Goal: Task Accomplishment & Management: Manage account settings

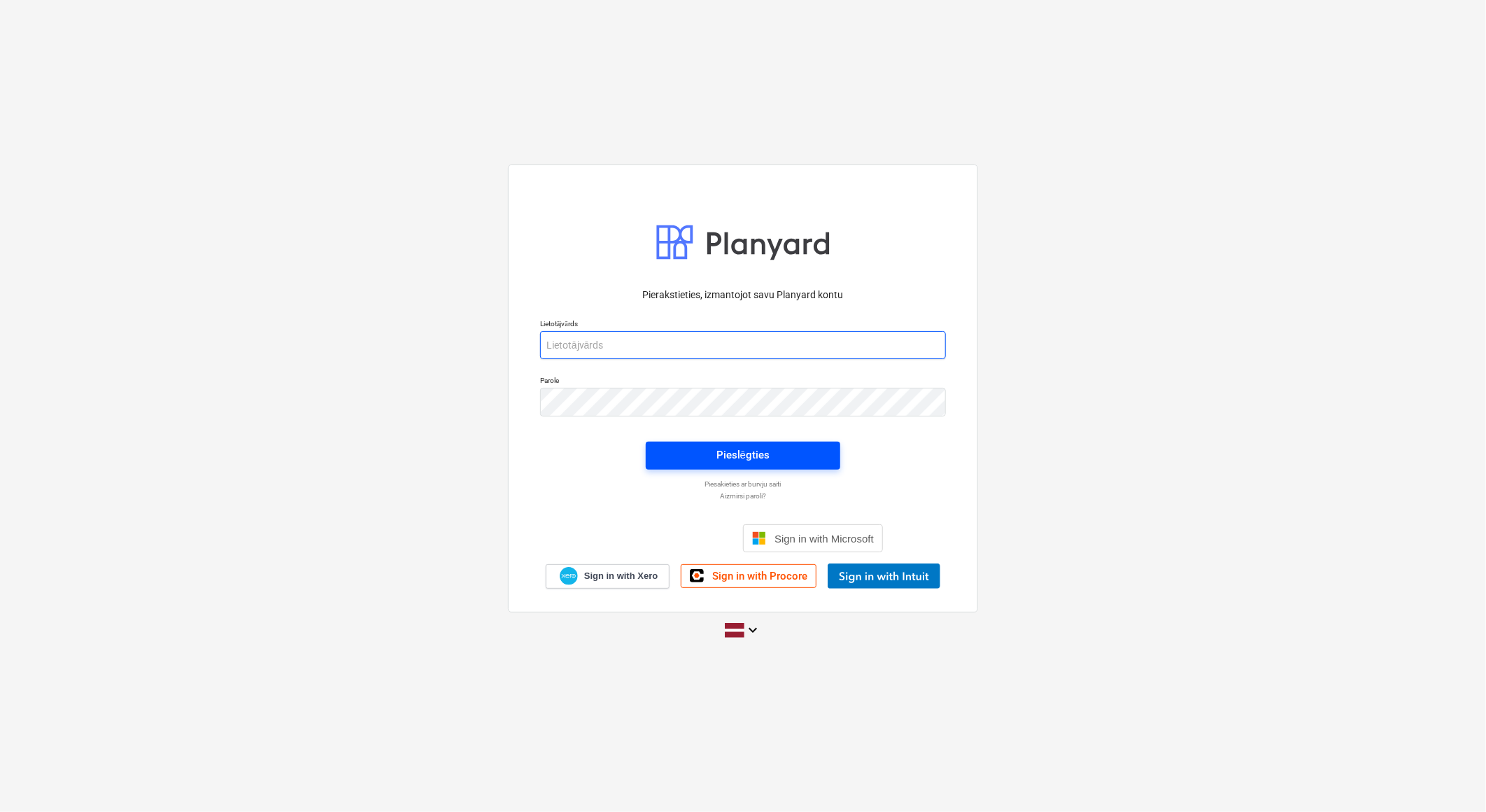
type input "[EMAIL_ADDRESS][DOMAIN_NAME]"
click at [816, 457] on span "Pieslēgties" at bounding box center [743, 455] width 161 height 18
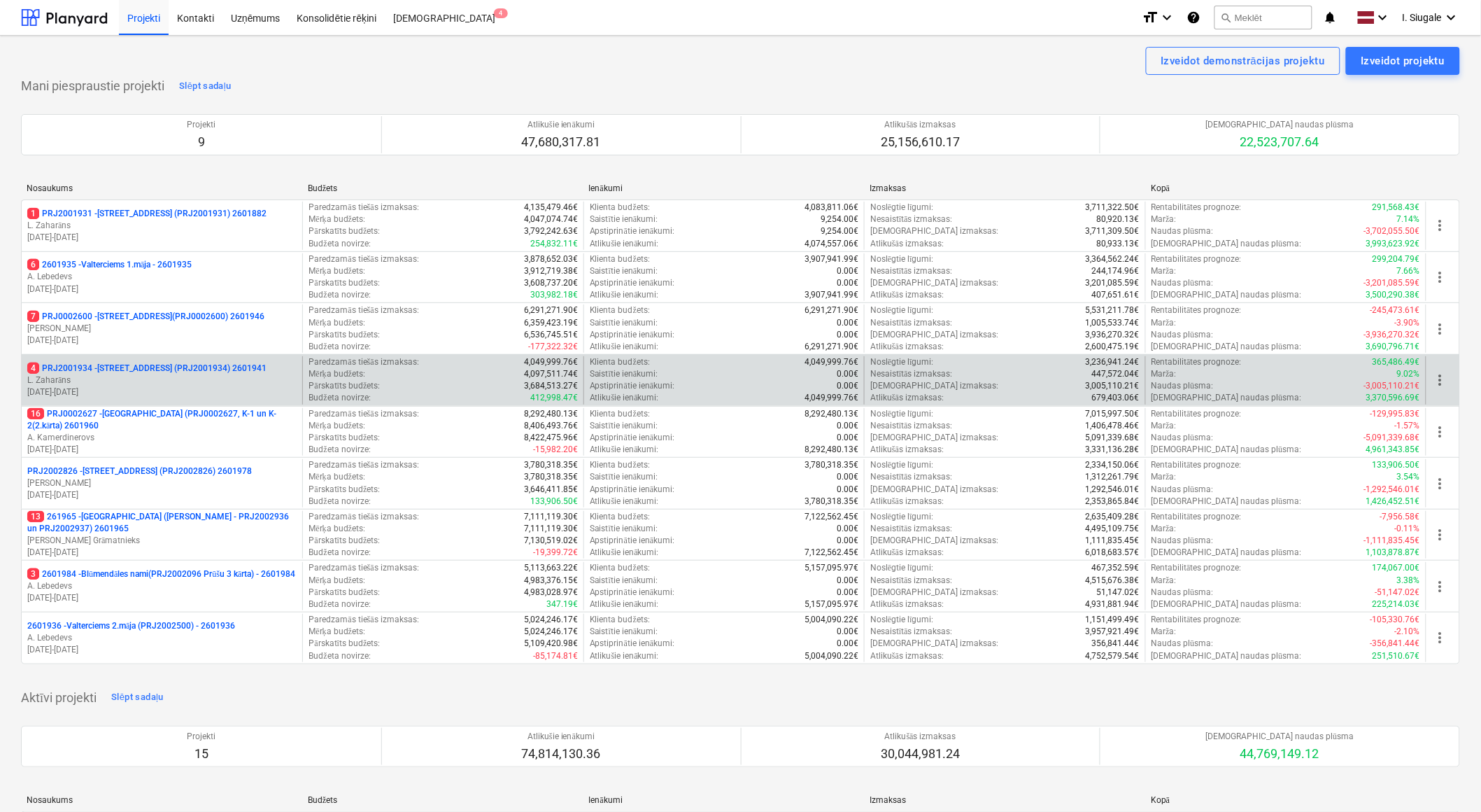
click at [173, 380] on p "L. Zaharāns" at bounding box center [161, 380] width 269 height 12
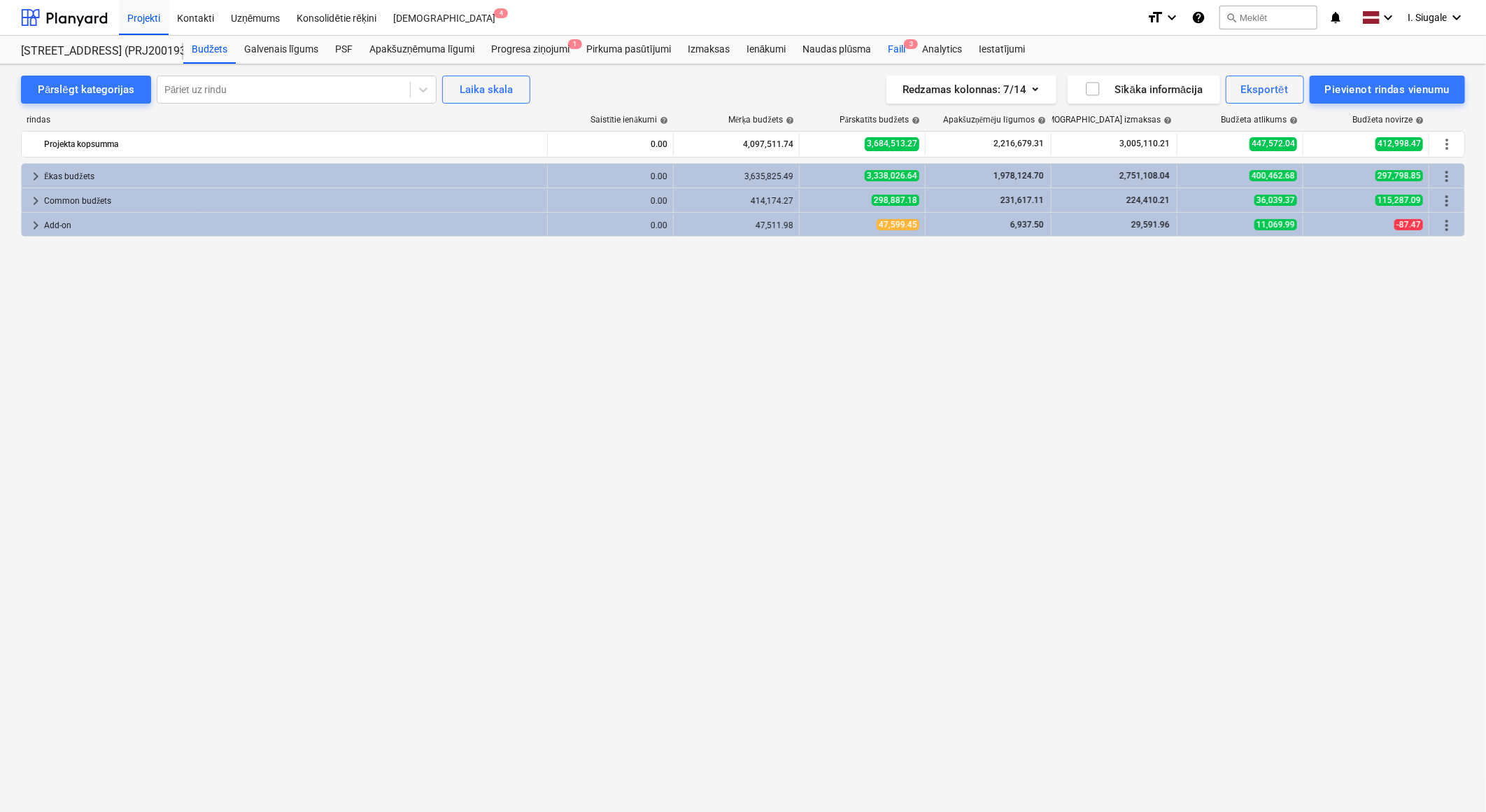
click at [899, 50] on div "Faili 3" at bounding box center [897, 49] width 34 height 28
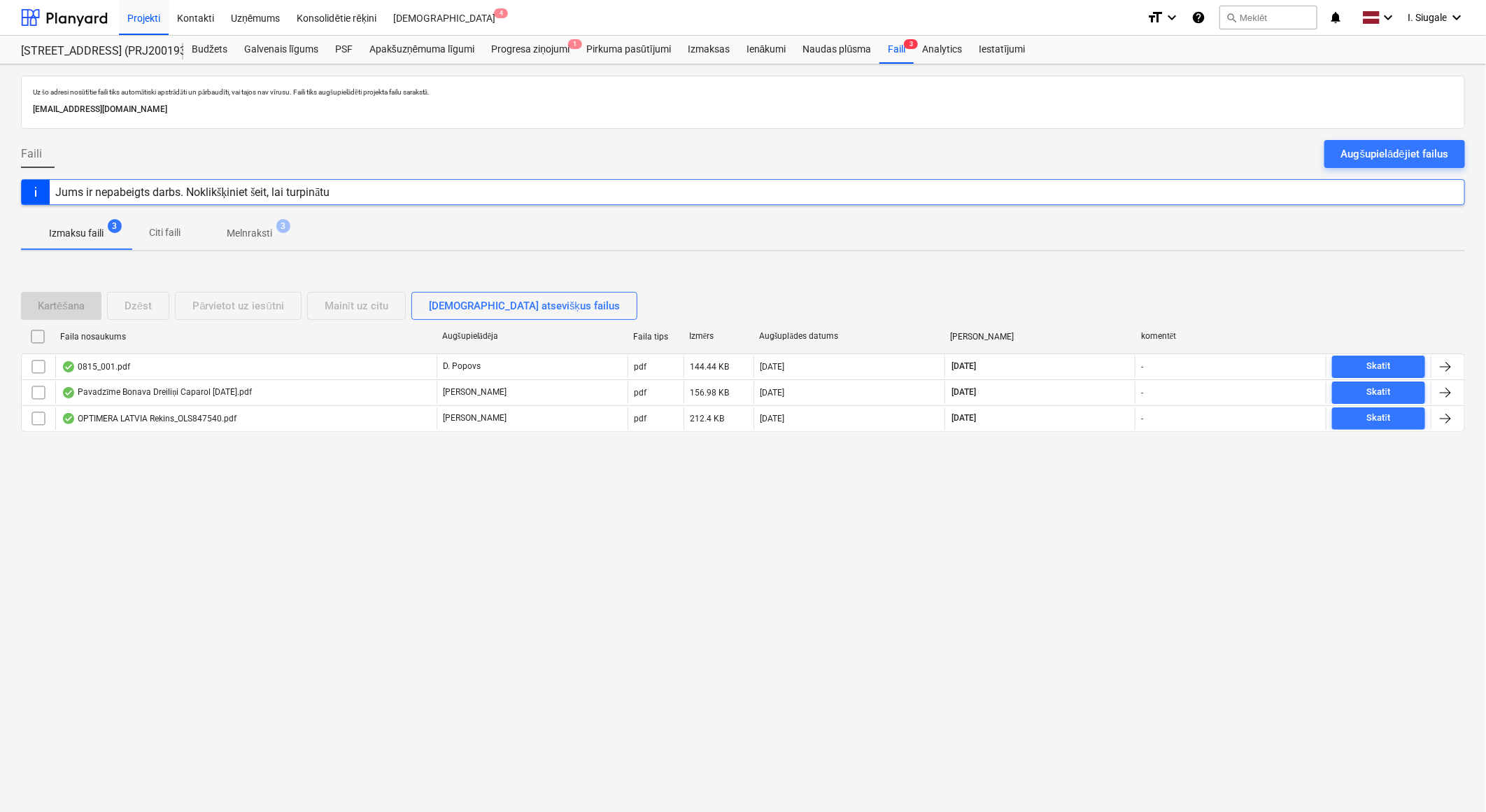
click at [1381, 152] on div "Augšupielādējiet failus" at bounding box center [1395, 154] width 107 height 18
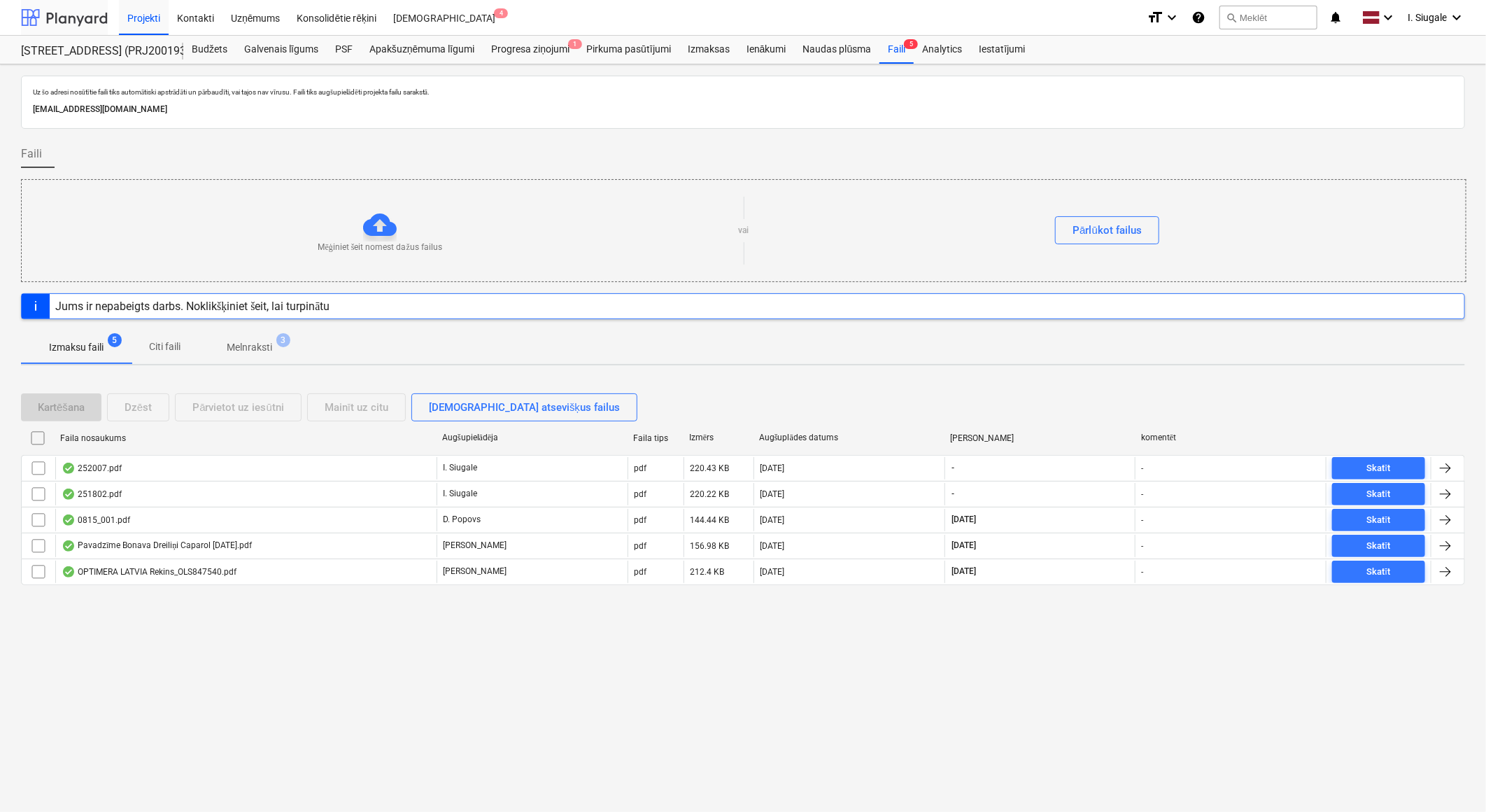
click at [77, 15] on div at bounding box center [65, 17] width 87 height 35
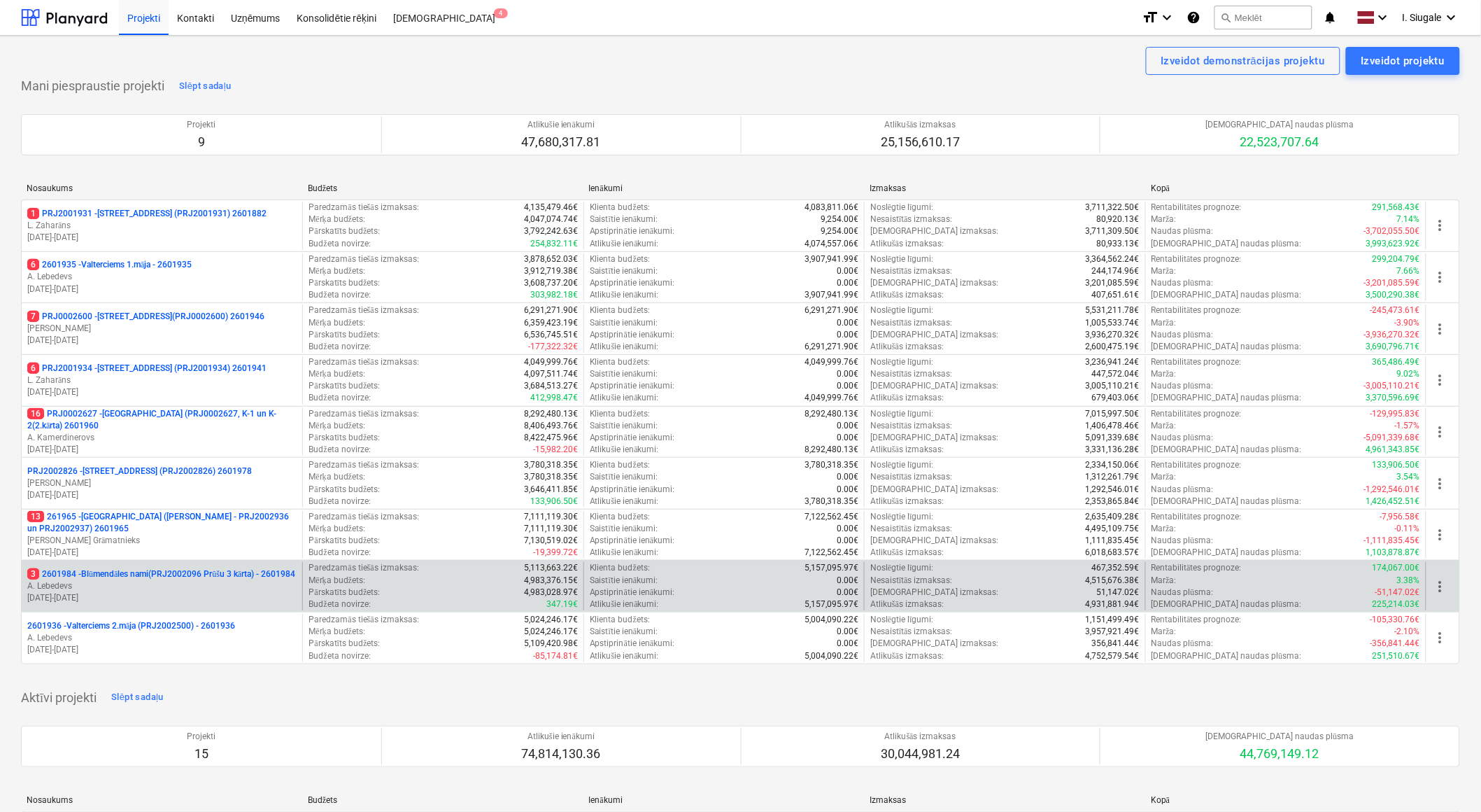
click at [168, 568] on p "3 2601984 - Blūmendāles nami(PRJ2002096 Prūšu 3 kārta) - 2601984" at bounding box center [161, 574] width 268 height 12
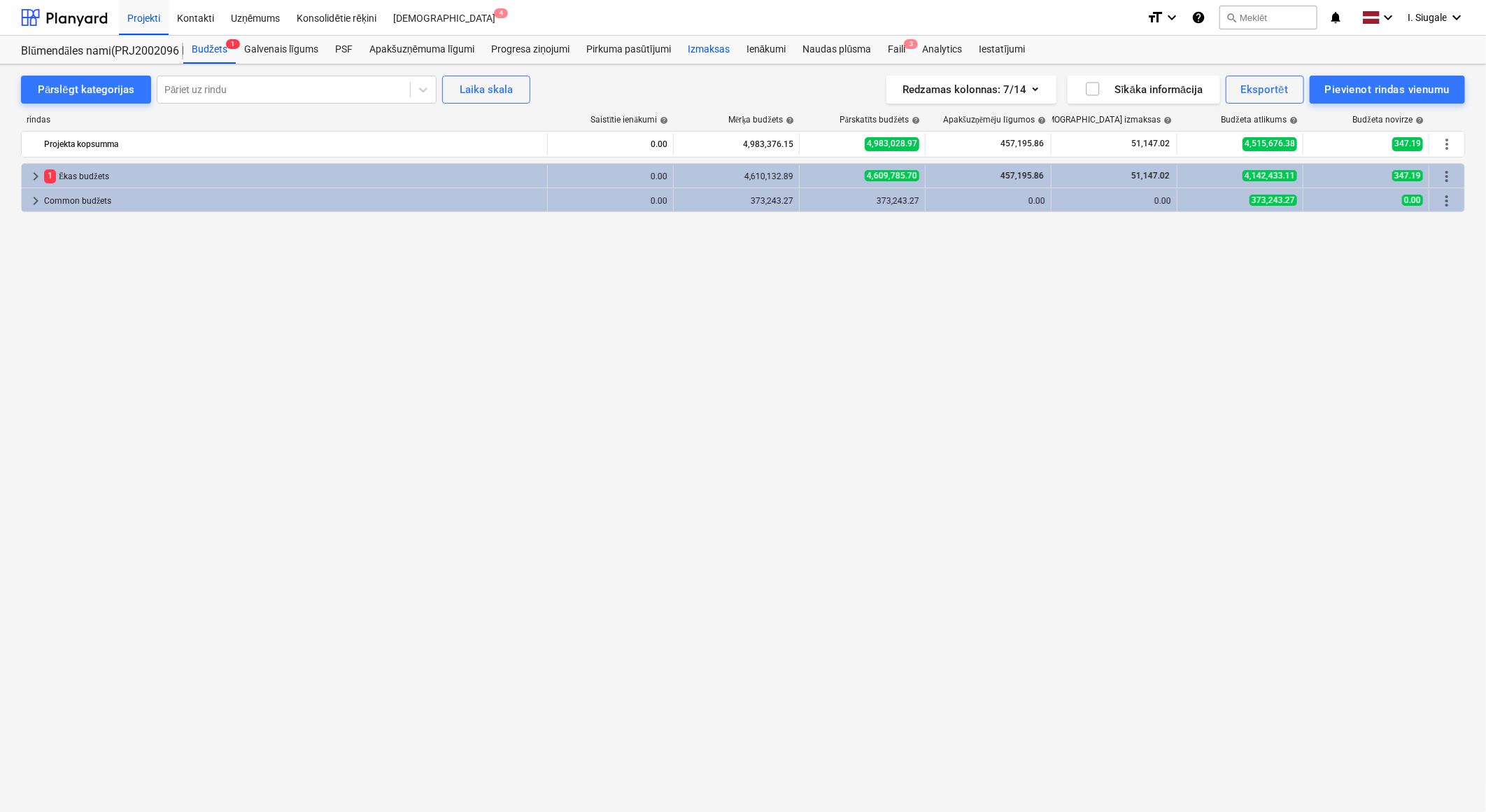
click at [717, 49] on div "Izmaksas" at bounding box center [709, 49] width 59 height 28
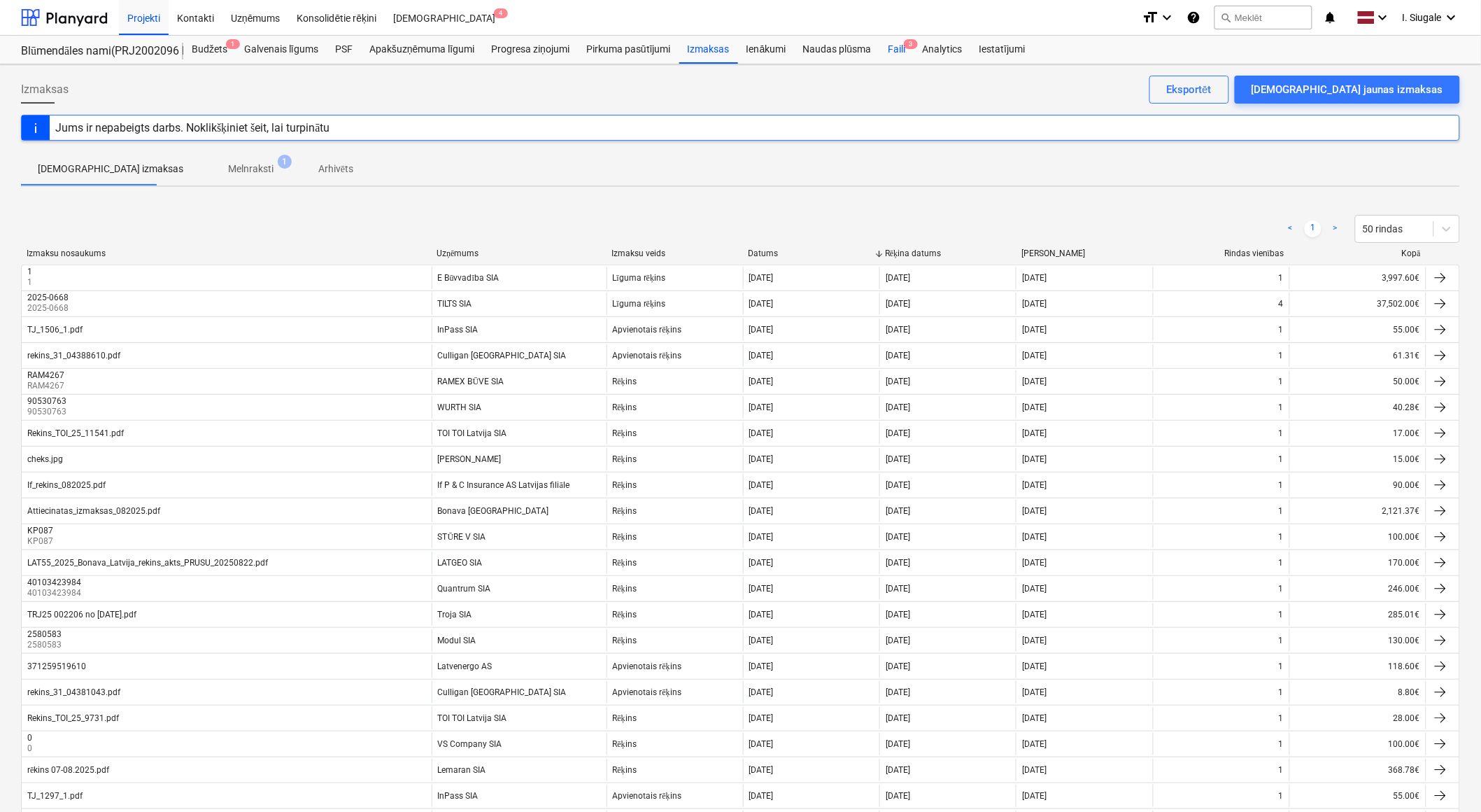
click at [904, 48] on div "Faili 3" at bounding box center [897, 49] width 34 height 28
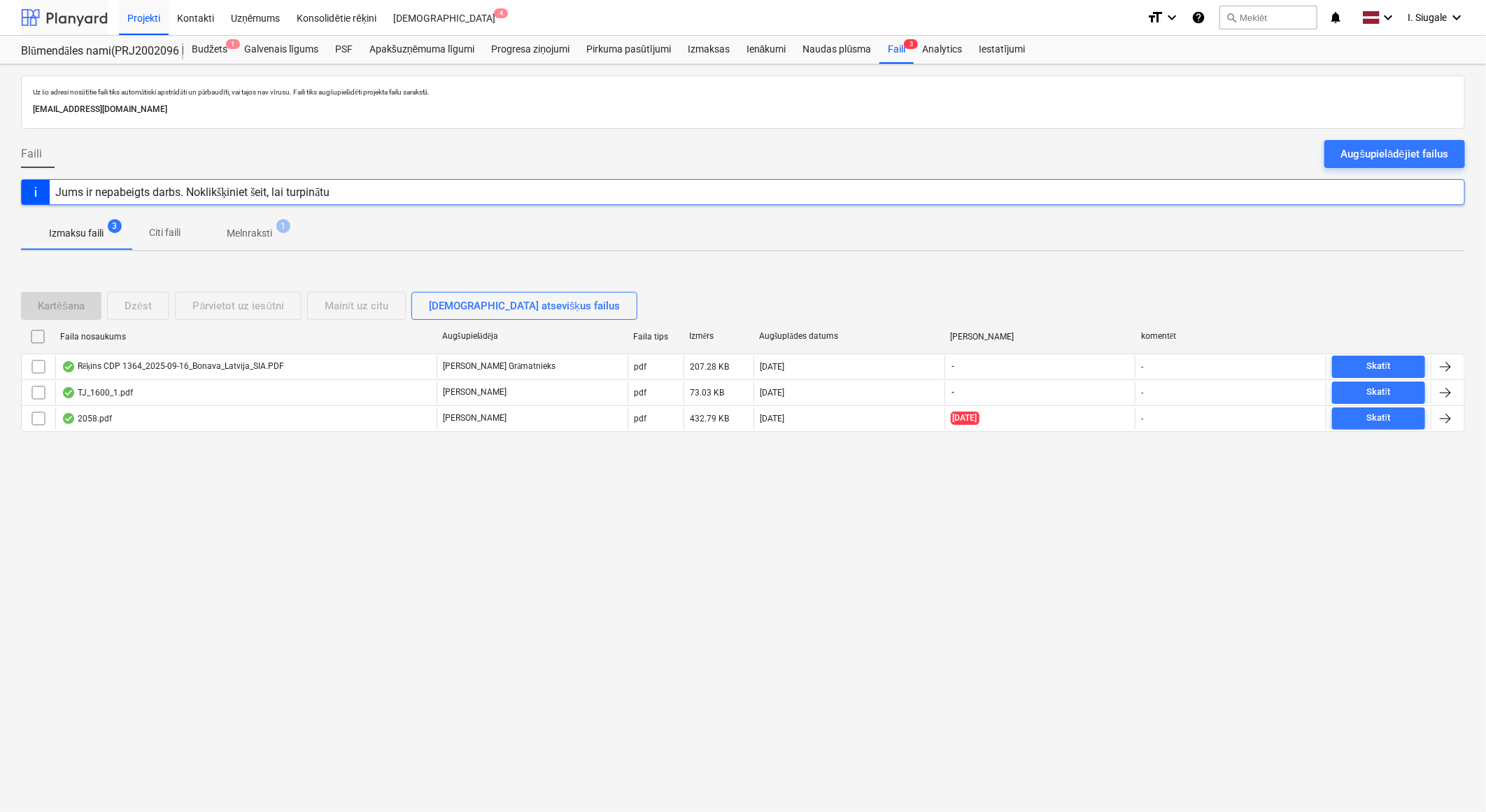
click at [73, 18] on div at bounding box center [65, 17] width 87 height 35
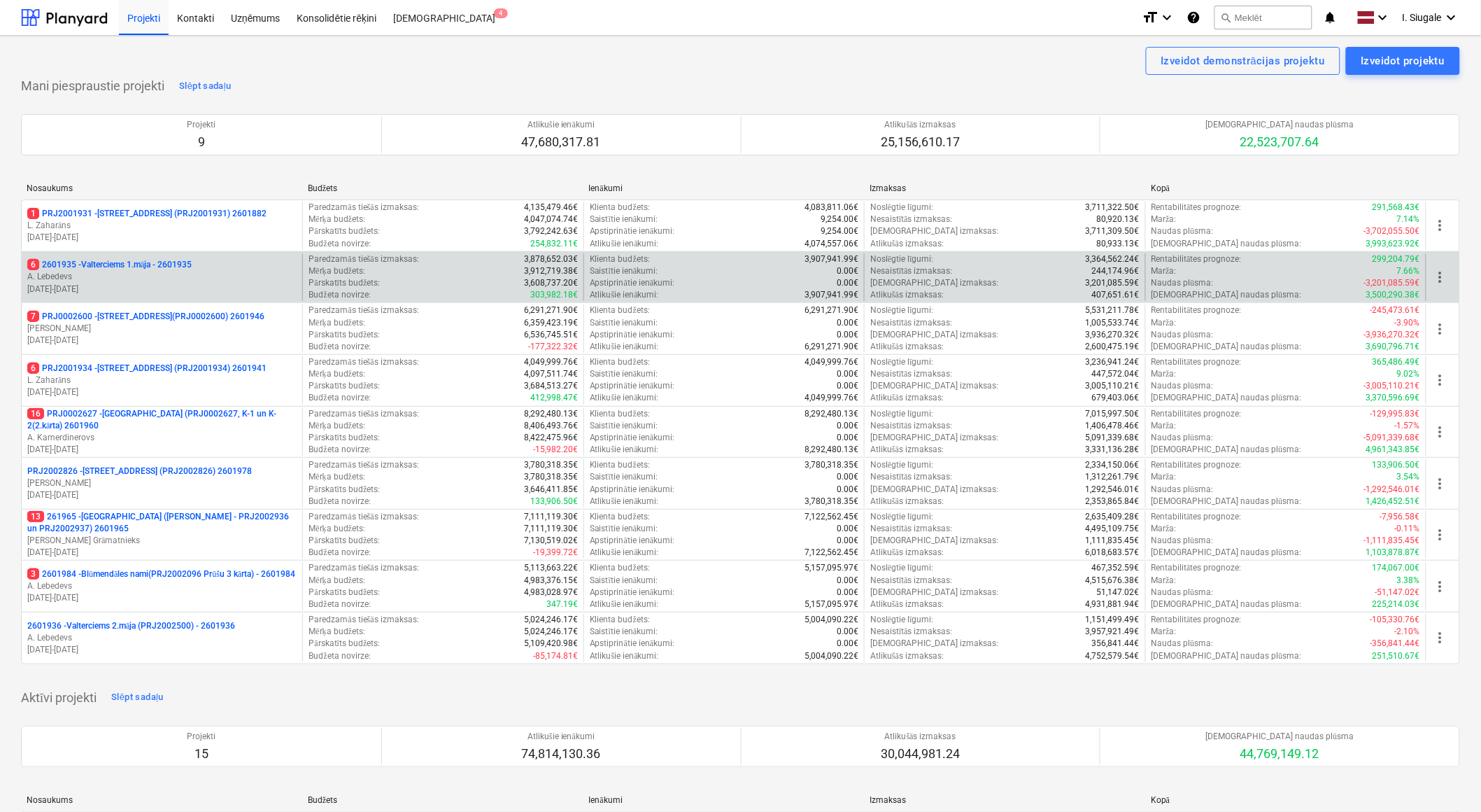
click at [178, 276] on p "A. Lebedevs" at bounding box center [161, 277] width 269 height 12
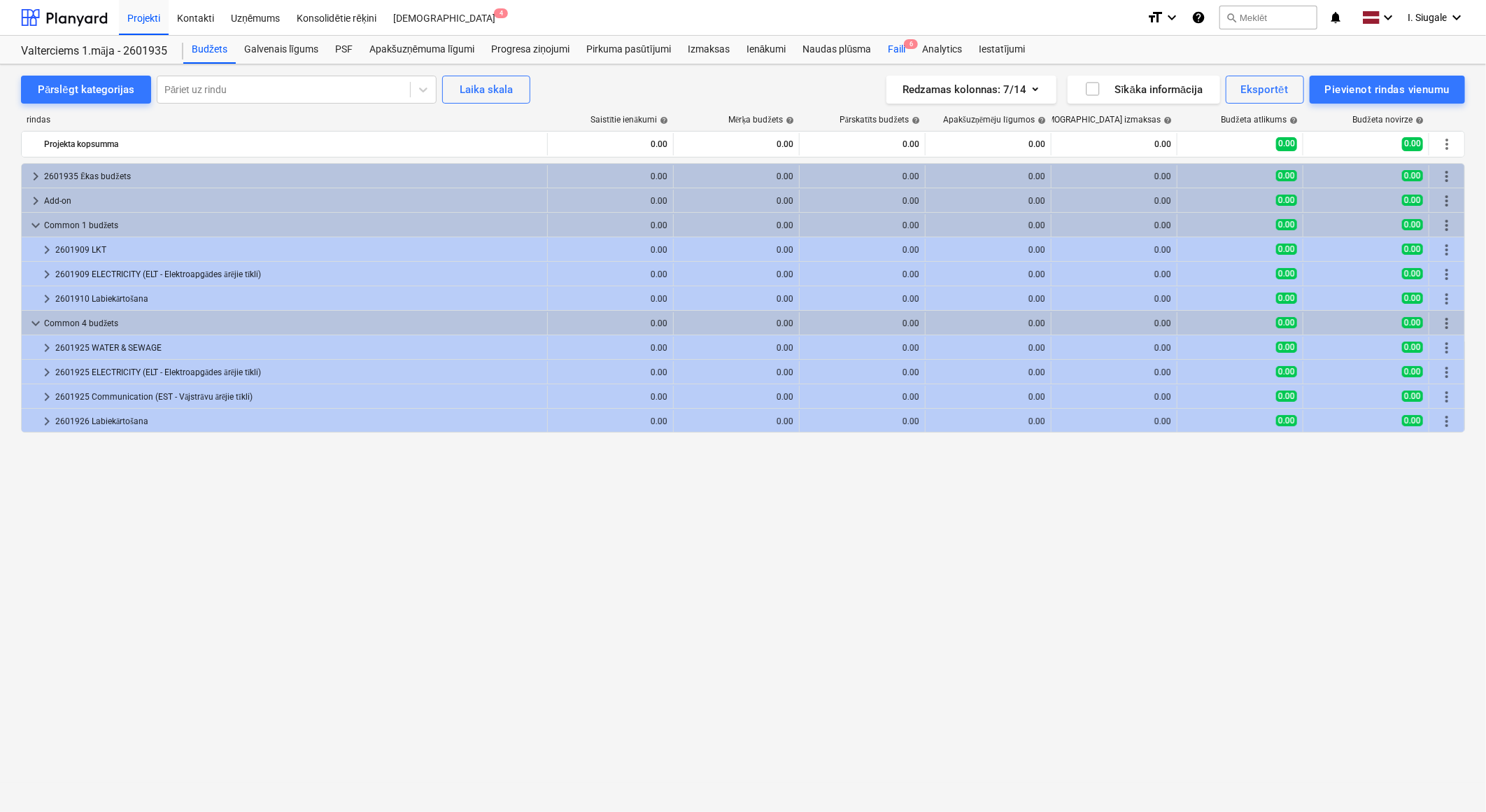
click at [903, 48] on div "Faili 6" at bounding box center [897, 49] width 34 height 28
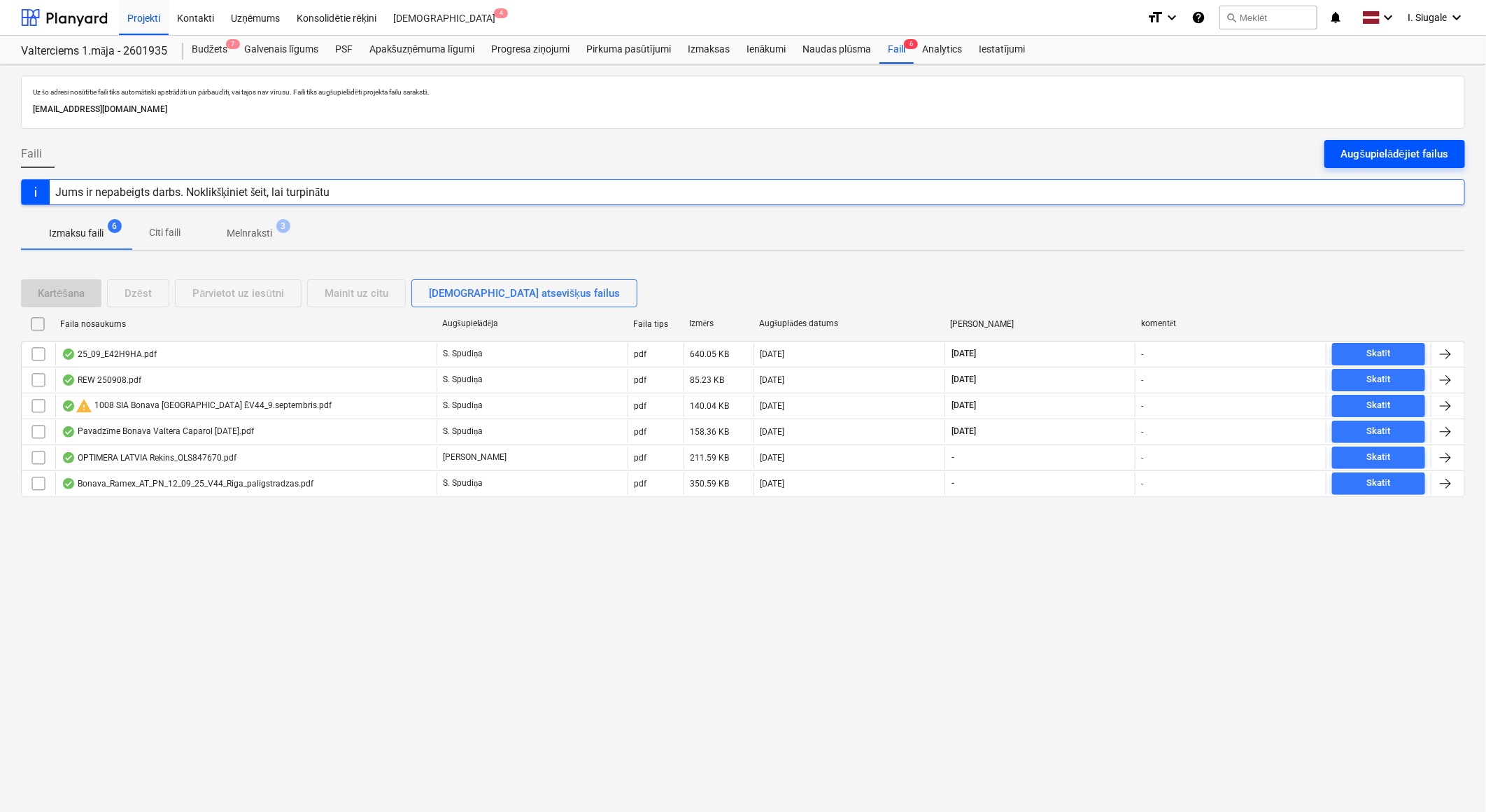
click at [1397, 148] on div "Augšupielādējiet failus" at bounding box center [1395, 154] width 107 height 18
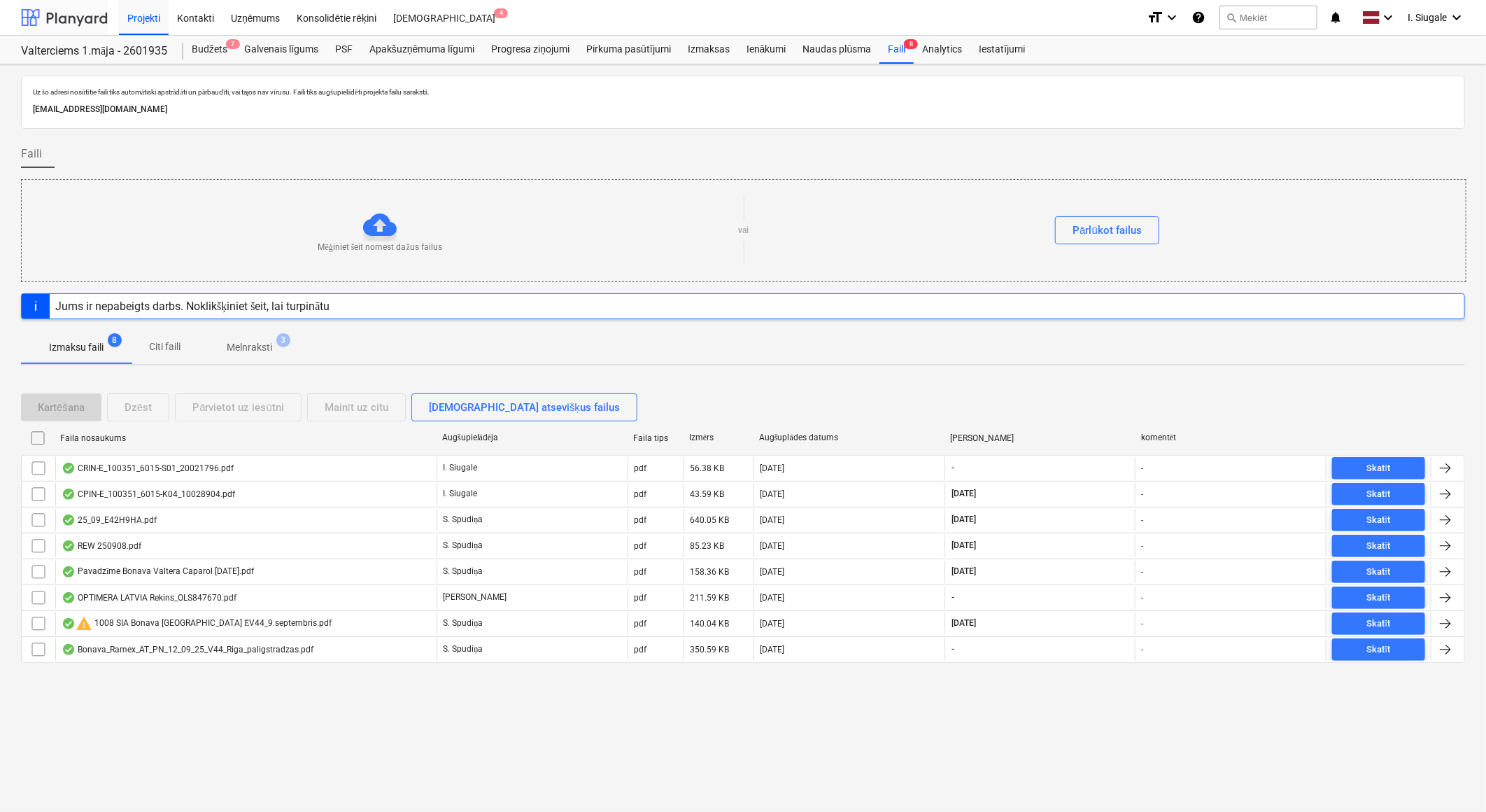
click at [97, 17] on div at bounding box center [65, 17] width 87 height 35
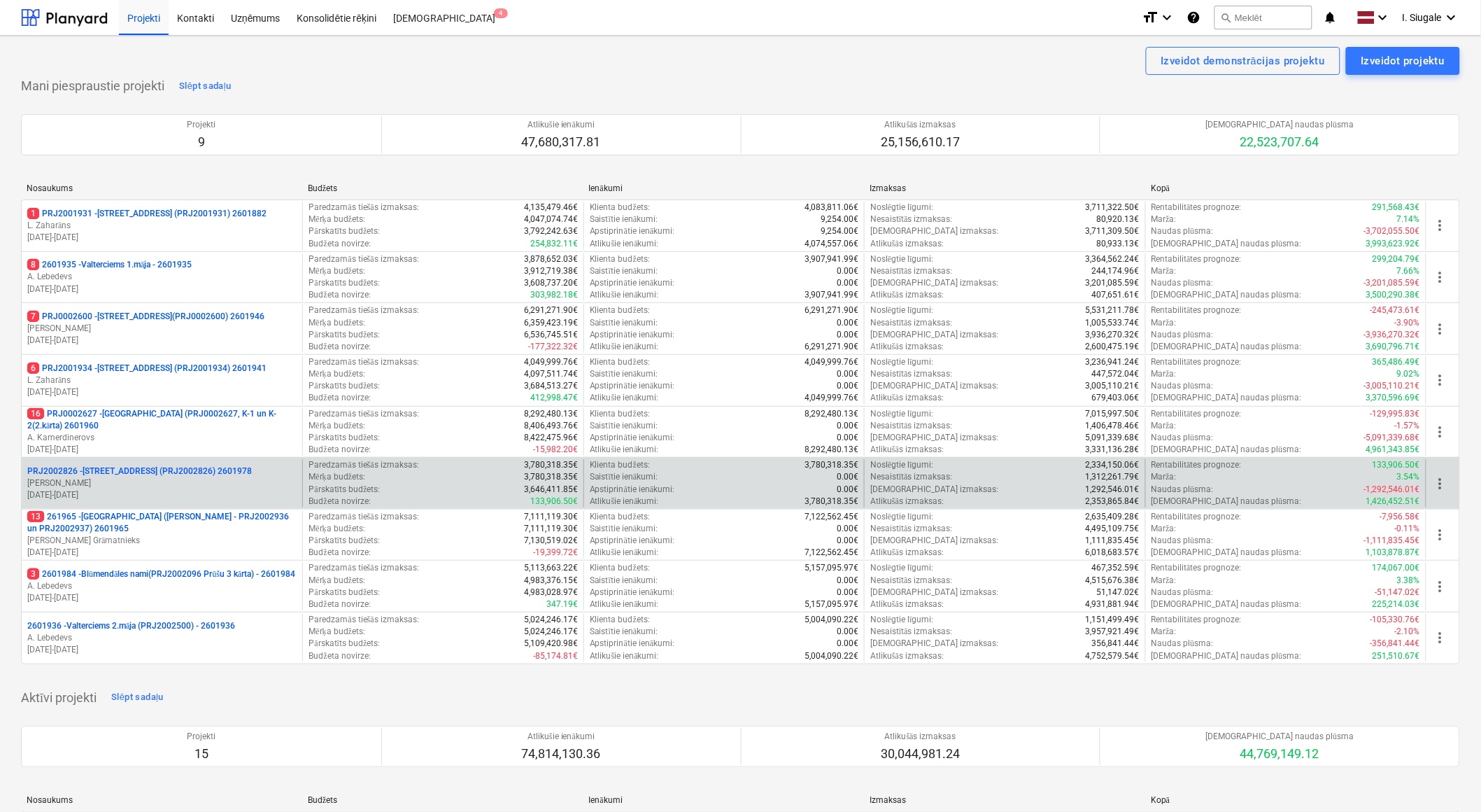
click at [152, 486] on p "[PERSON_NAME]" at bounding box center [161, 483] width 269 height 12
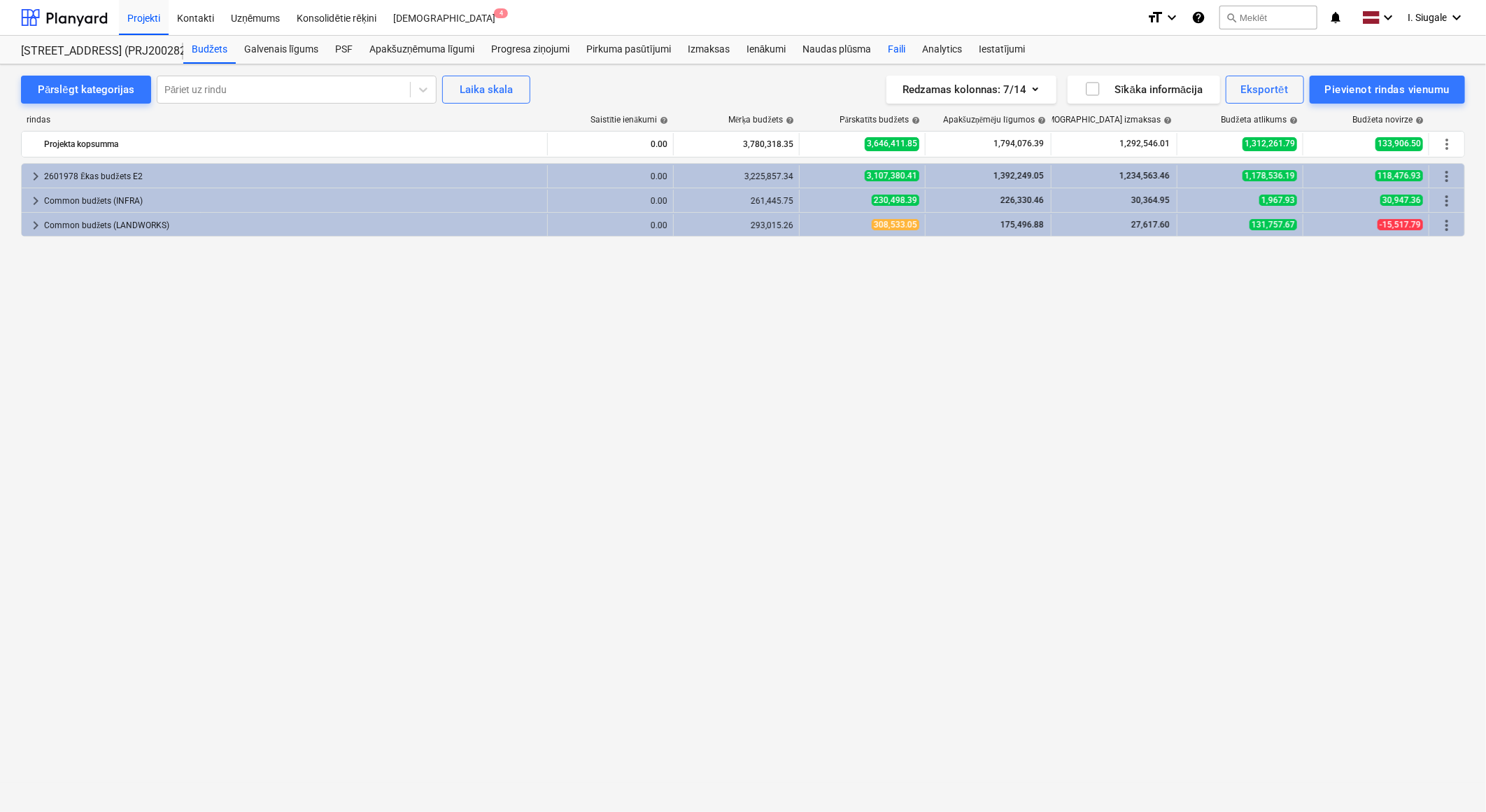
click at [899, 44] on div "Faili" at bounding box center [897, 49] width 34 height 28
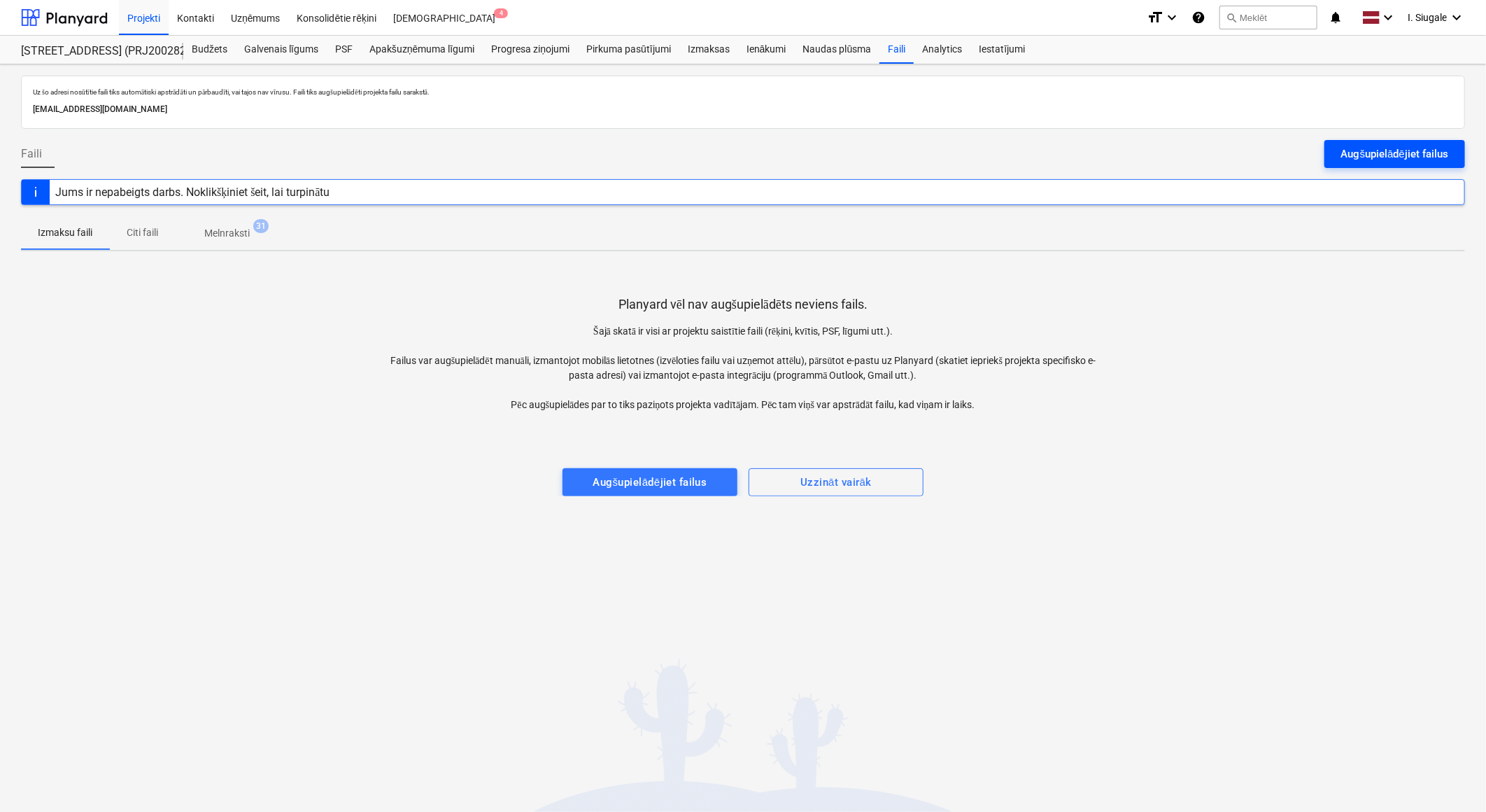
click at [1348, 148] on div "Augšupielādējiet failus" at bounding box center [1395, 154] width 107 height 18
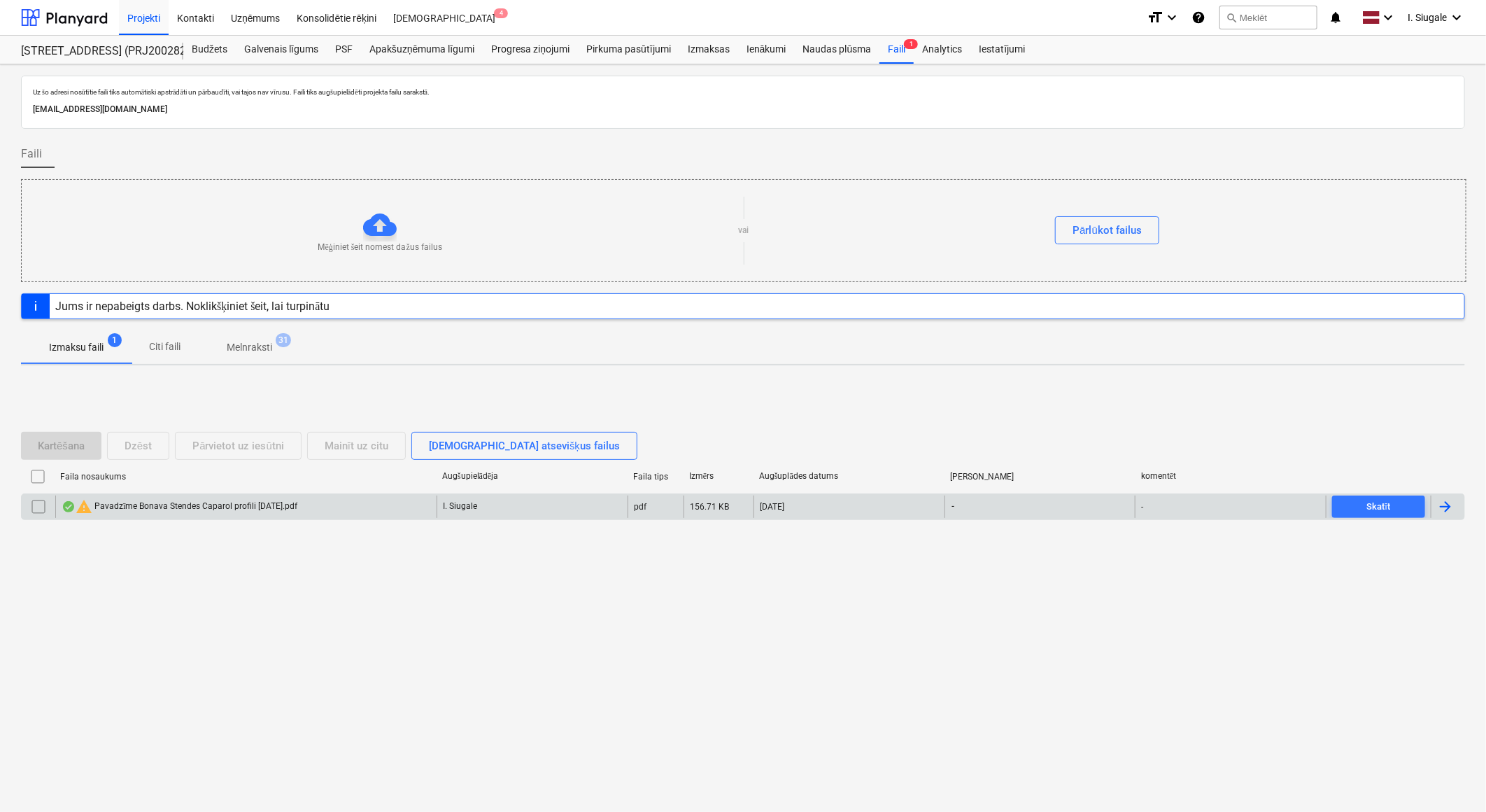
click at [41, 506] on input "checkbox" at bounding box center [38, 506] width 22 height 22
click at [138, 442] on div "Dzēst" at bounding box center [138, 446] width 27 height 18
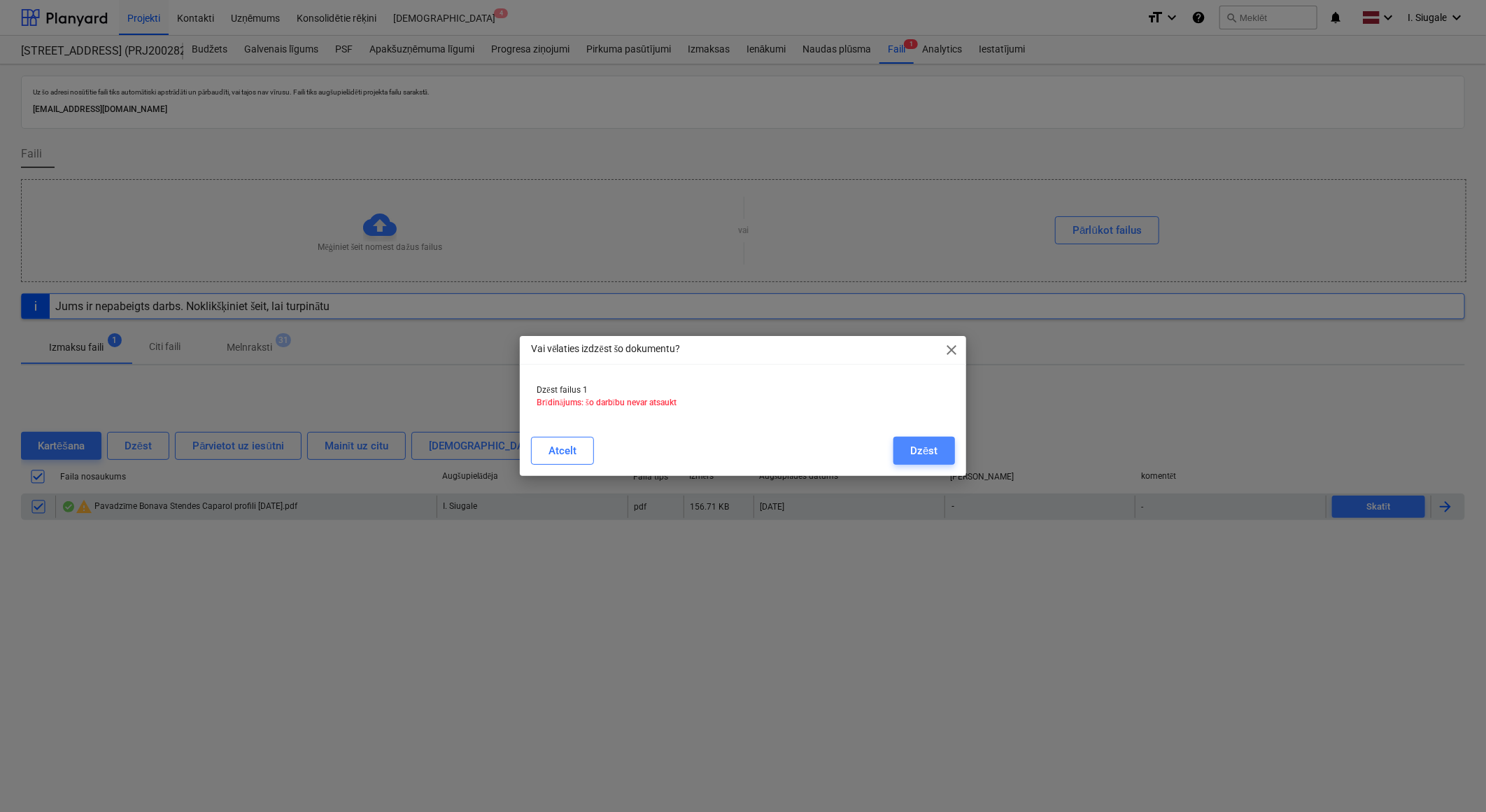
click at [913, 442] on div "Dzēst" at bounding box center [924, 451] width 27 height 18
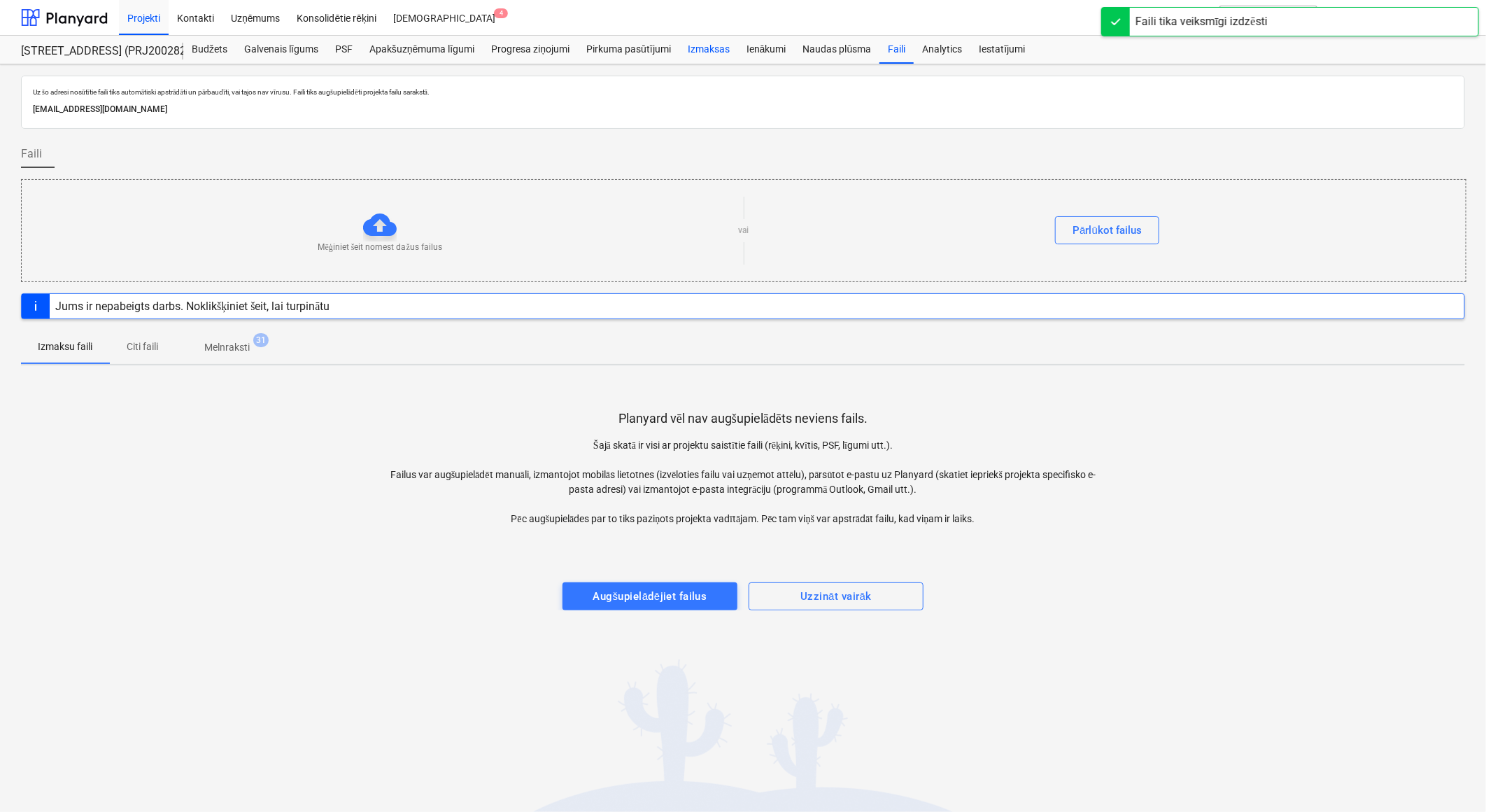
click at [701, 50] on div "Izmaksas" at bounding box center [709, 49] width 59 height 28
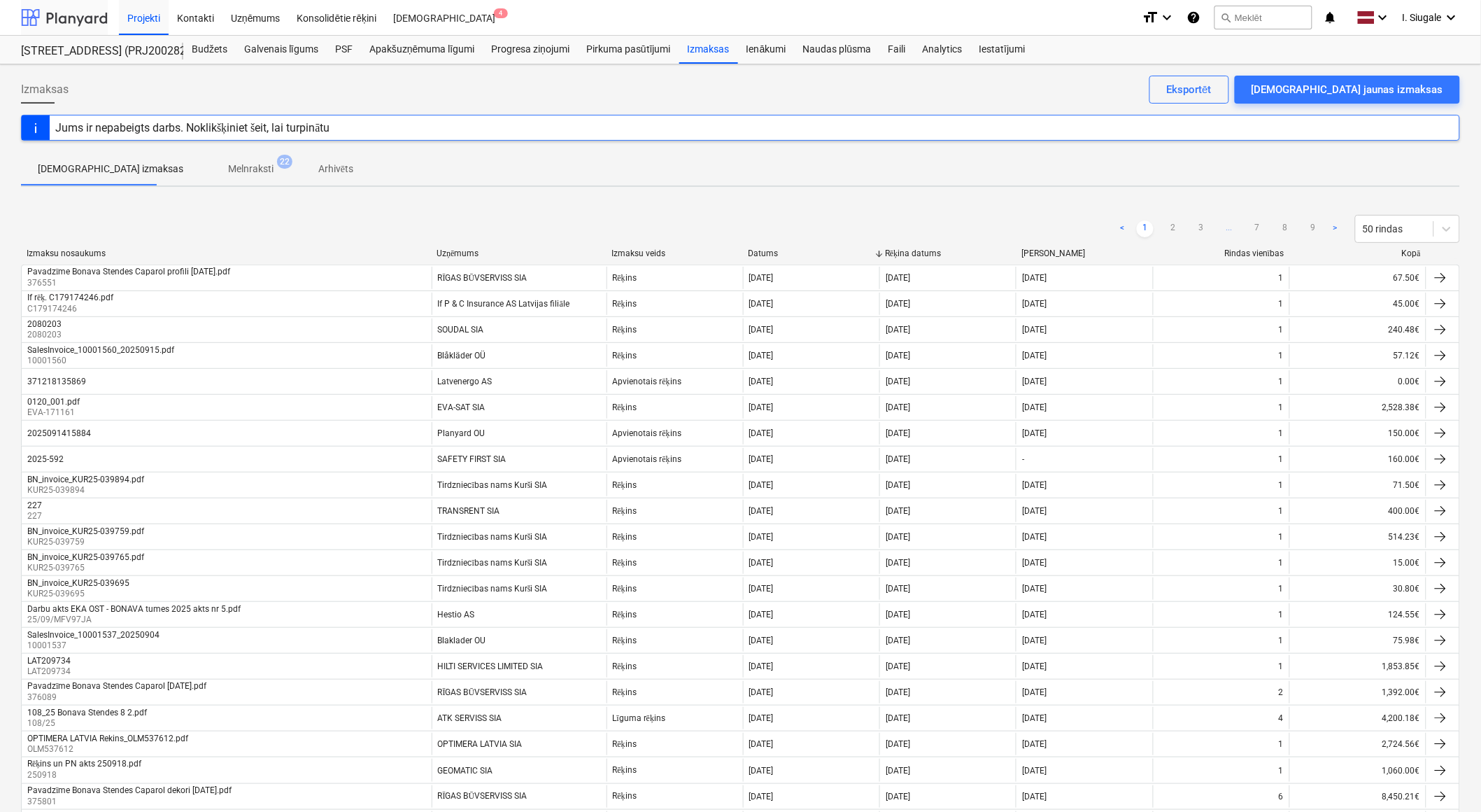
click at [72, 14] on div at bounding box center [65, 17] width 87 height 35
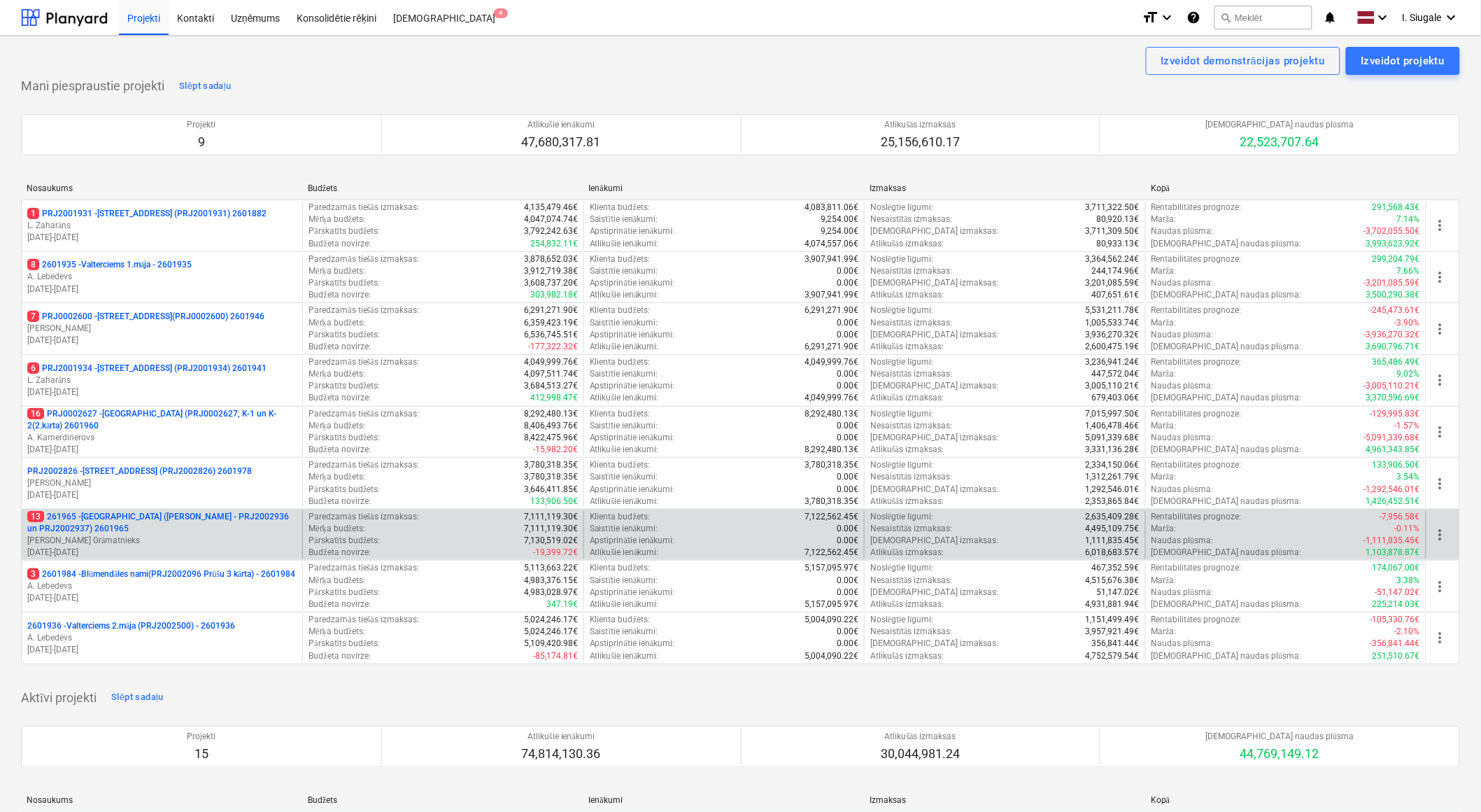
click at [159, 536] on p "[PERSON_NAME] Grāmatnieks" at bounding box center [161, 540] width 269 height 12
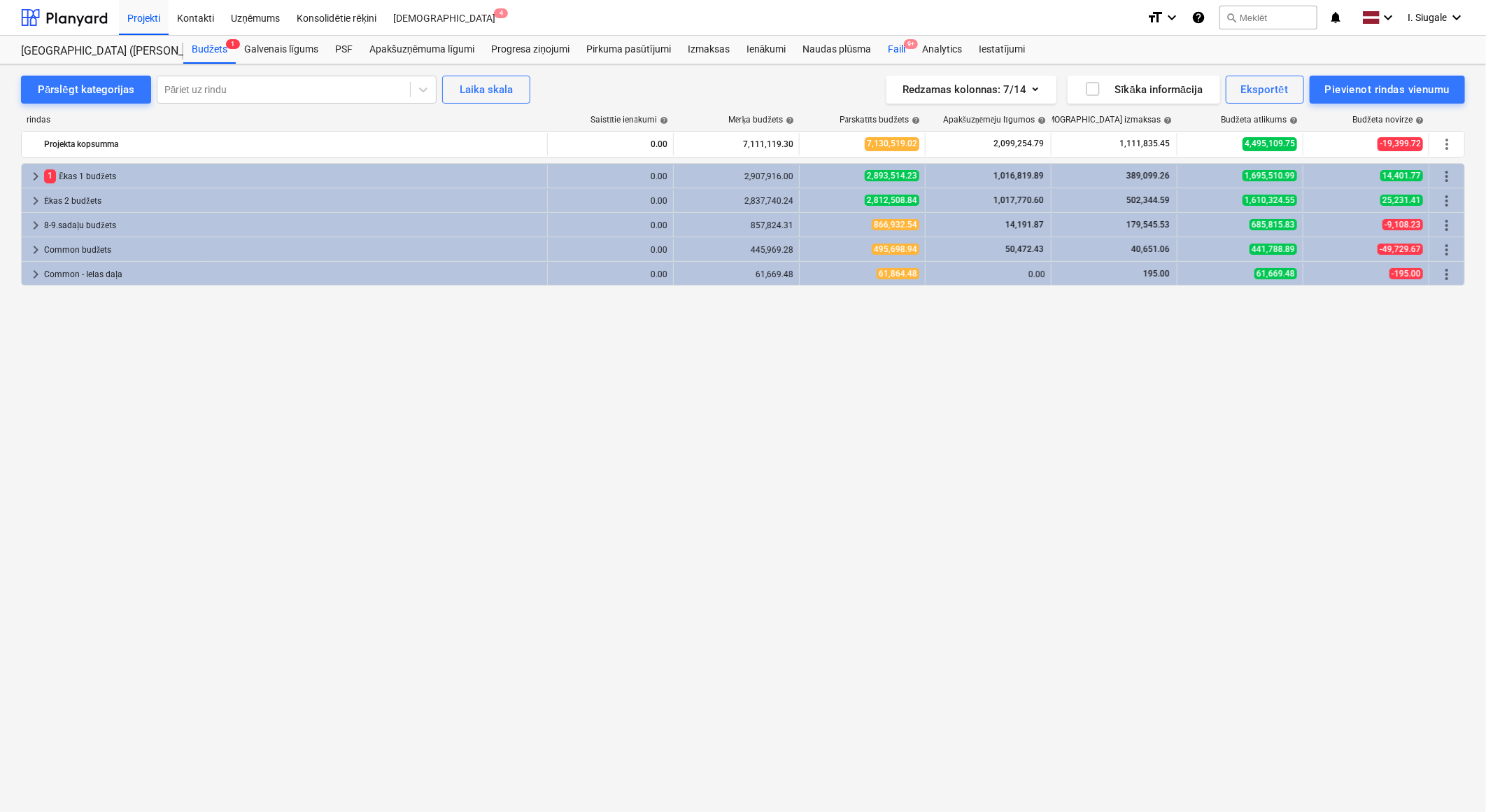
click at [898, 51] on div "Faili 9+" at bounding box center [897, 49] width 34 height 28
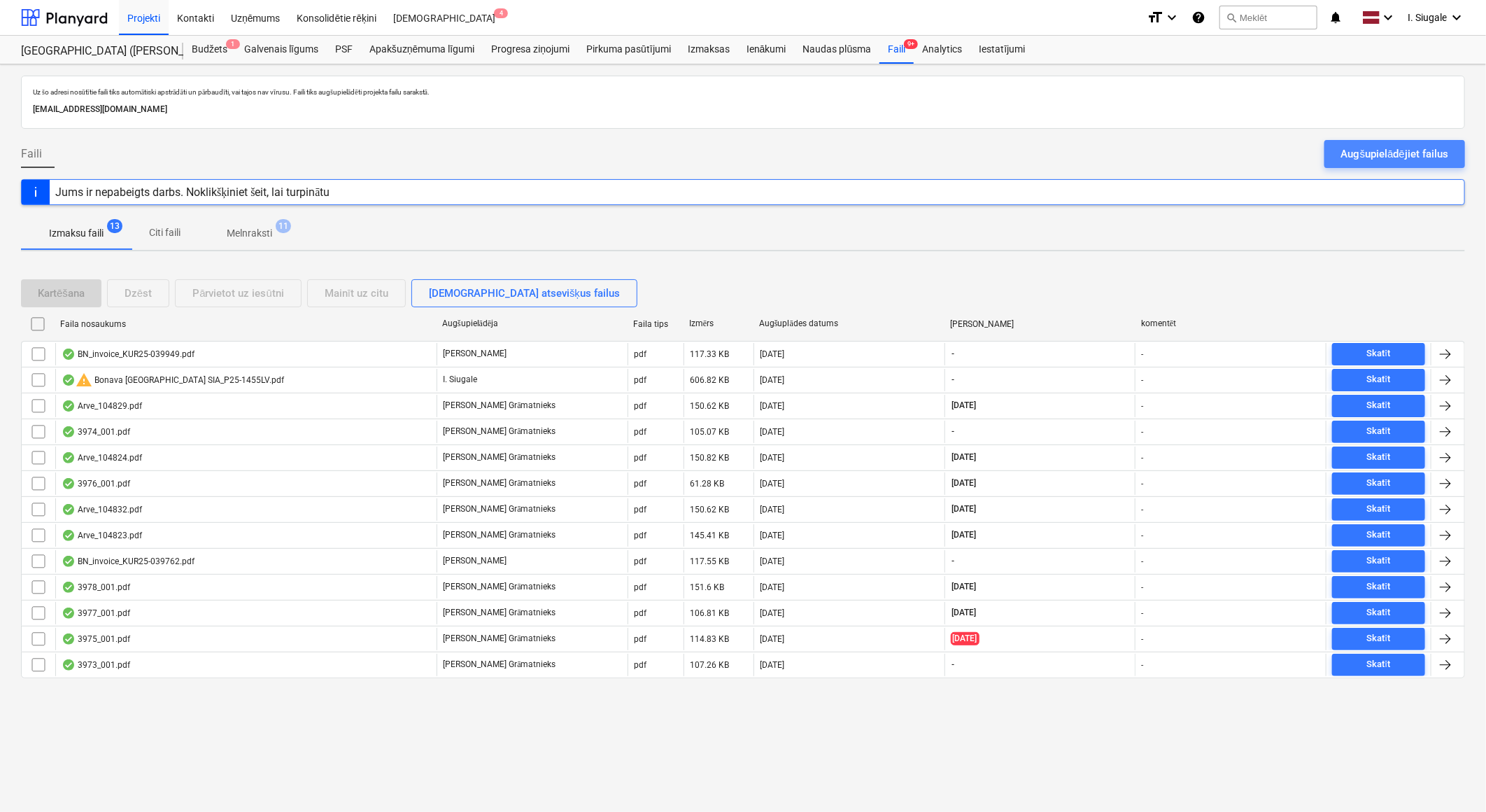
click at [1363, 151] on div "Augšupielādējiet failus" at bounding box center [1395, 154] width 107 height 18
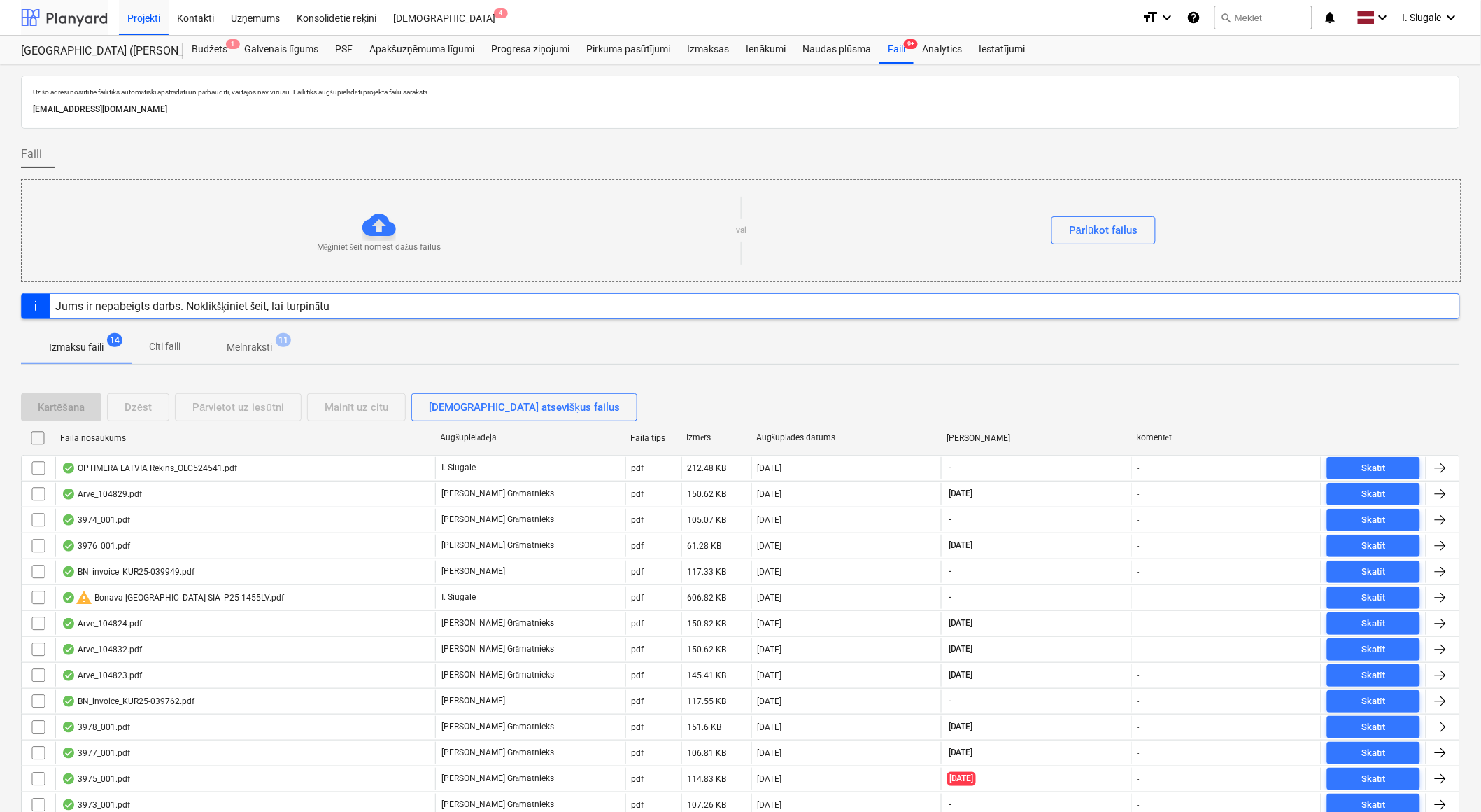
click at [71, 11] on div at bounding box center [65, 17] width 87 height 35
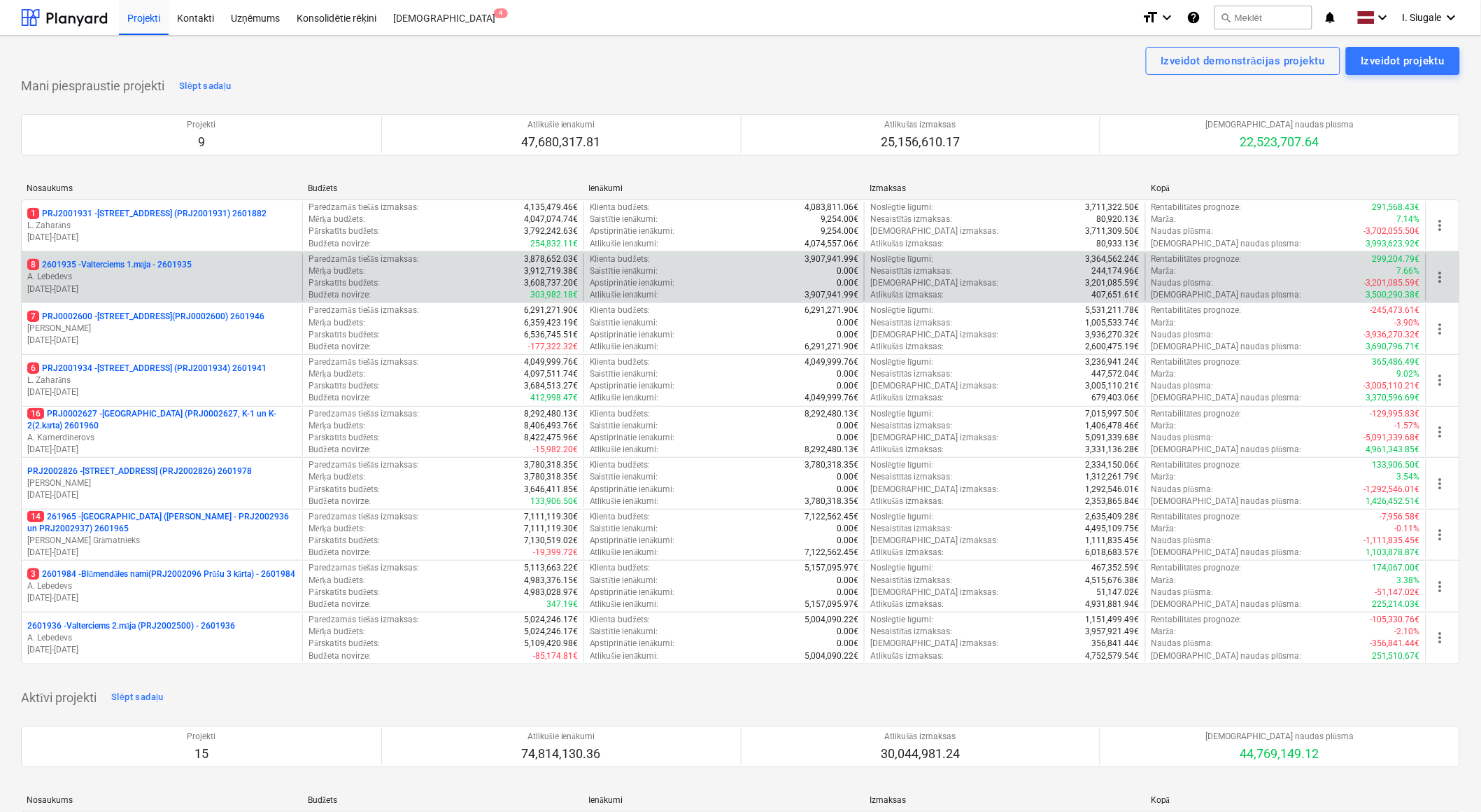
click at [176, 277] on p "A. Lebedevs" at bounding box center [161, 277] width 269 height 12
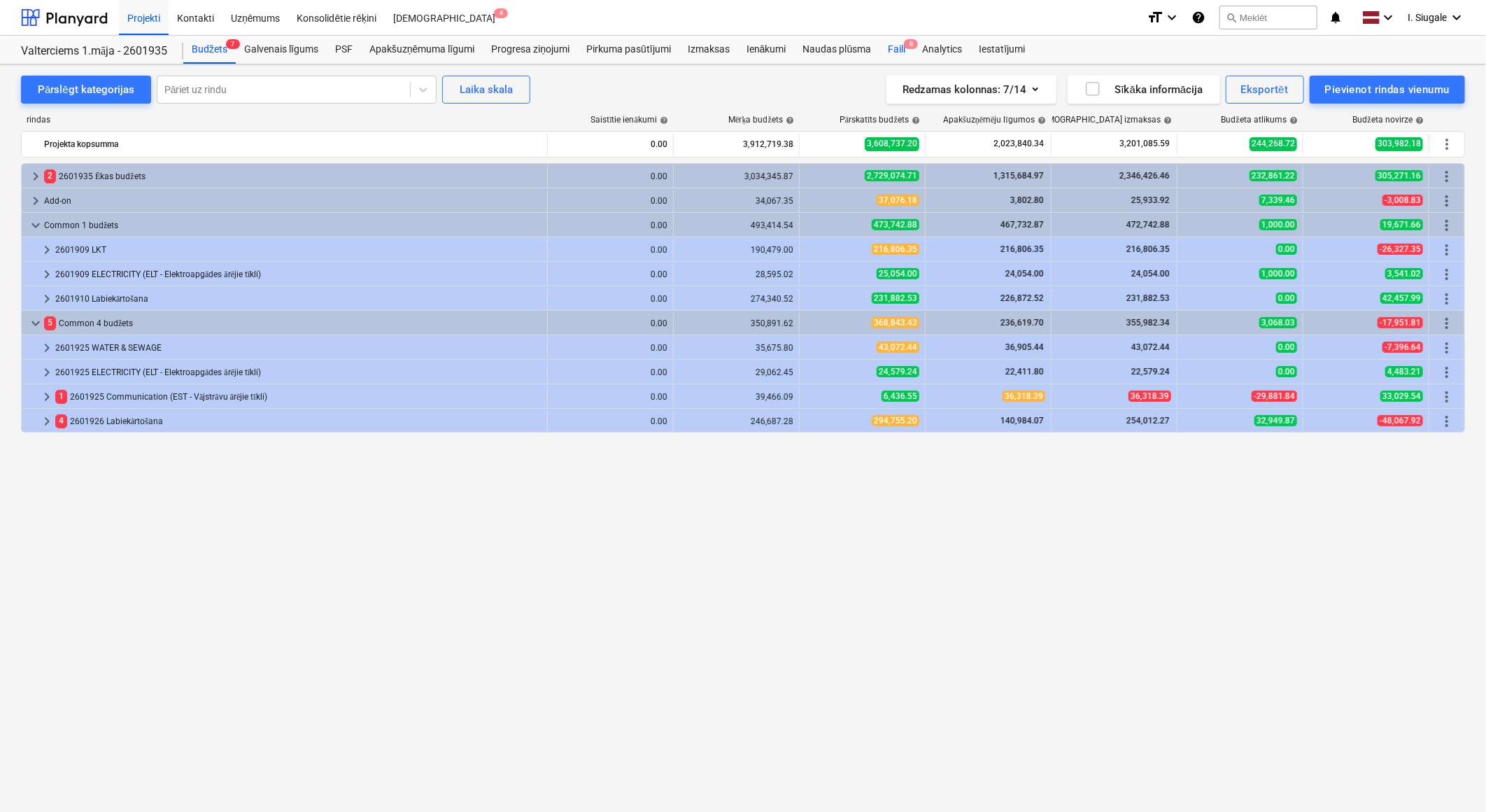
click at [897, 49] on div "Faili 8" at bounding box center [897, 49] width 34 height 28
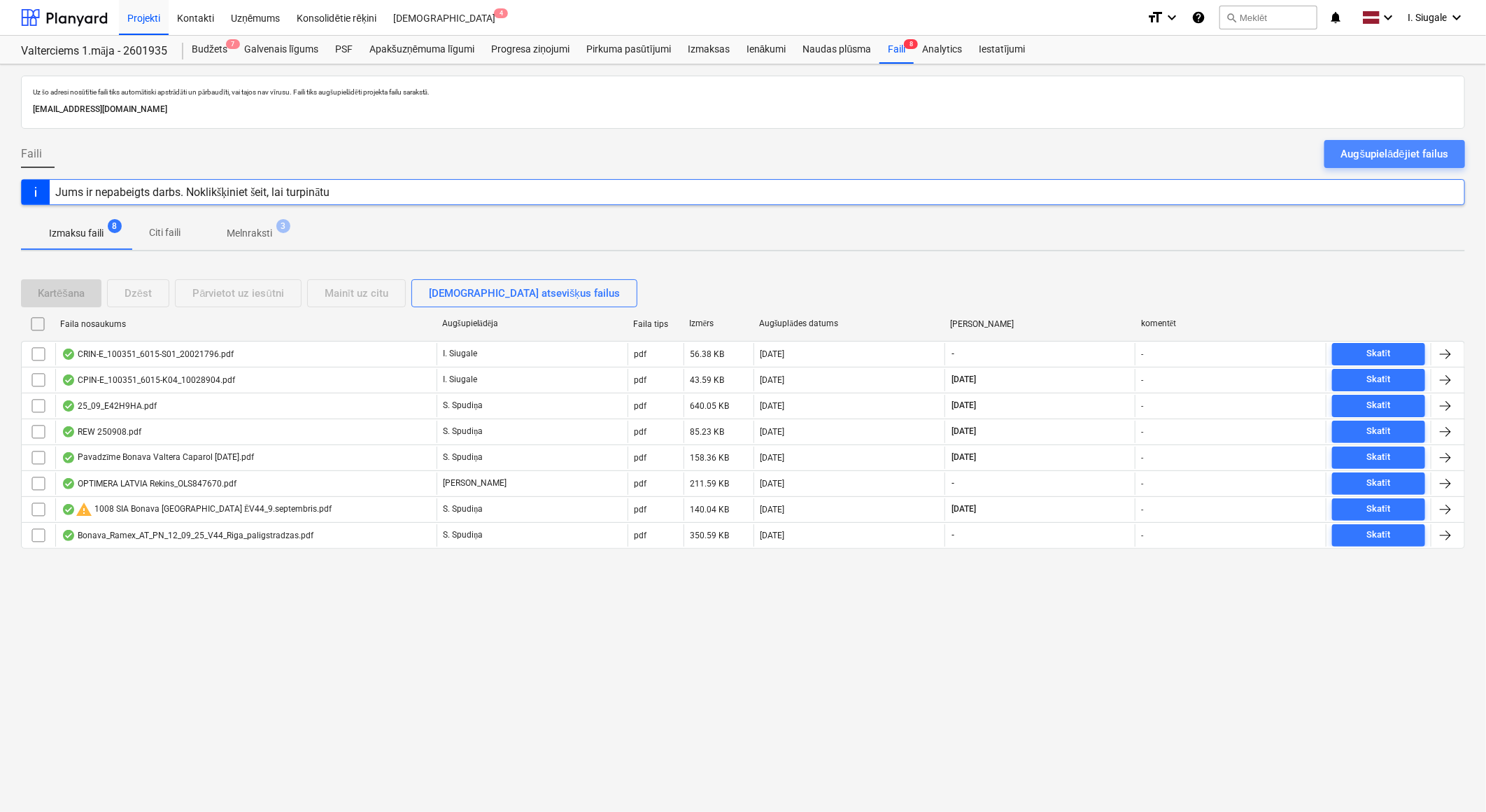
click at [1356, 150] on div "Augšupielādējiet failus" at bounding box center [1395, 154] width 107 height 18
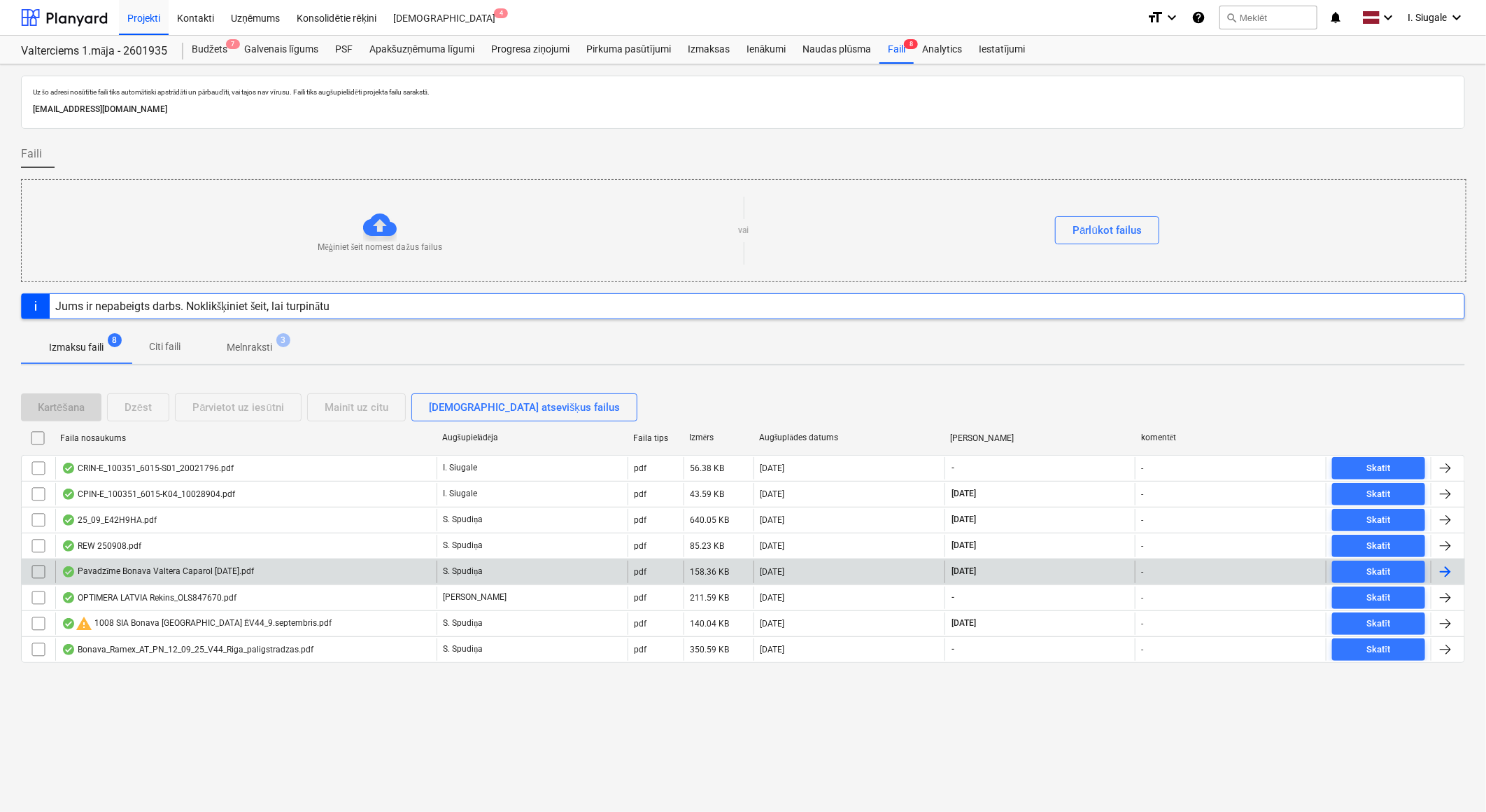
click at [279, 572] on div "Pavadzīme Bonava Valtera Caparol [DATE].pdf" at bounding box center [246, 571] width 381 height 22
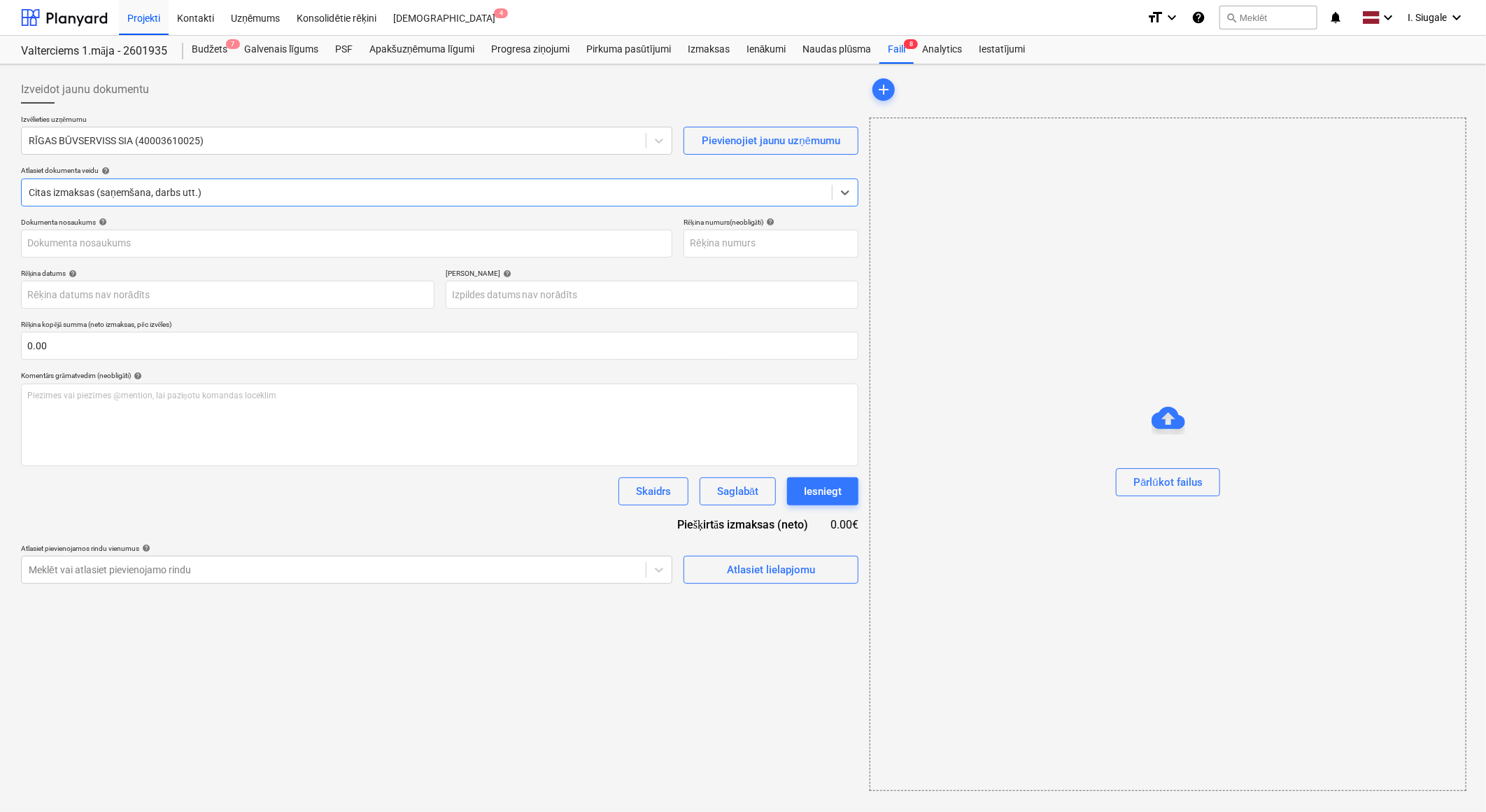
type input "RBUV 376540"
type input "[DATE]"
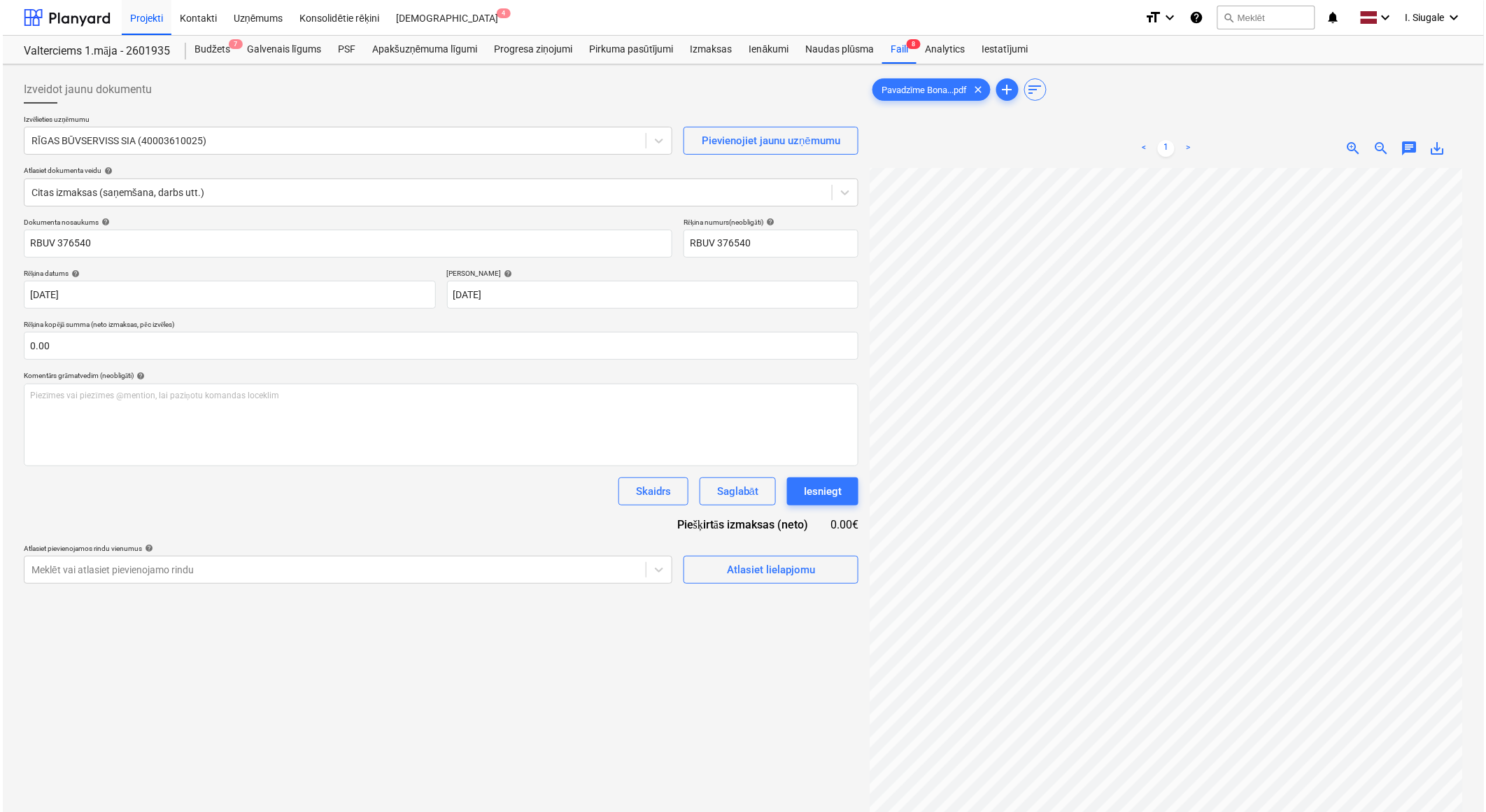
scroll to position [0, 142]
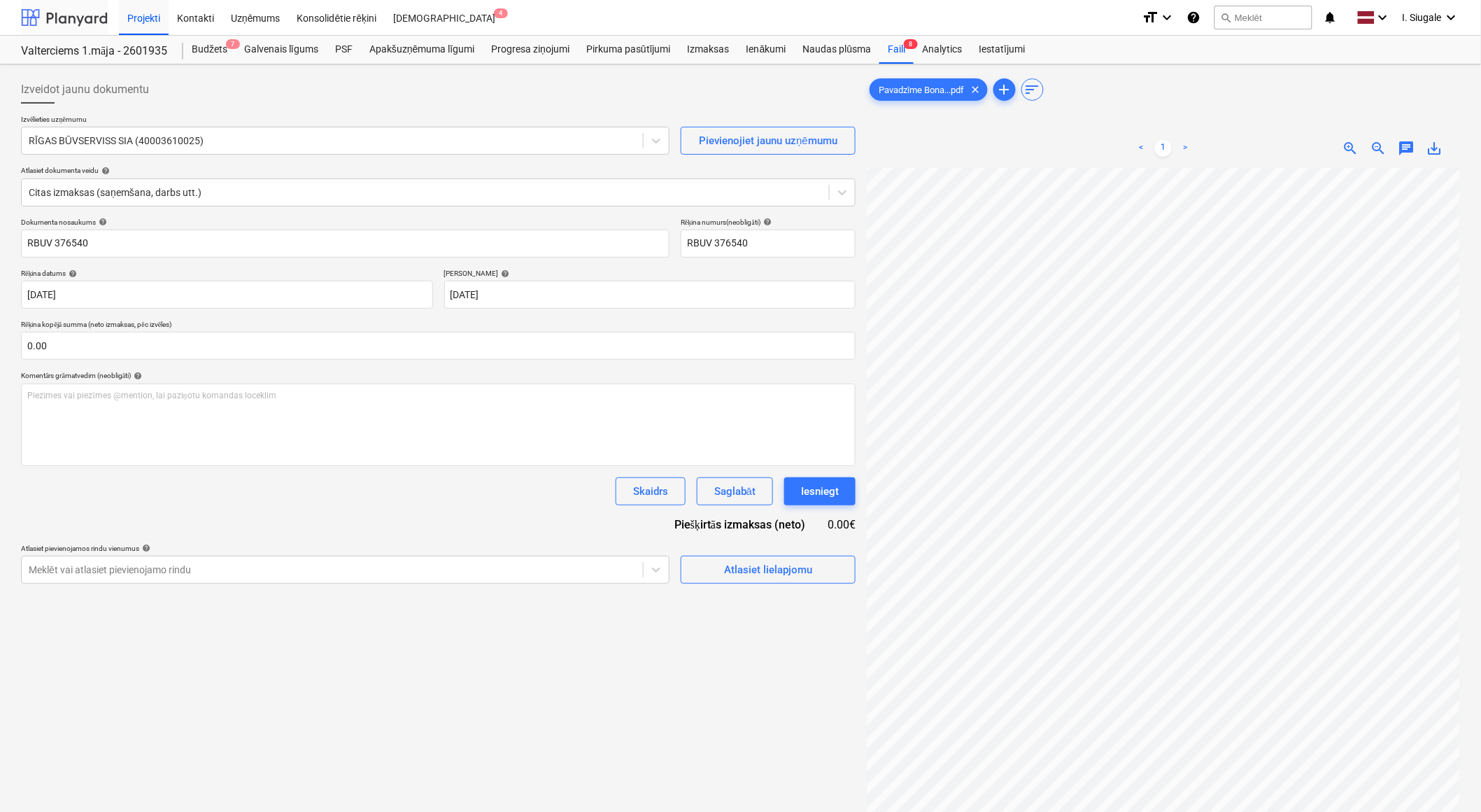
click at [67, 15] on div at bounding box center [65, 17] width 87 height 35
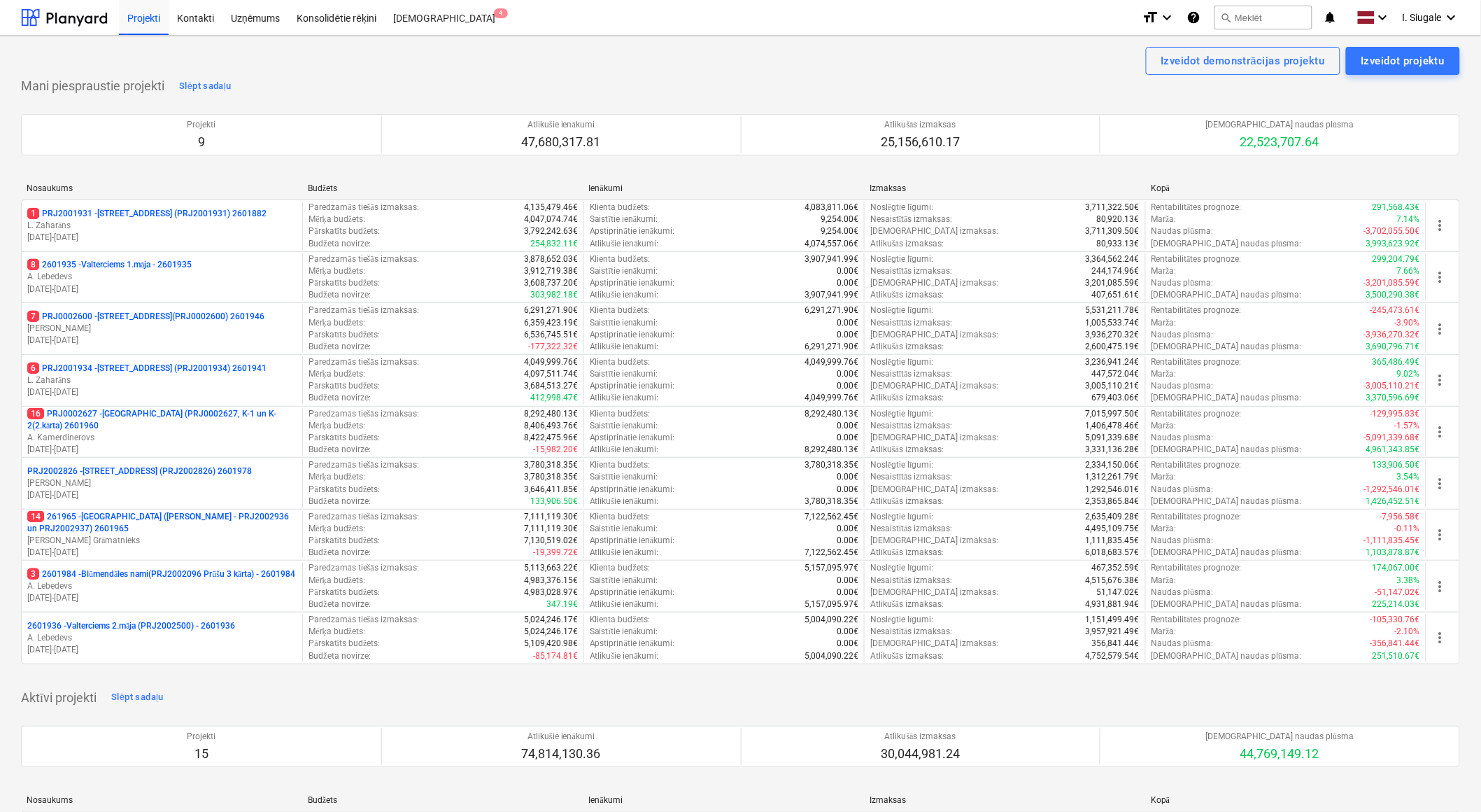
drag, startPoint x: 165, startPoint y: 368, endPoint x: 232, endPoint y: 375, distance: 67.4
click at [165, 368] on p "6 PRJ2001934 - [STREET_ADDRESS] (PRJ2001934) 2601941" at bounding box center [146, 368] width 240 height 12
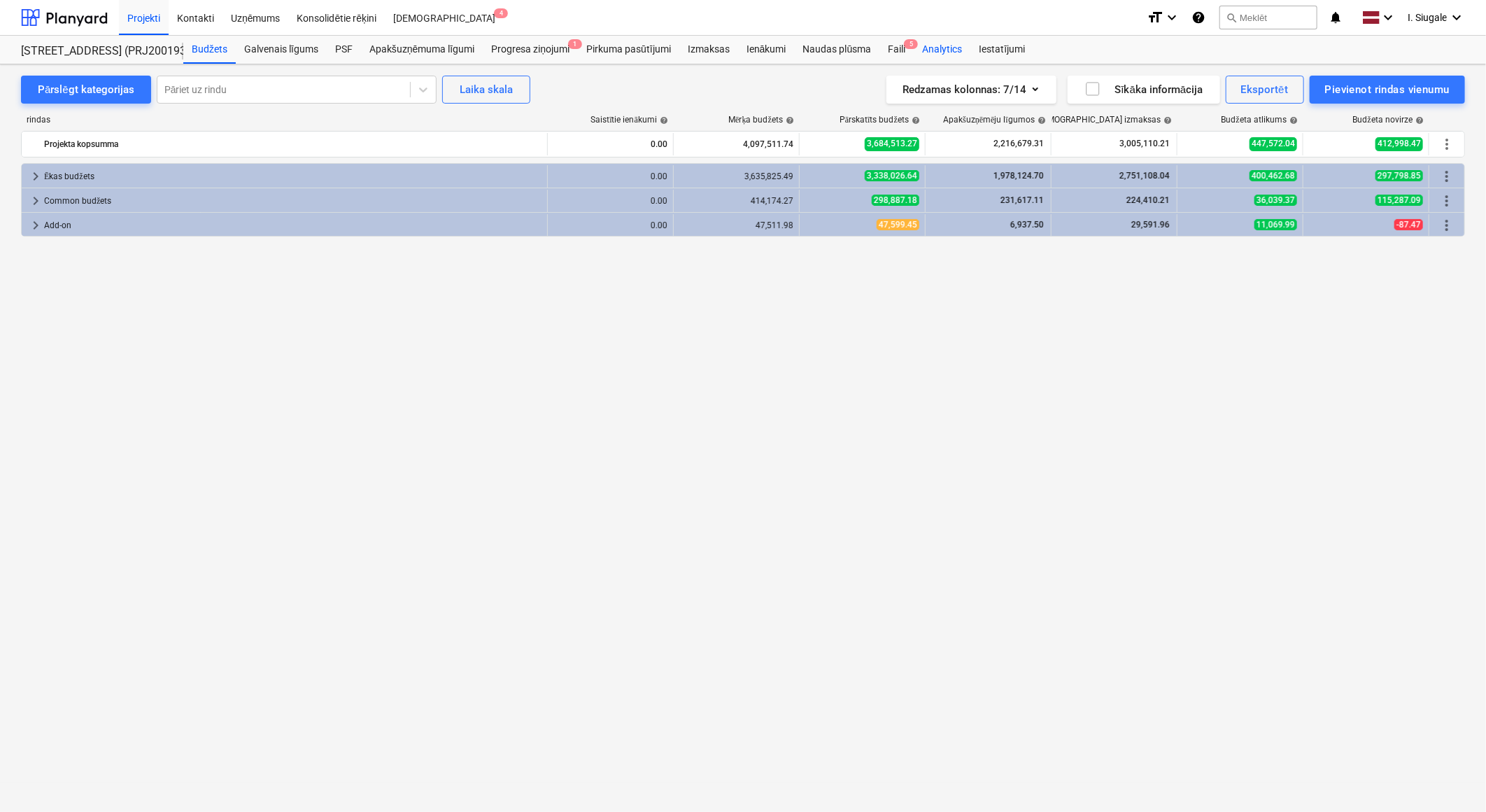
drag, startPoint x: 903, startPoint y: 48, endPoint x: 915, endPoint y: 56, distance: 14.4
click at [903, 48] on div "Faili 5" at bounding box center [897, 49] width 34 height 28
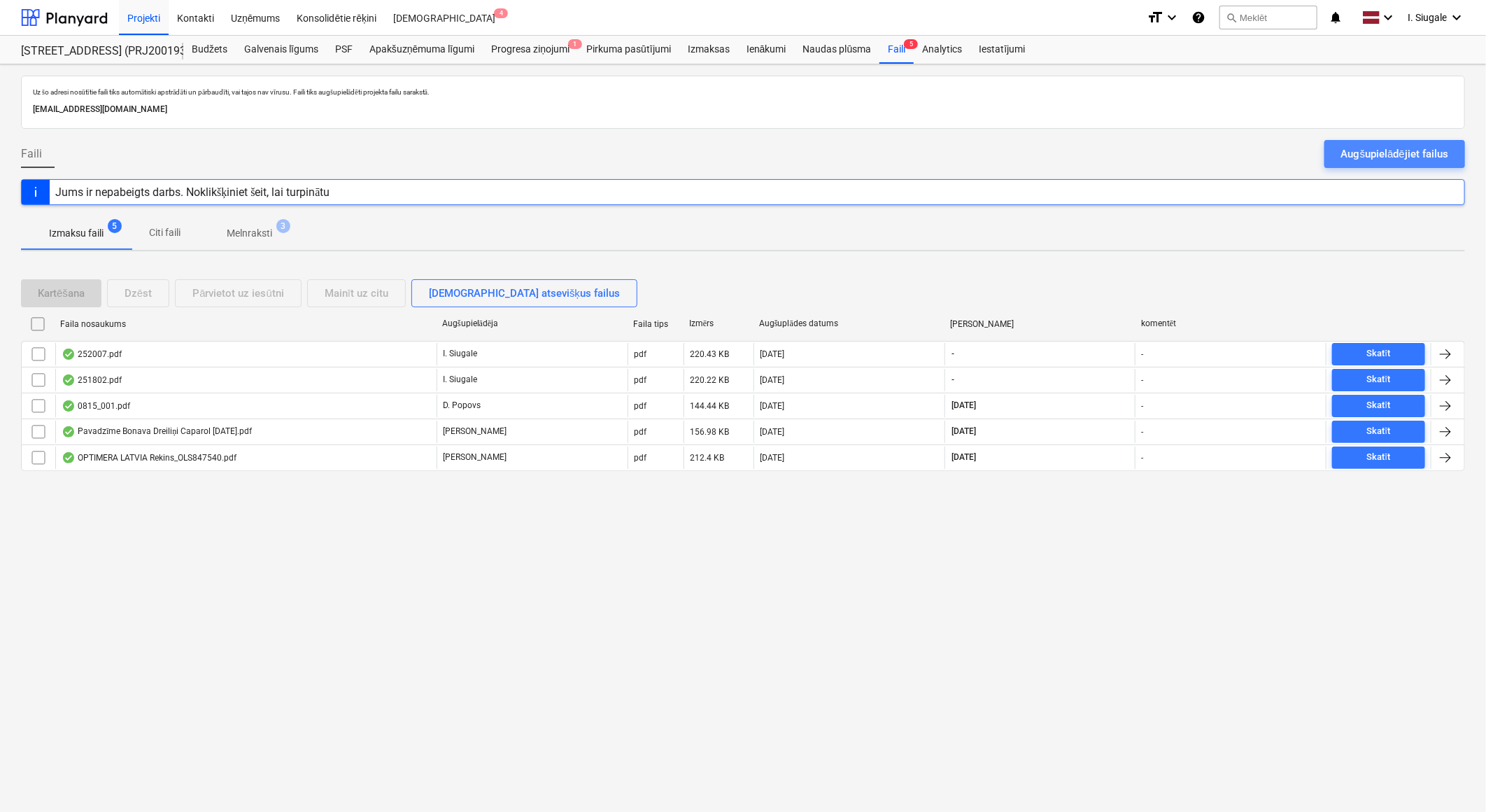
click at [1389, 151] on div "Augšupielādējiet failus" at bounding box center [1395, 154] width 107 height 18
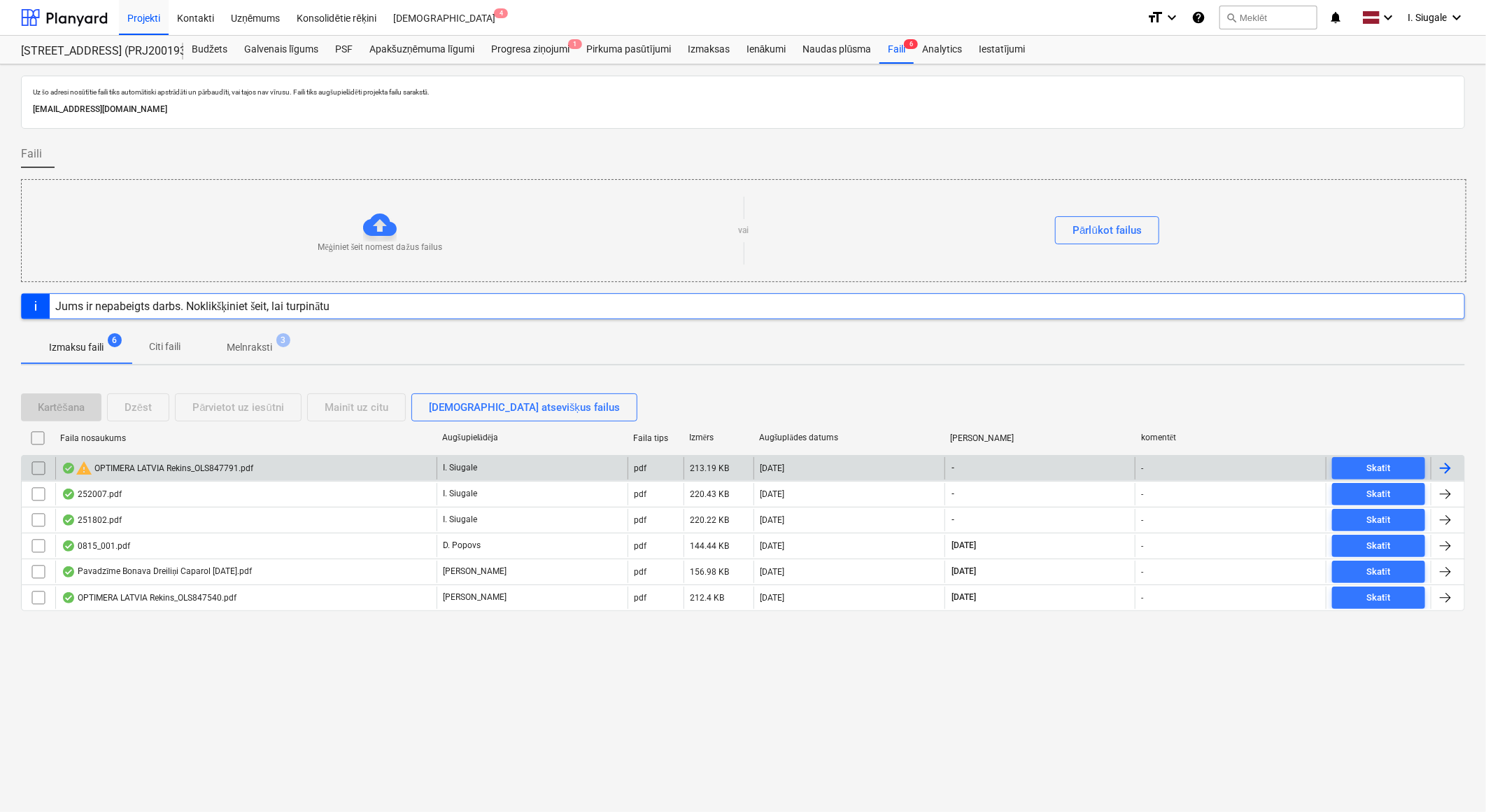
click at [36, 469] on input "checkbox" at bounding box center [38, 468] width 22 height 22
click at [128, 400] on div "Dzēst" at bounding box center [138, 407] width 27 height 18
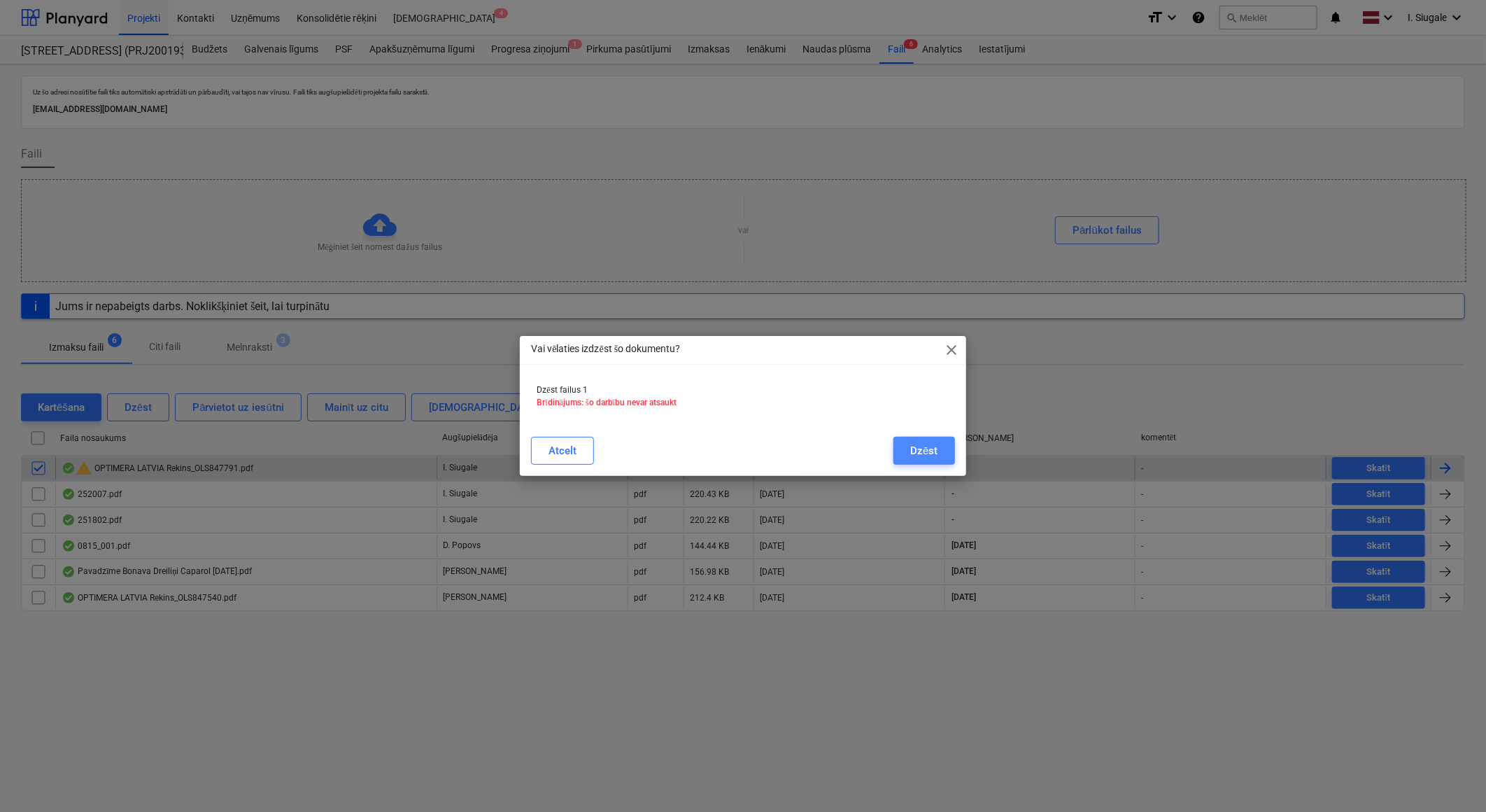
click at [921, 443] on div "Dzēst" at bounding box center [924, 451] width 27 height 18
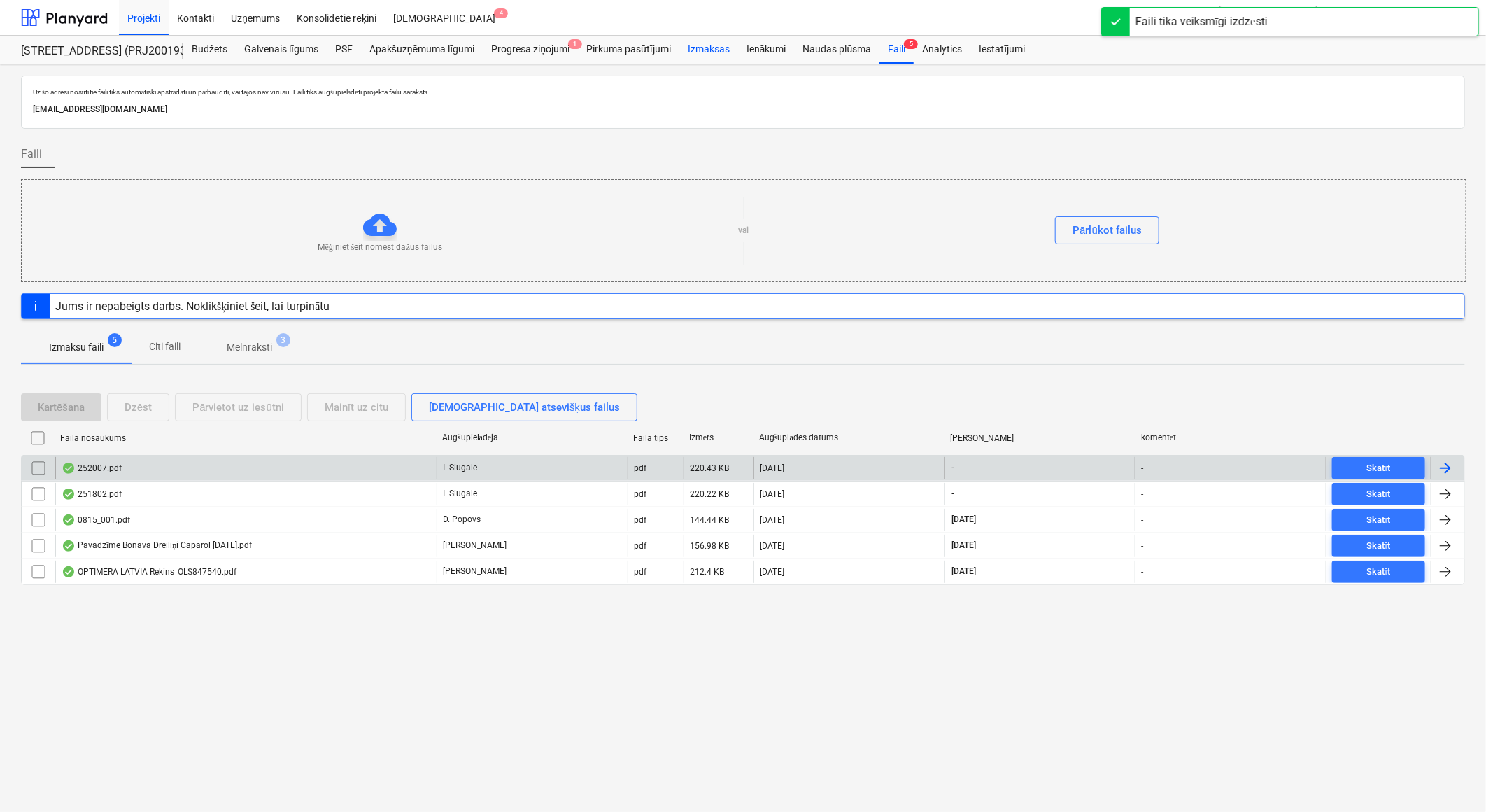
click at [707, 50] on div "Izmaksas" at bounding box center [709, 49] width 59 height 28
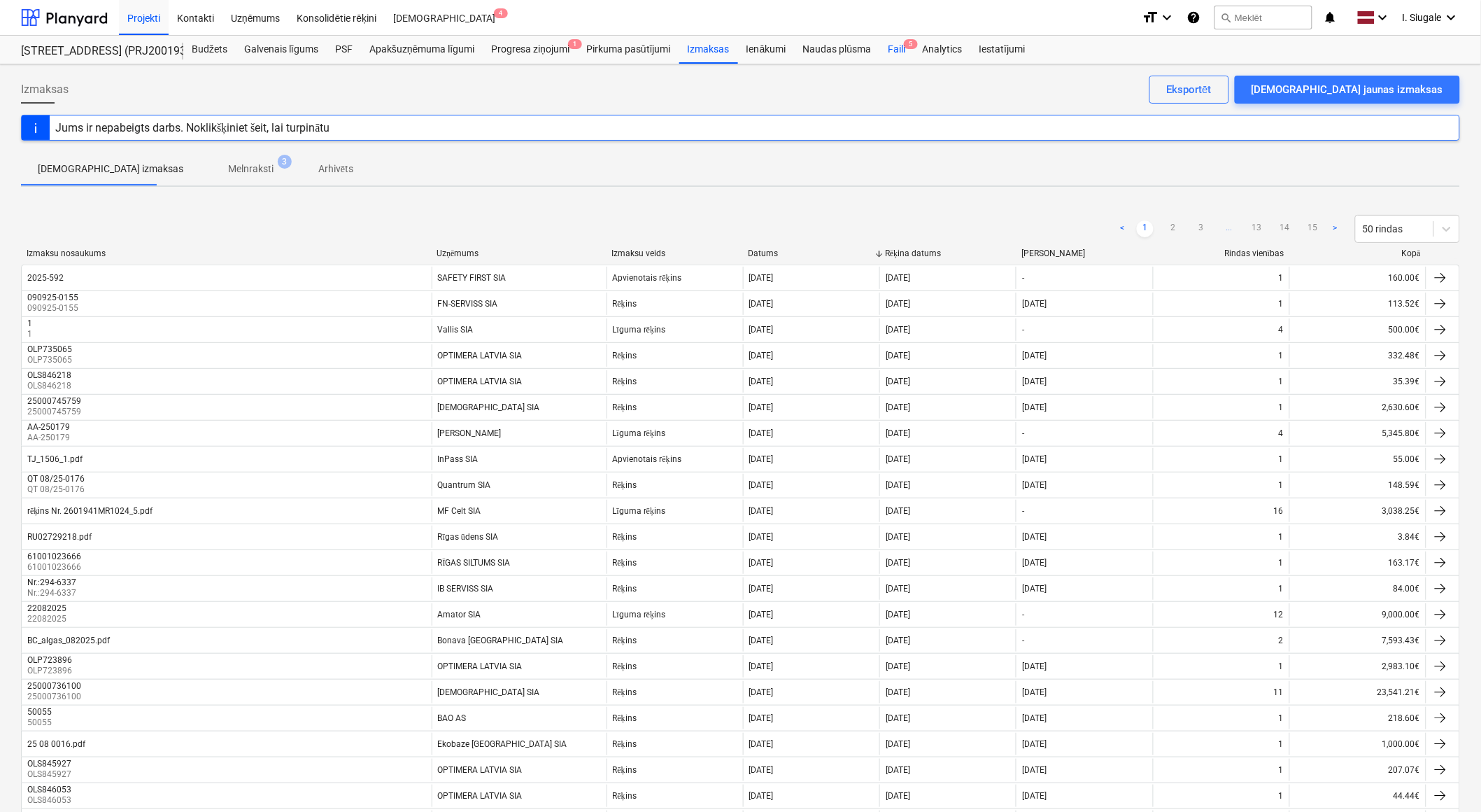
click at [901, 43] on div "Faili 5" at bounding box center [897, 49] width 34 height 28
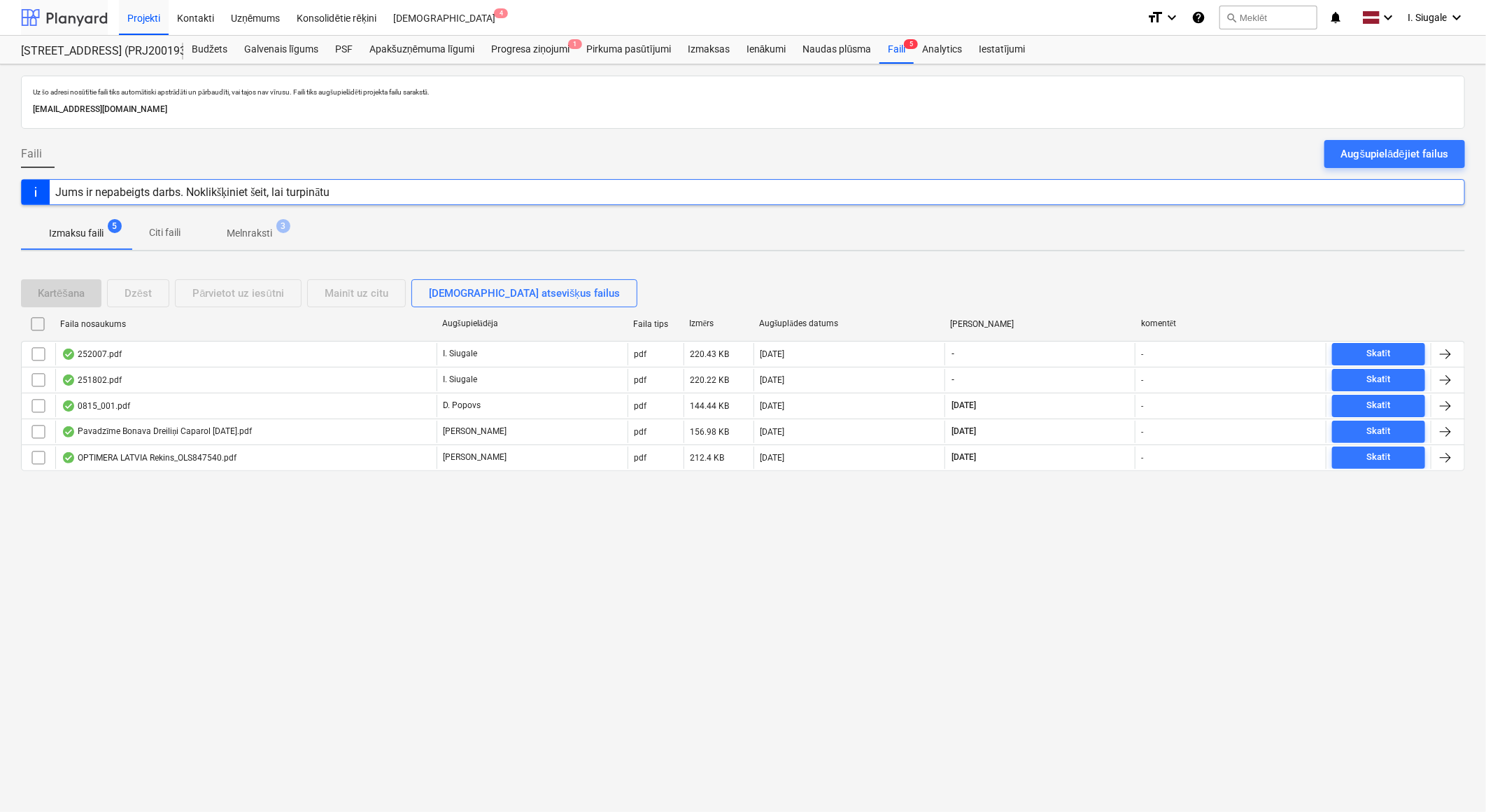
click at [82, 20] on div at bounding box center [65, 17] width 87 height 35
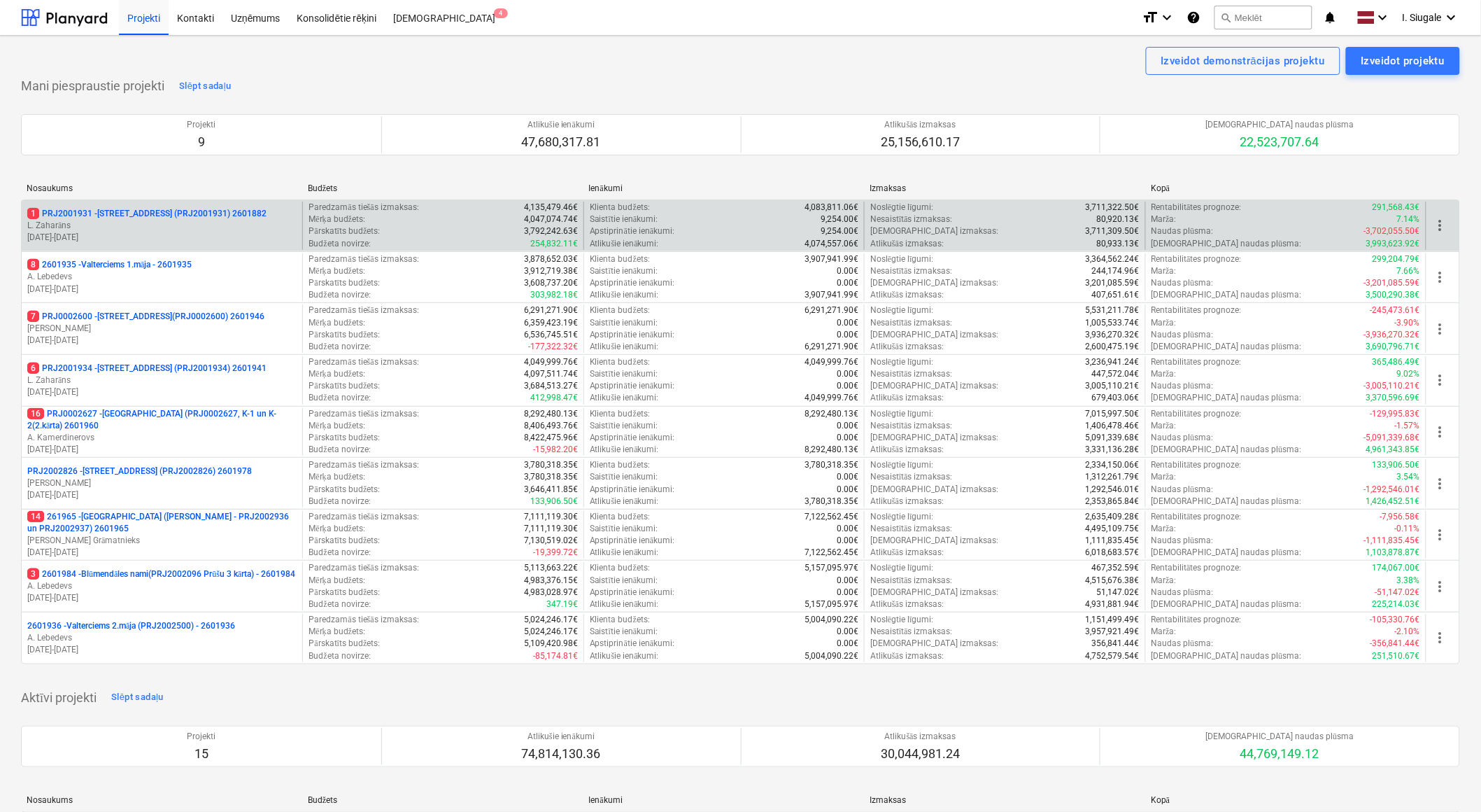
click at [191, 227] on p "L. Zaharāns" at bounding box center [161, 225] width 269 height 12
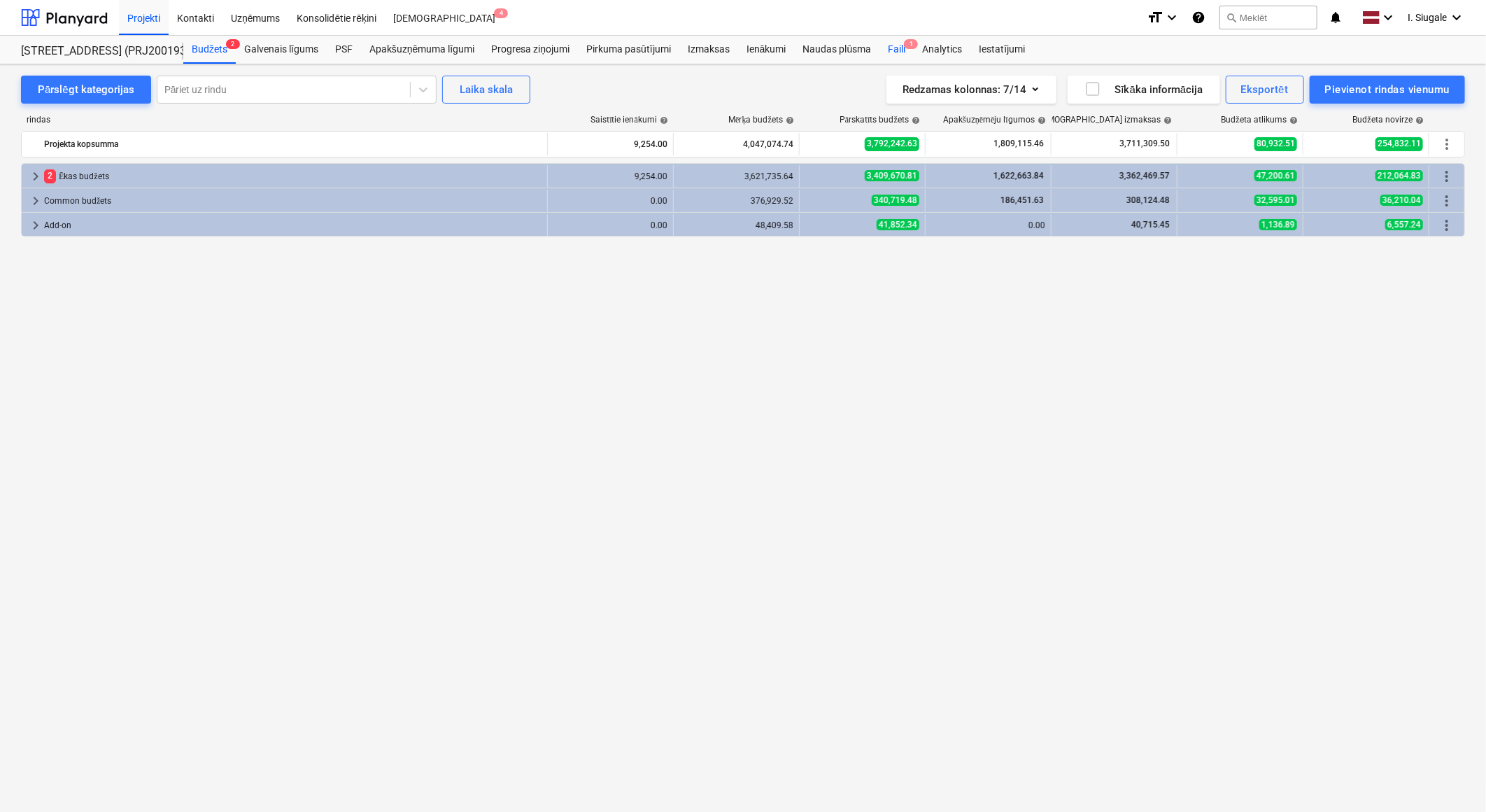
click at [900, 44] on div "Faili 1" at bounding box center [897, 49] width 34 height 28
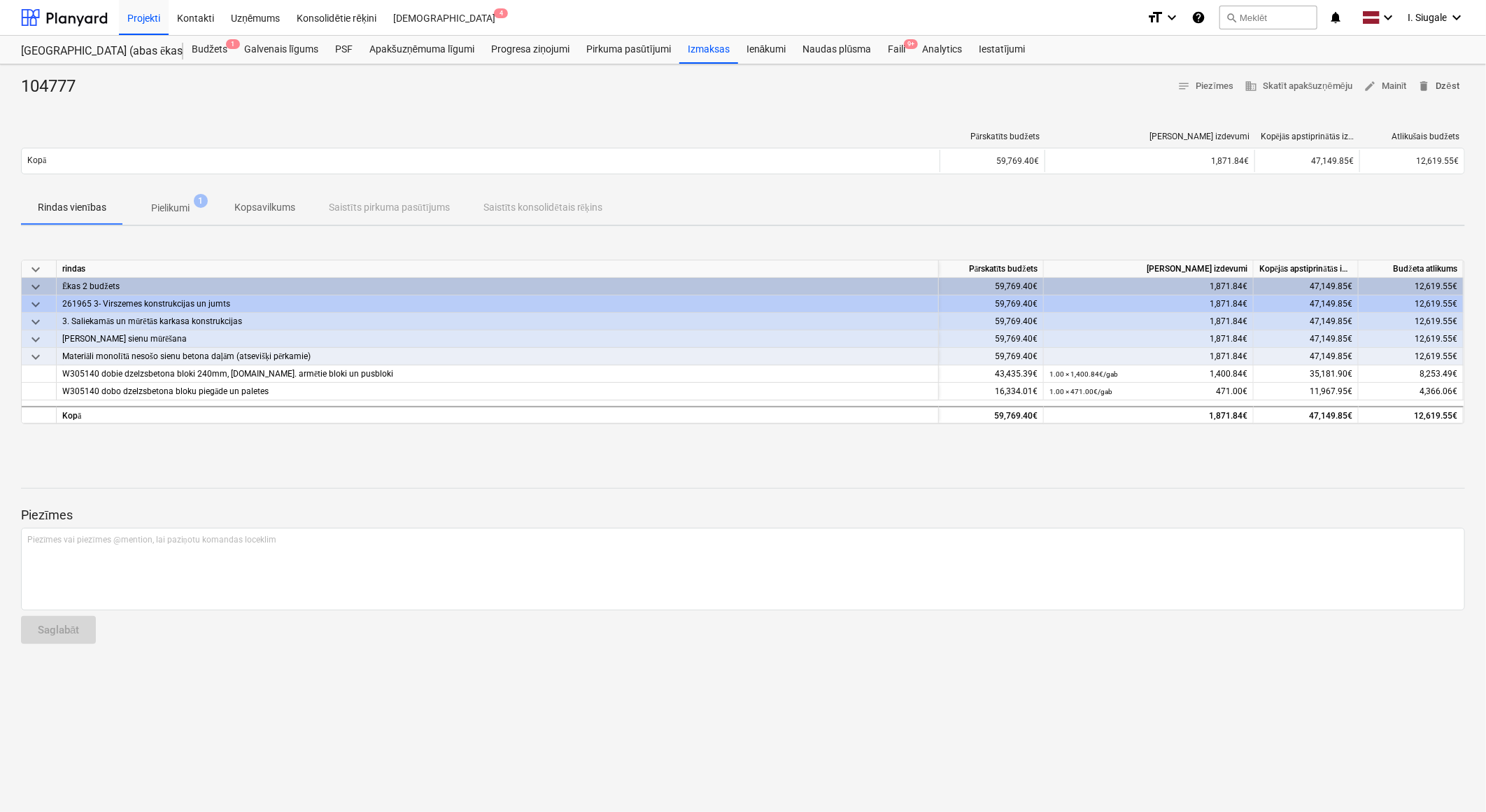
click at [1443, 91] on span "delete Dzēst" at bounding box center [1439, 86] width 41 height 16
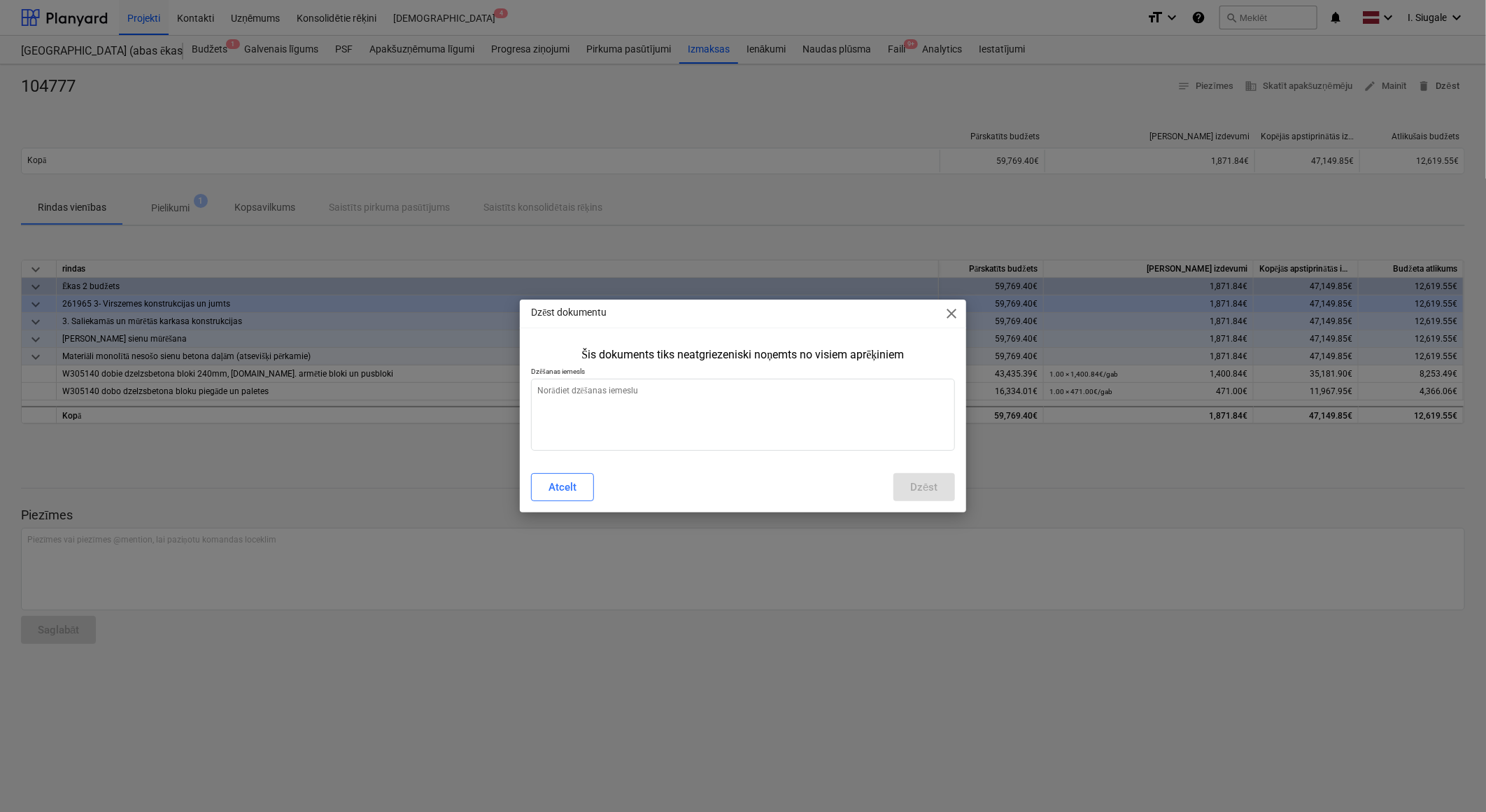
type textarea "x"
click at [752, 424] on textarea at bounding box center [742, 414] width 423 height 72
type textarea "c"
type textarea "x"
type textarea "ci"
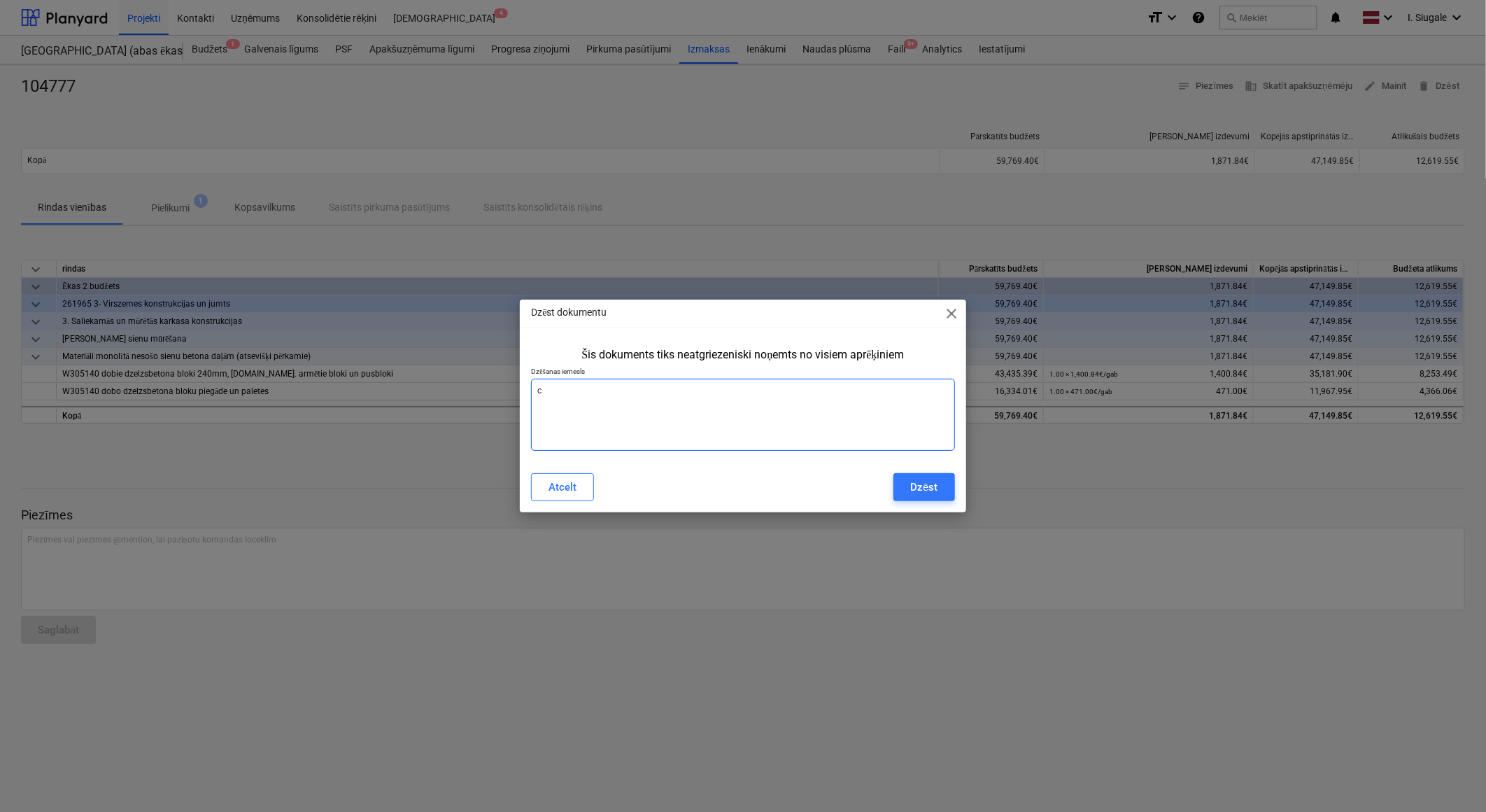
type textarea "x"
type textarea "cit"
type textarea "x"
type textarea "cita"
type textarea "x"
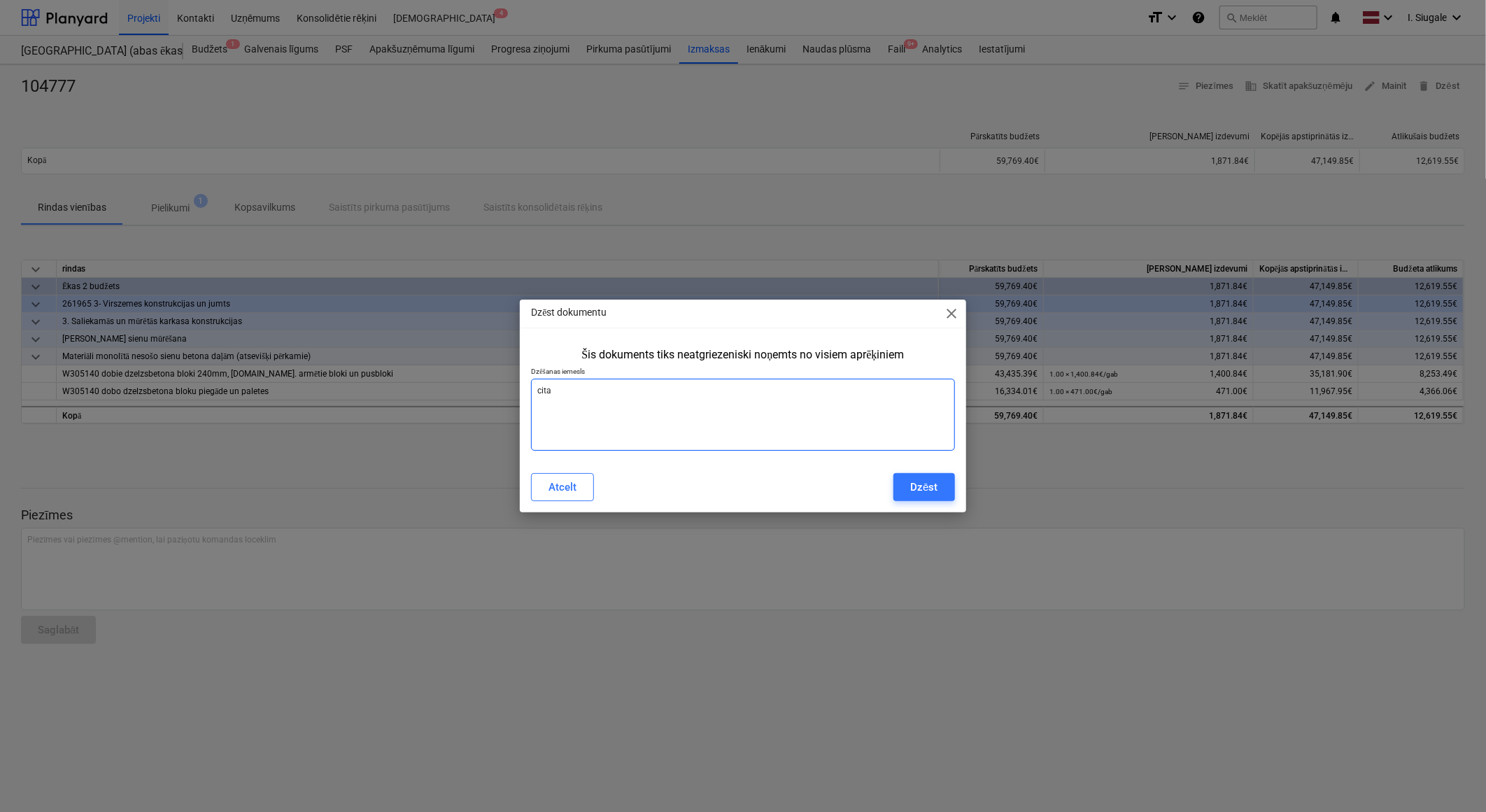
type textarea "cita"
type textarea "x"
type textarea "cita s"
type textarea "x"
type textarea "cita su"
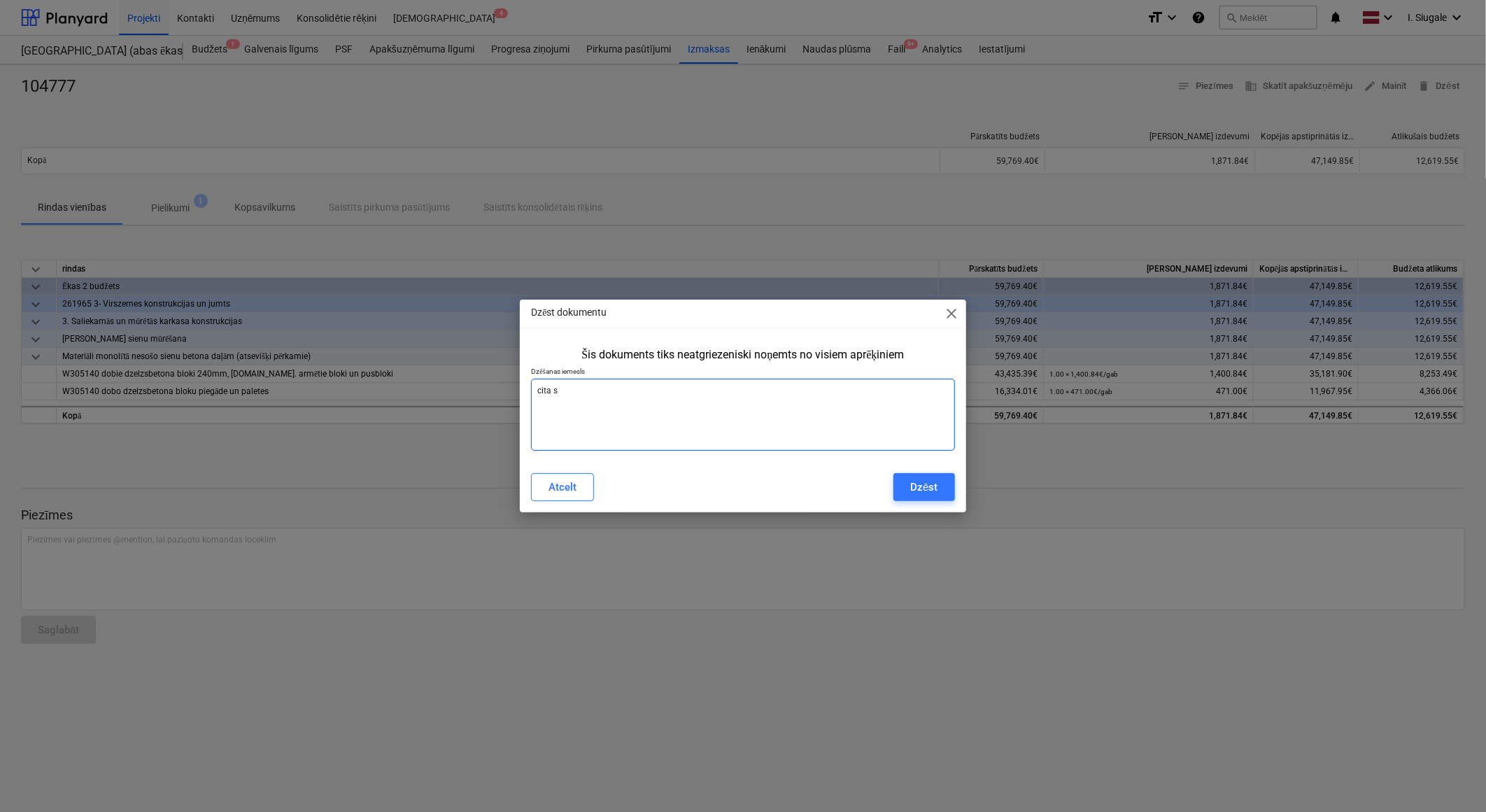
type textarea "x"
type textarea "cita sum"
type textarea "x"
type textarea "cita summ"
type textarea "x"
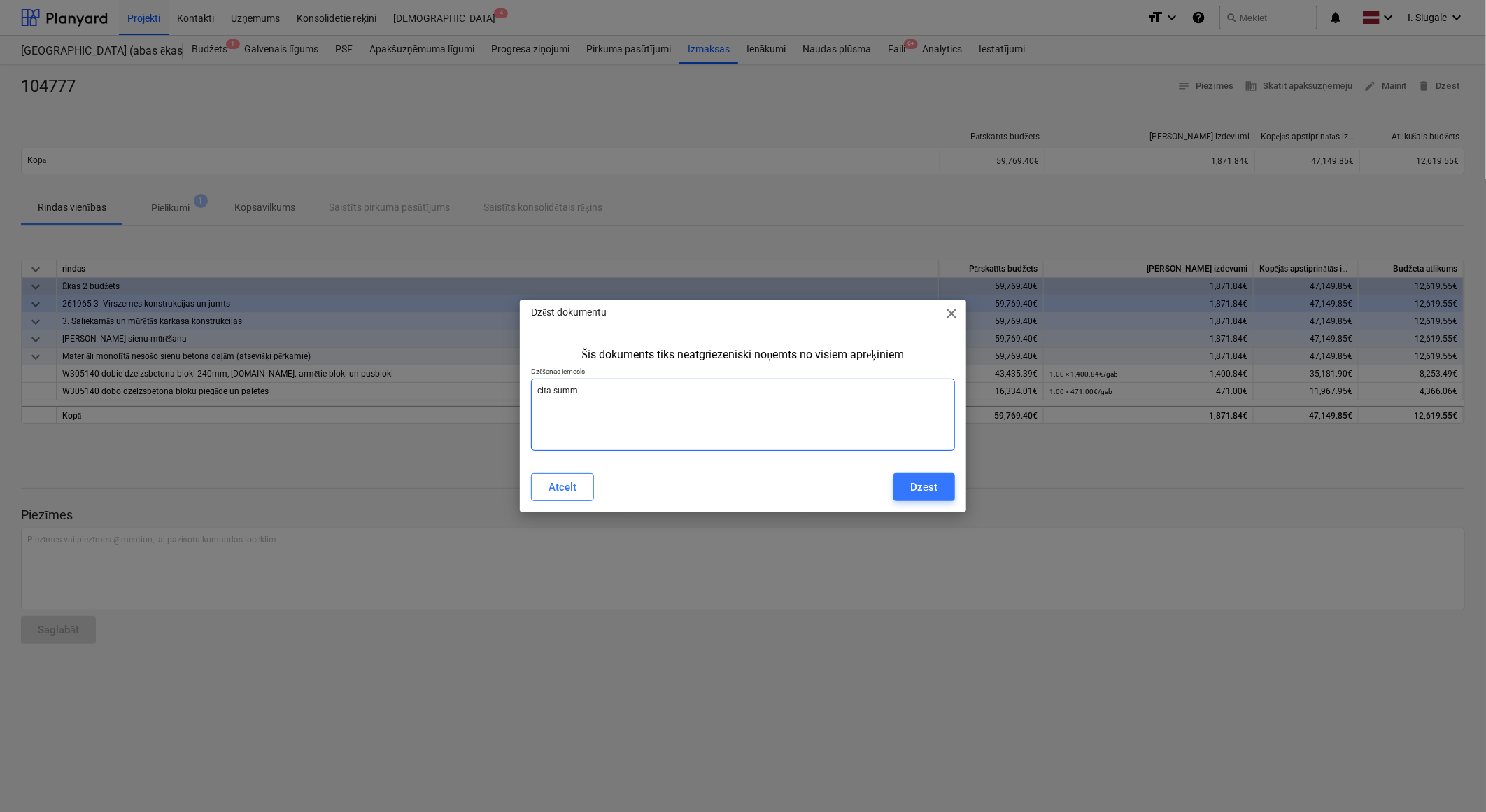
type textarea "cita summa"
type textarea "x"
type textarea "cita summa"
click at [936, 485] on div "Dzēst" at bounding box center [924, 487] width 27 height 18
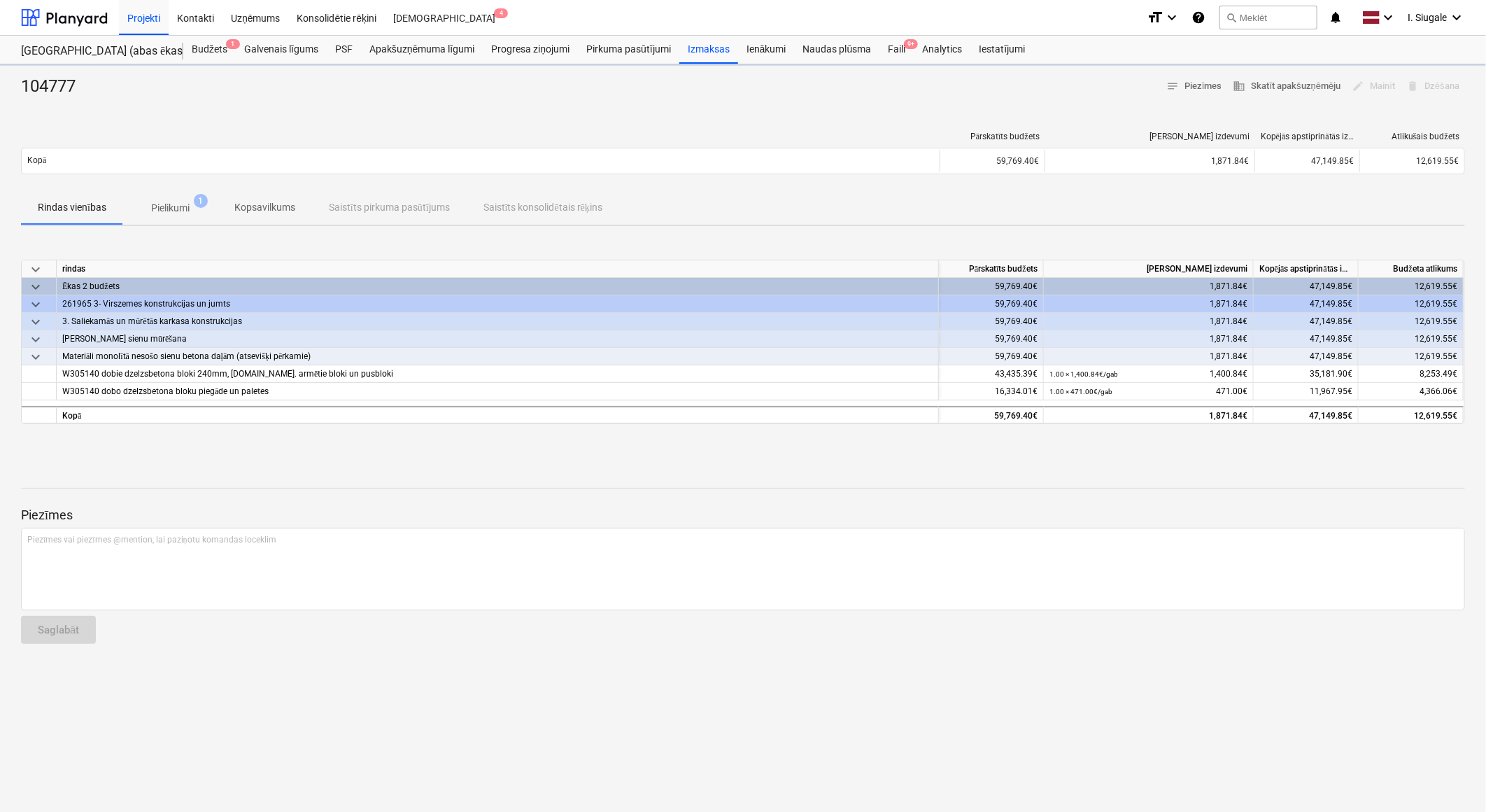
type textarea "x"
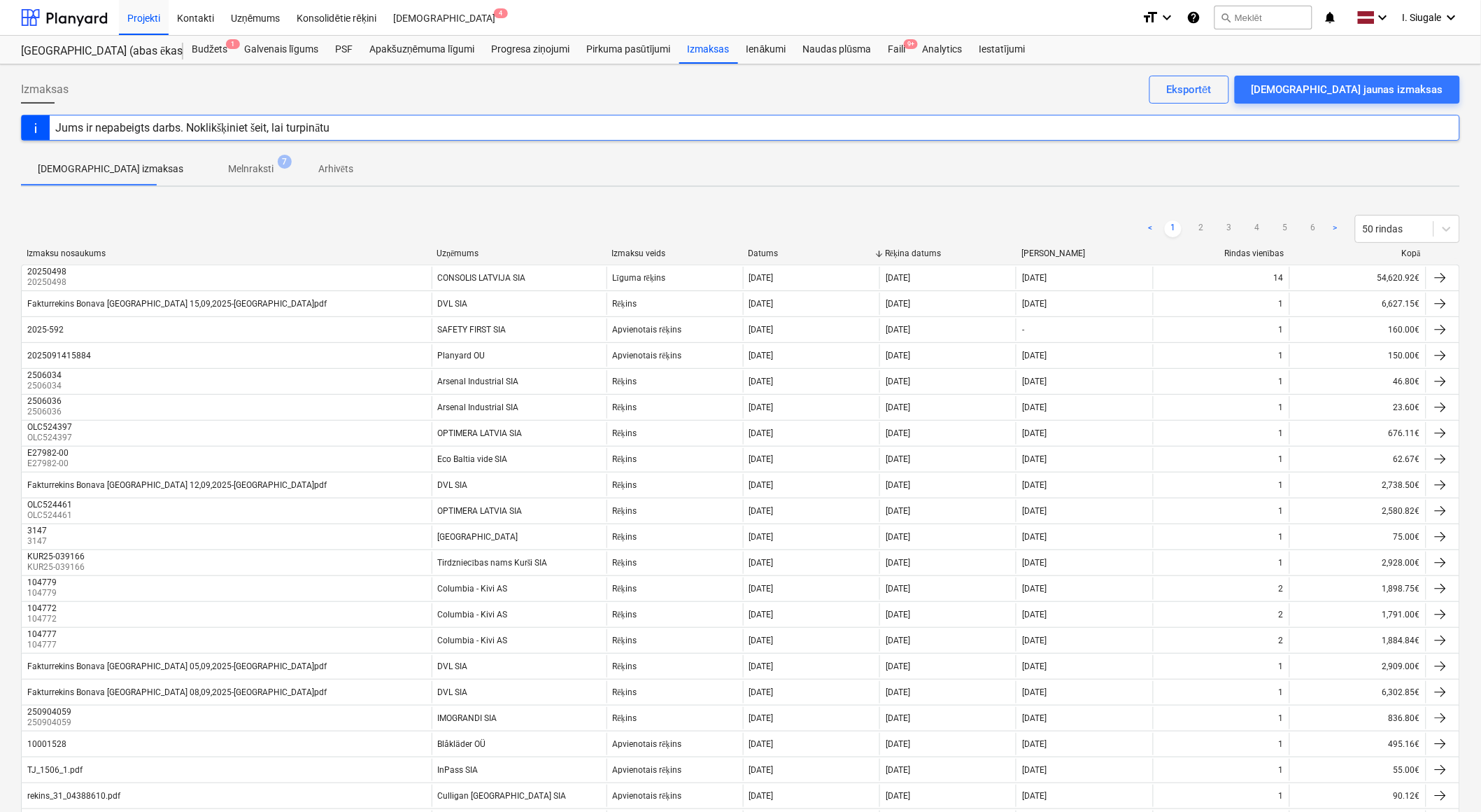
drag, startPoint x: 68, startPoint y: 13, endPoint x: 127, endPoint y: 78, distance: 87.8
click at [68, 13] on div at bounding box center [65, 17] width 87 height 35
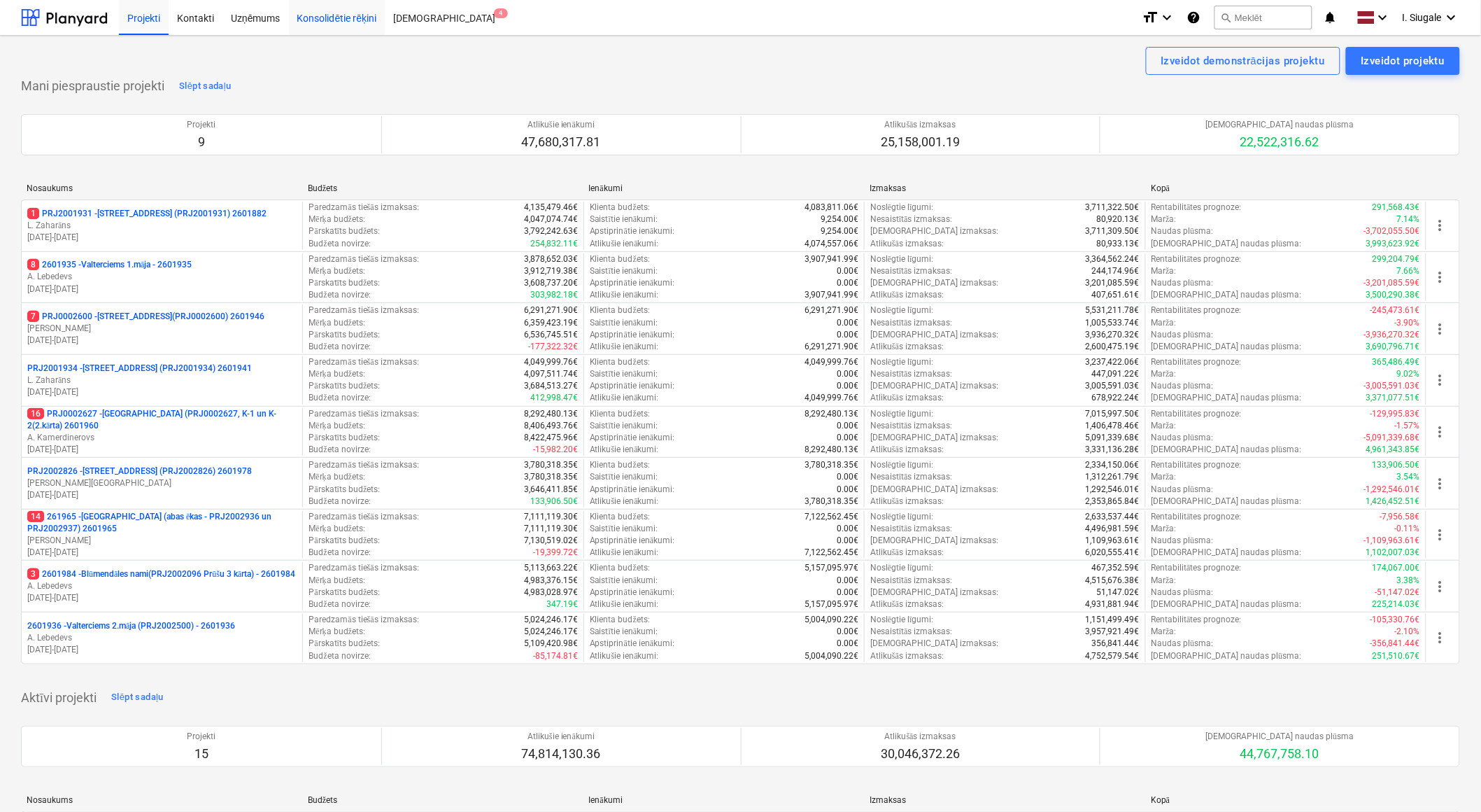
click at [320, 17] on div "Konsolidētie rēķini" at bounding box center [337, 17] width 97 height 36
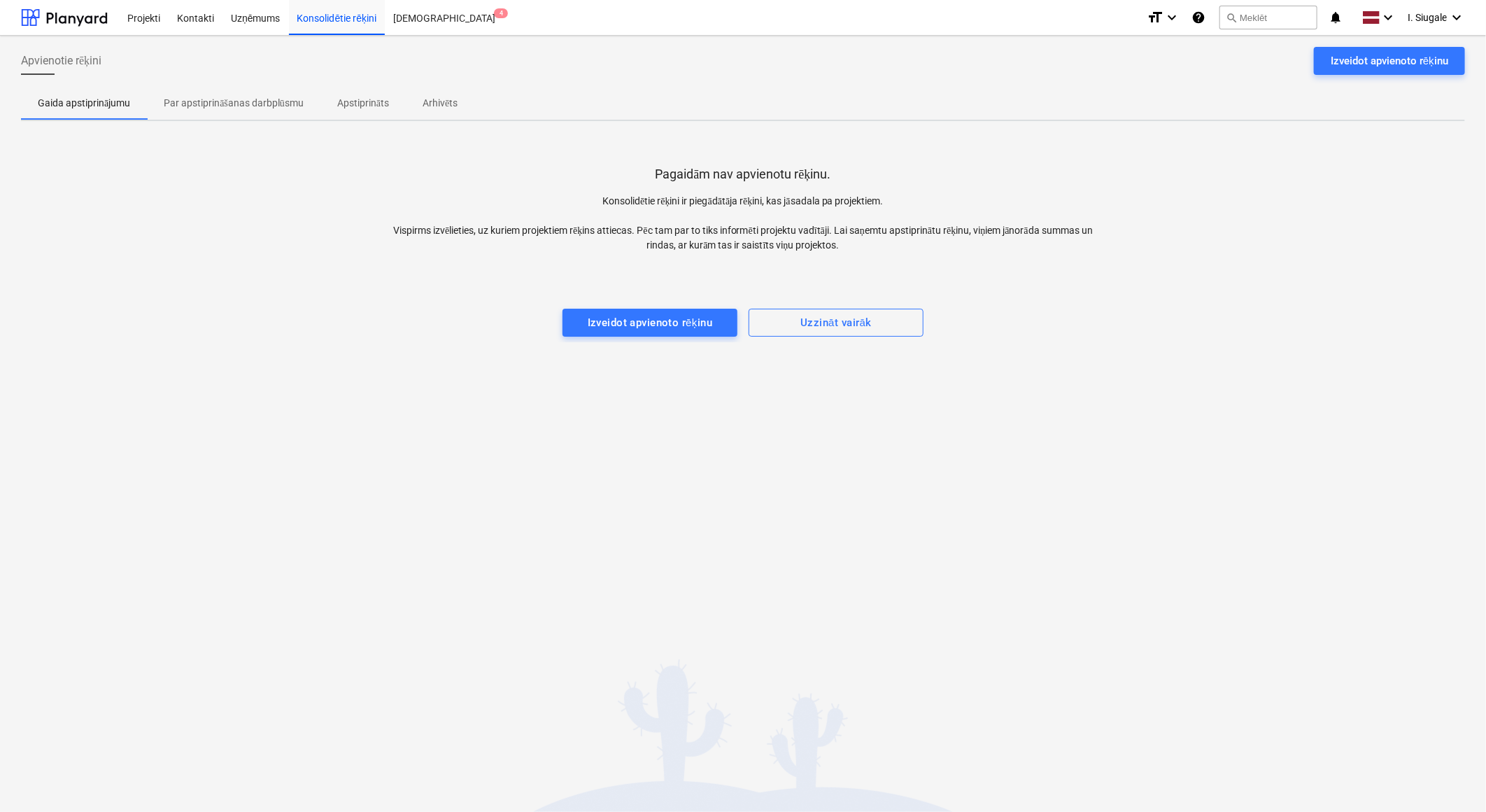
click at [270, 98] on p "Par apstiprināšanas darbplūsmu" at bounding box center [233, 103] width 140 height 15
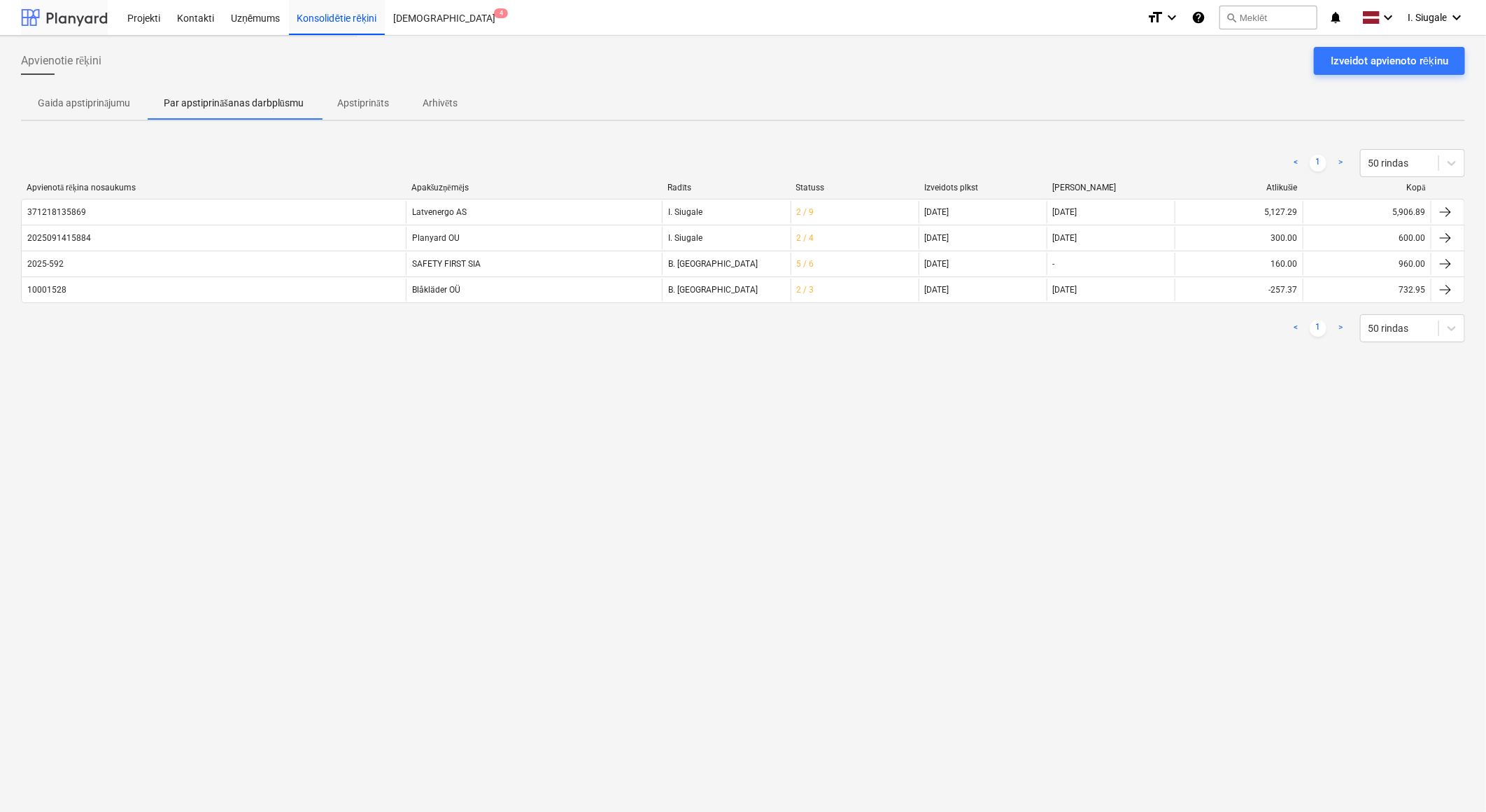
click at [93, 21] on div at bounding box center [65, 17] width 87 height 35
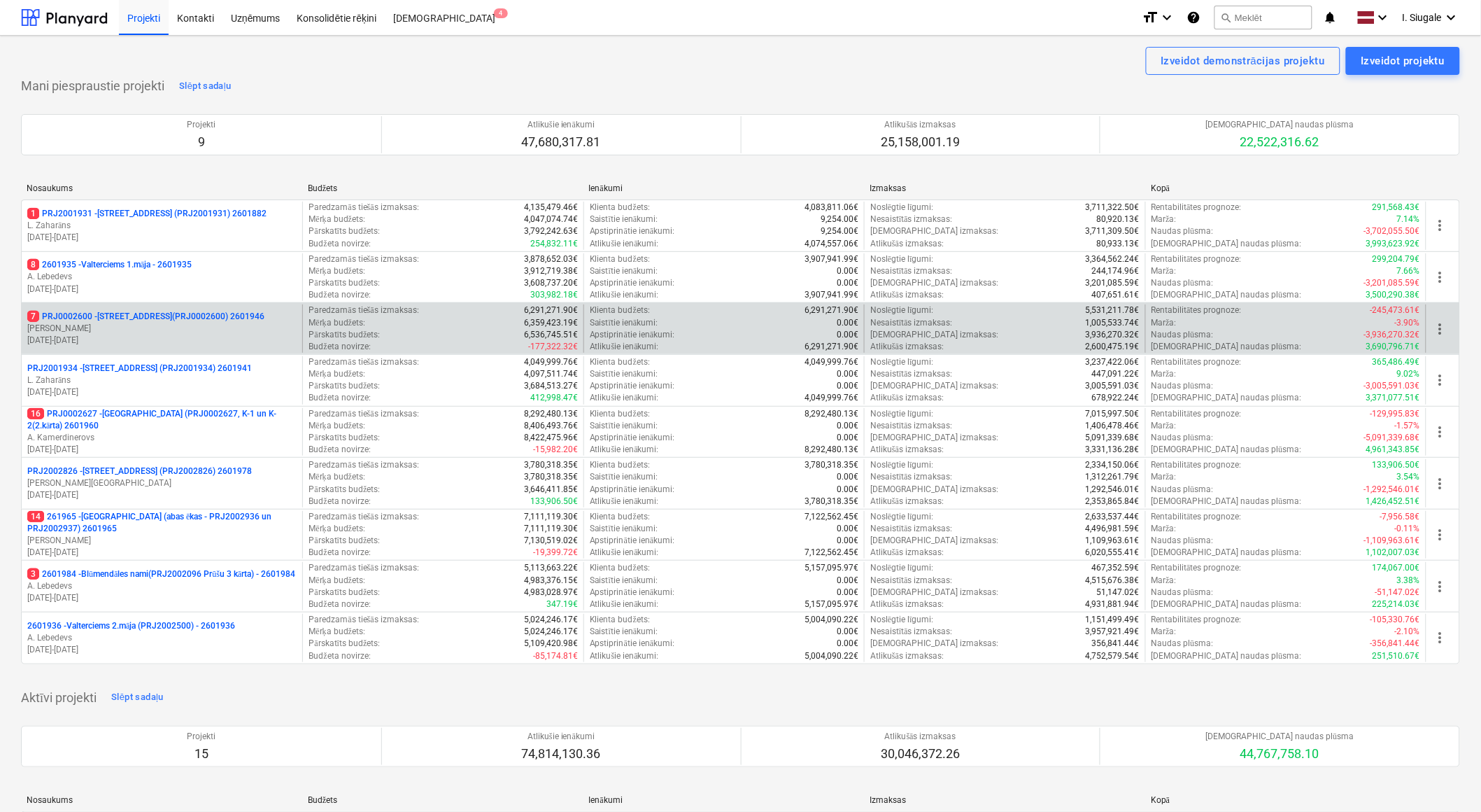
click at [150, 338] on p "02.12.2024 - 03.05.2026" at bounding box center [161, 340] width 269 height 12
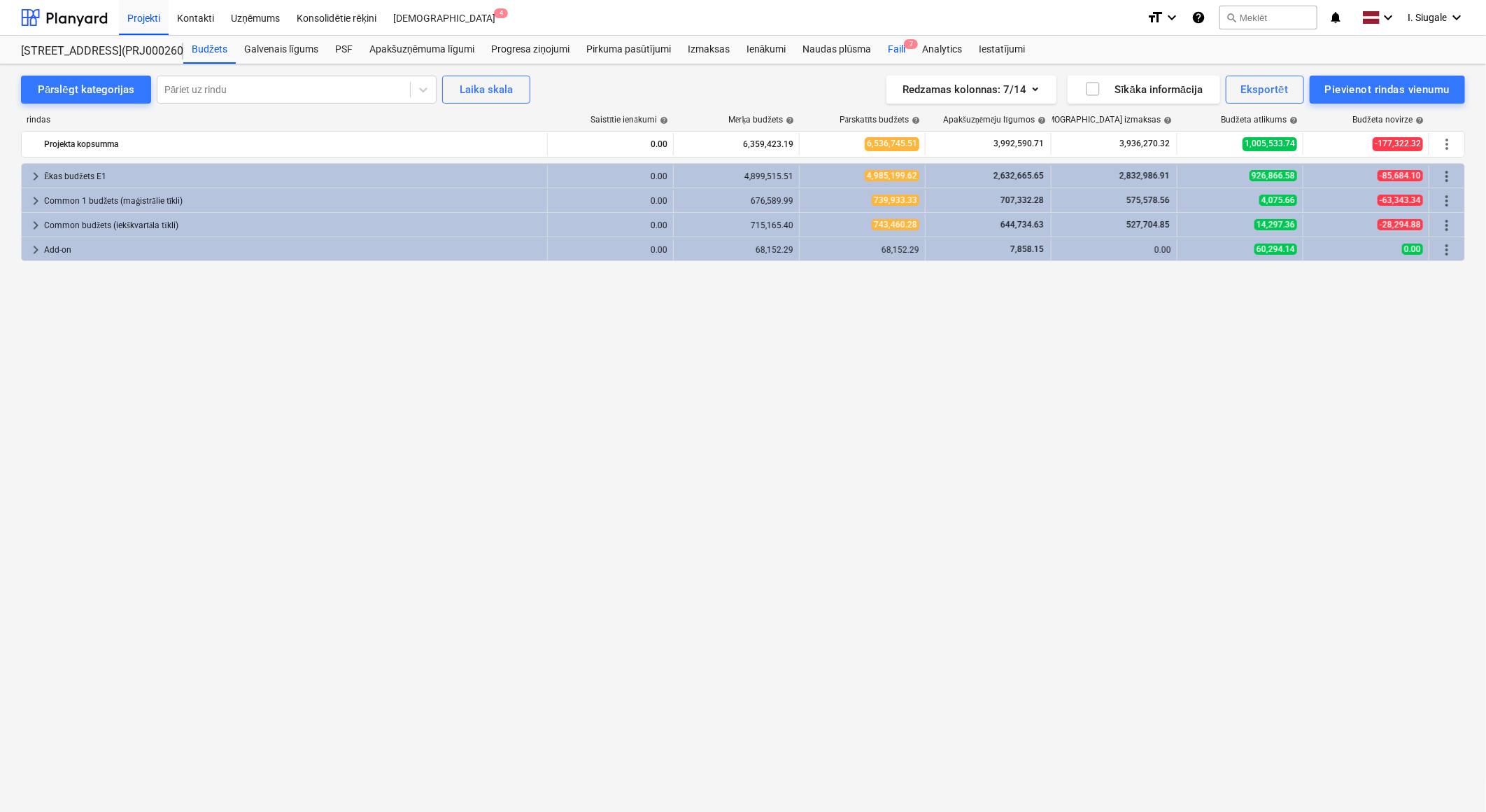
click at [901, 48] on div "Faili 7" at bounding box center [897, 49] width 34 height 28
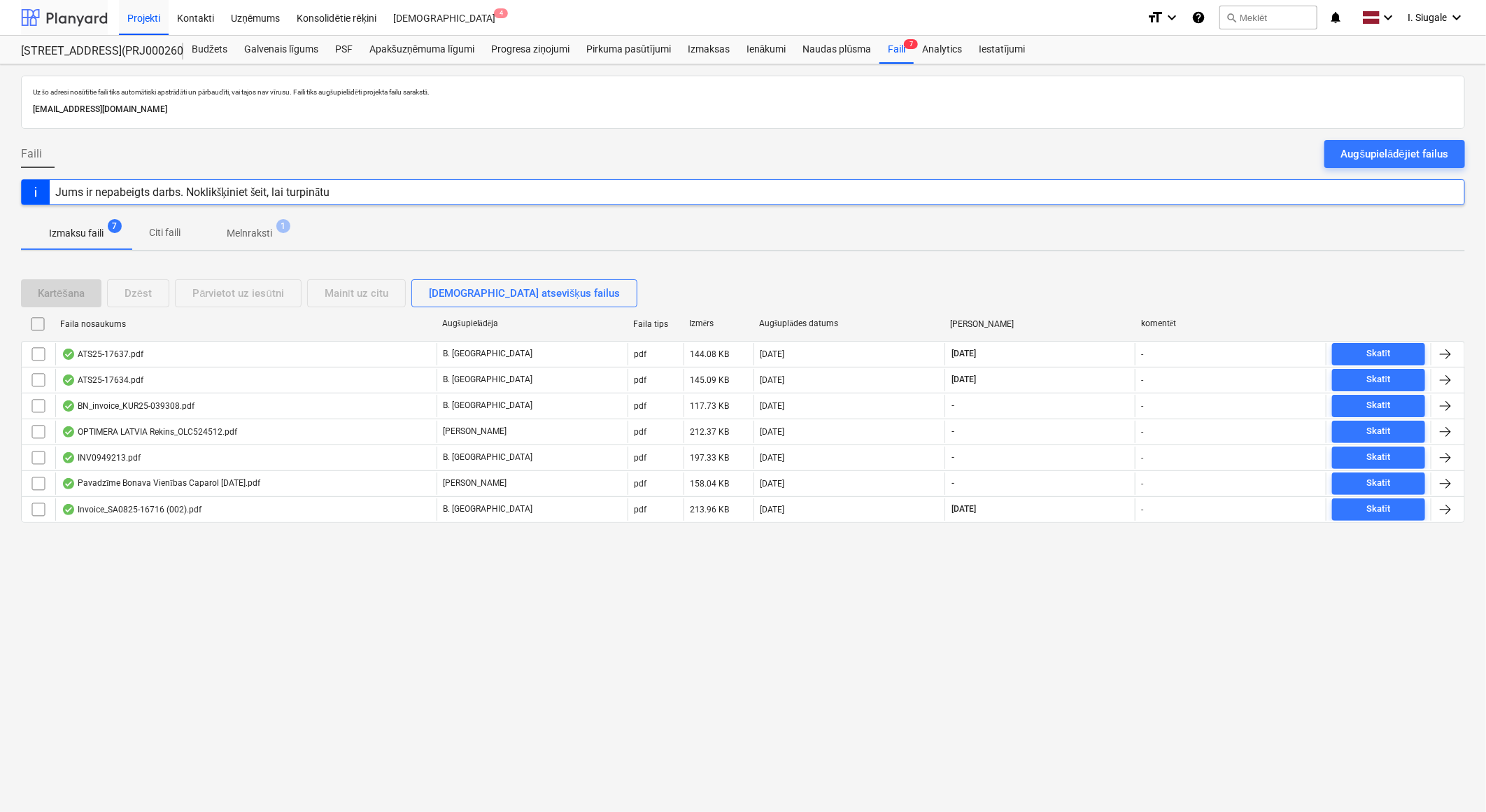
click at [85, 12] on div at bounding box center [65, 17] width 87 height 35
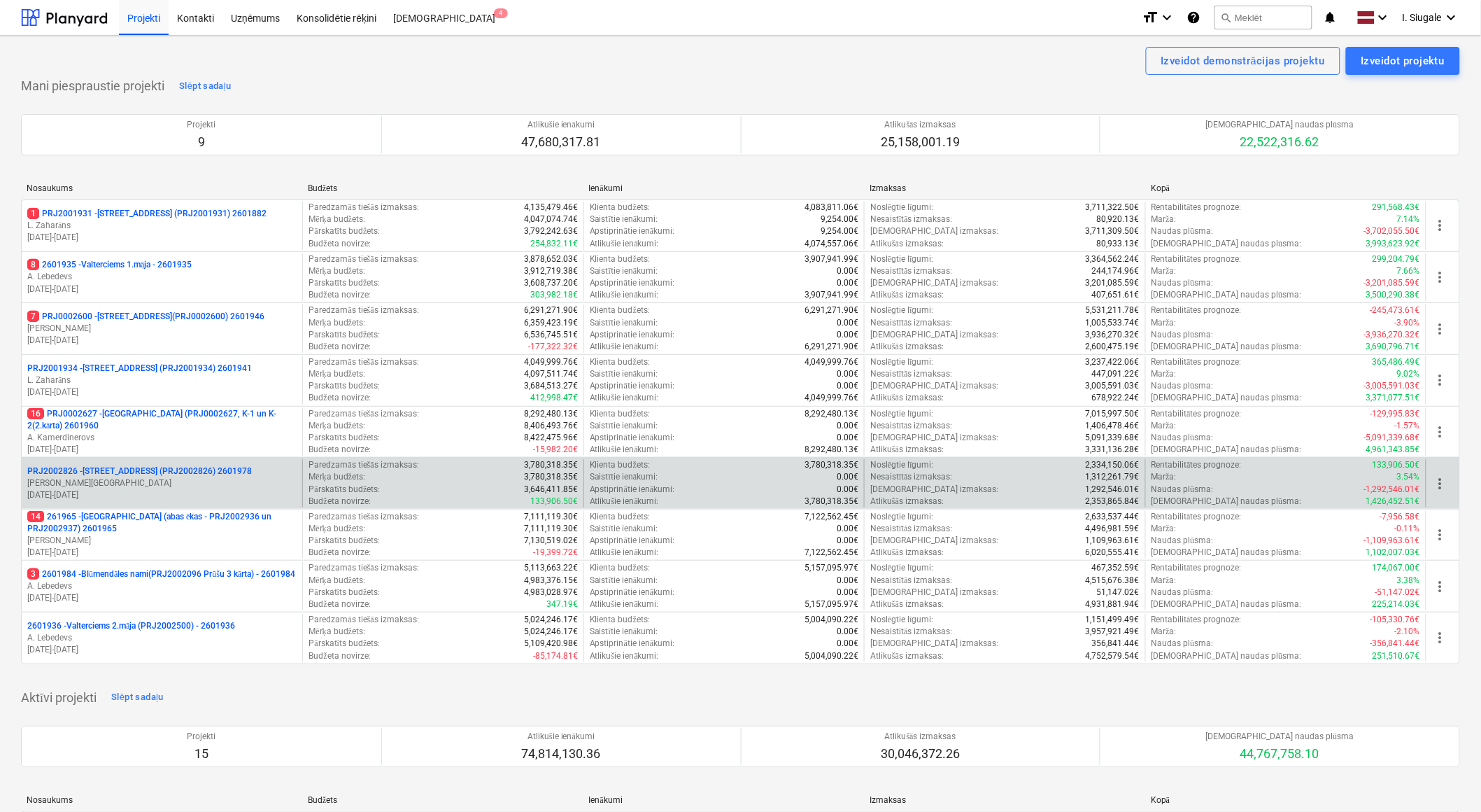
click at [155, 481] on p "[PERSON_NAME]" at bounding box center [161, 483] width 269 height 12
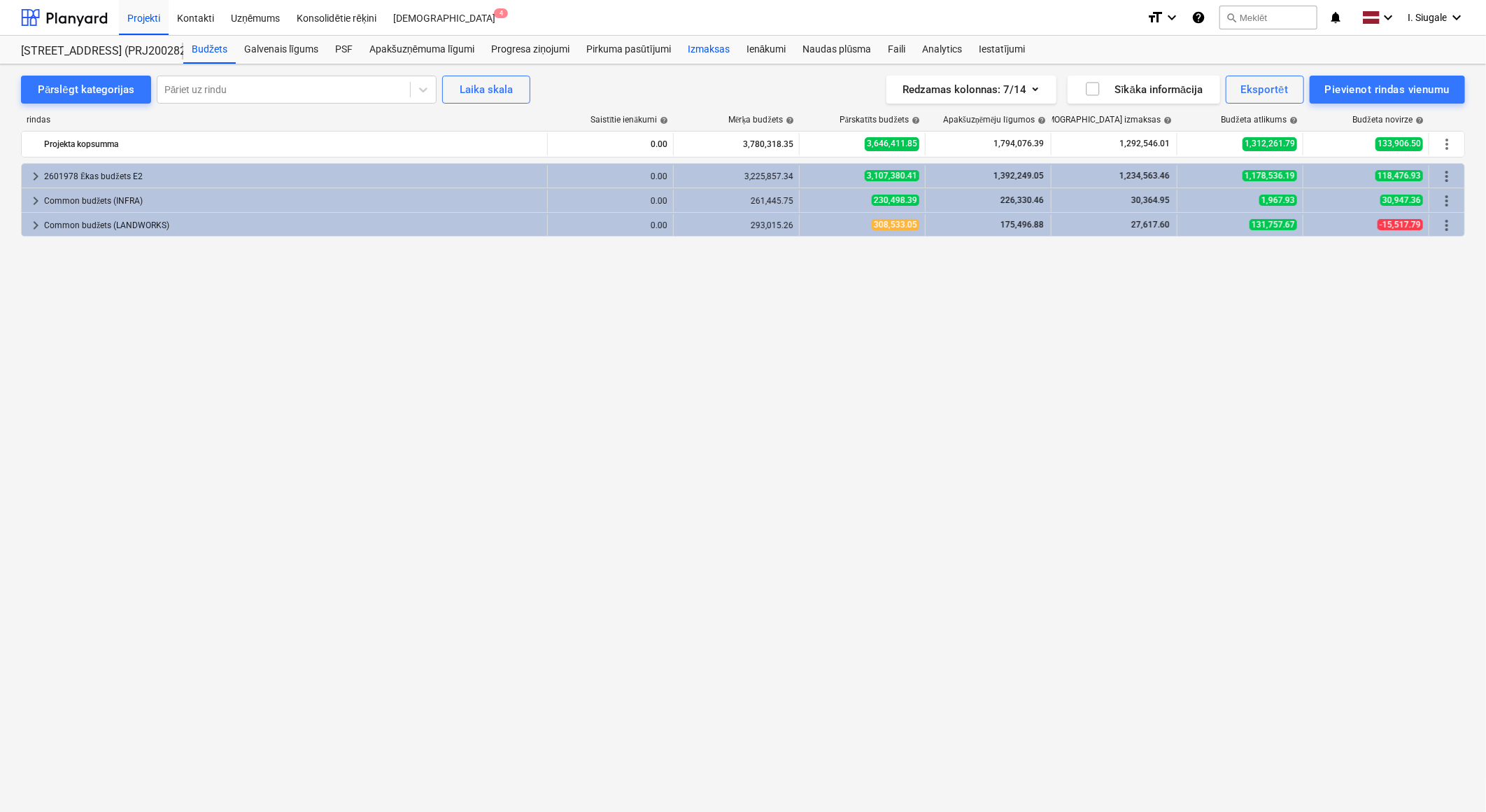
click at [708, 47] on div "Izmaksas" at bounding box center [709, 49] width 59 height 28
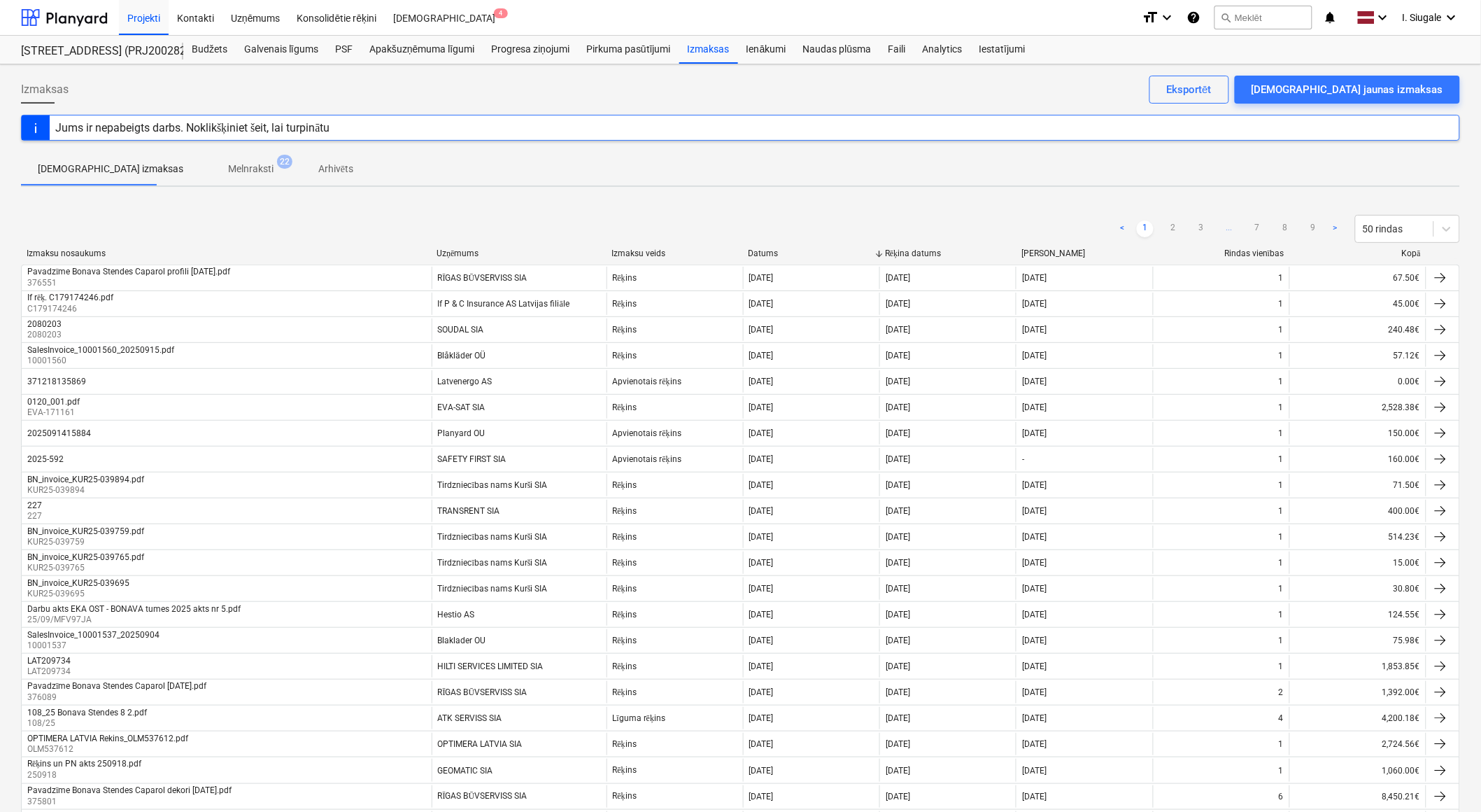
click at [481, 252] on div "Uzņēmums" at bounding box center [518, 253] width 164 height 11
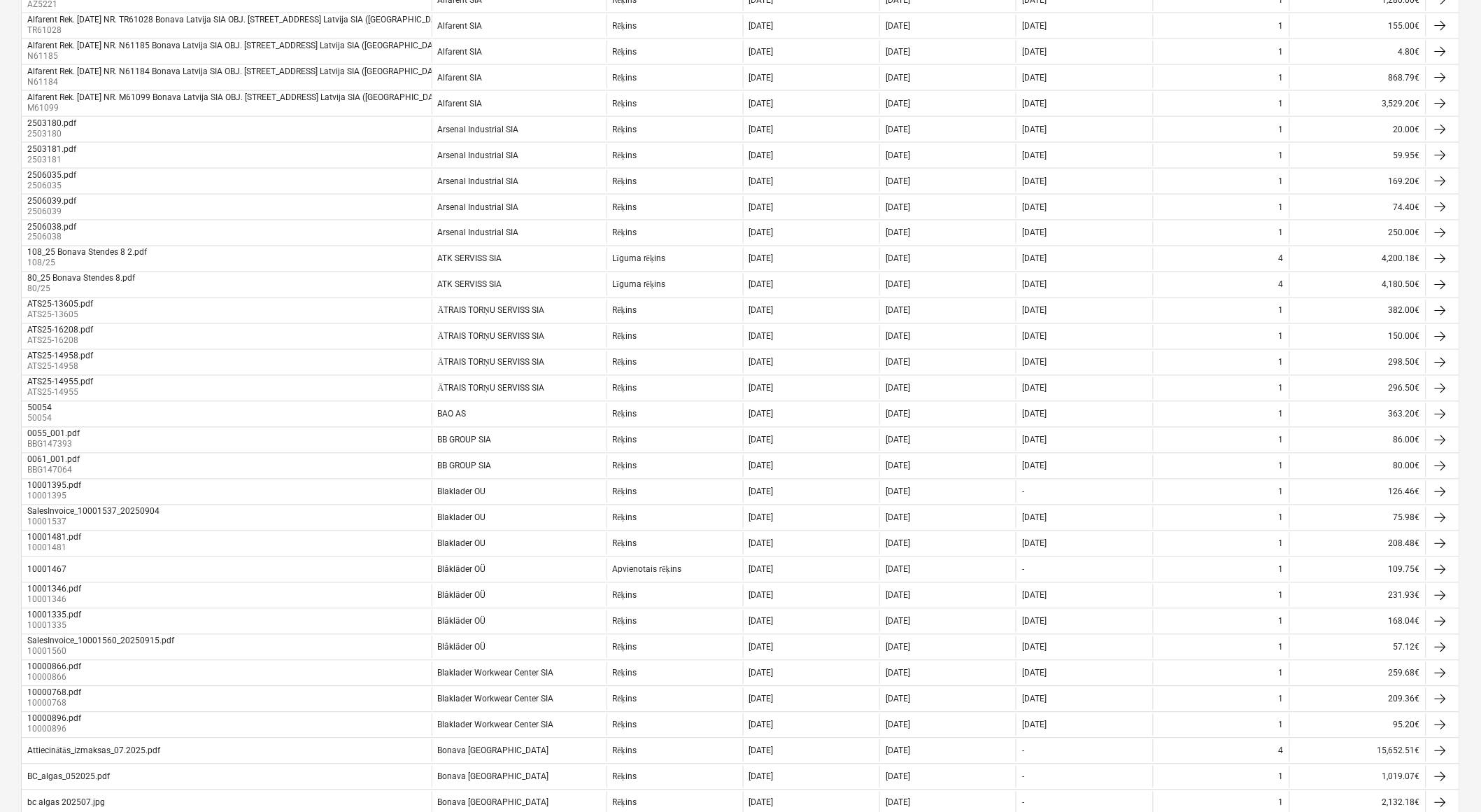
scroll to position [829, 0]
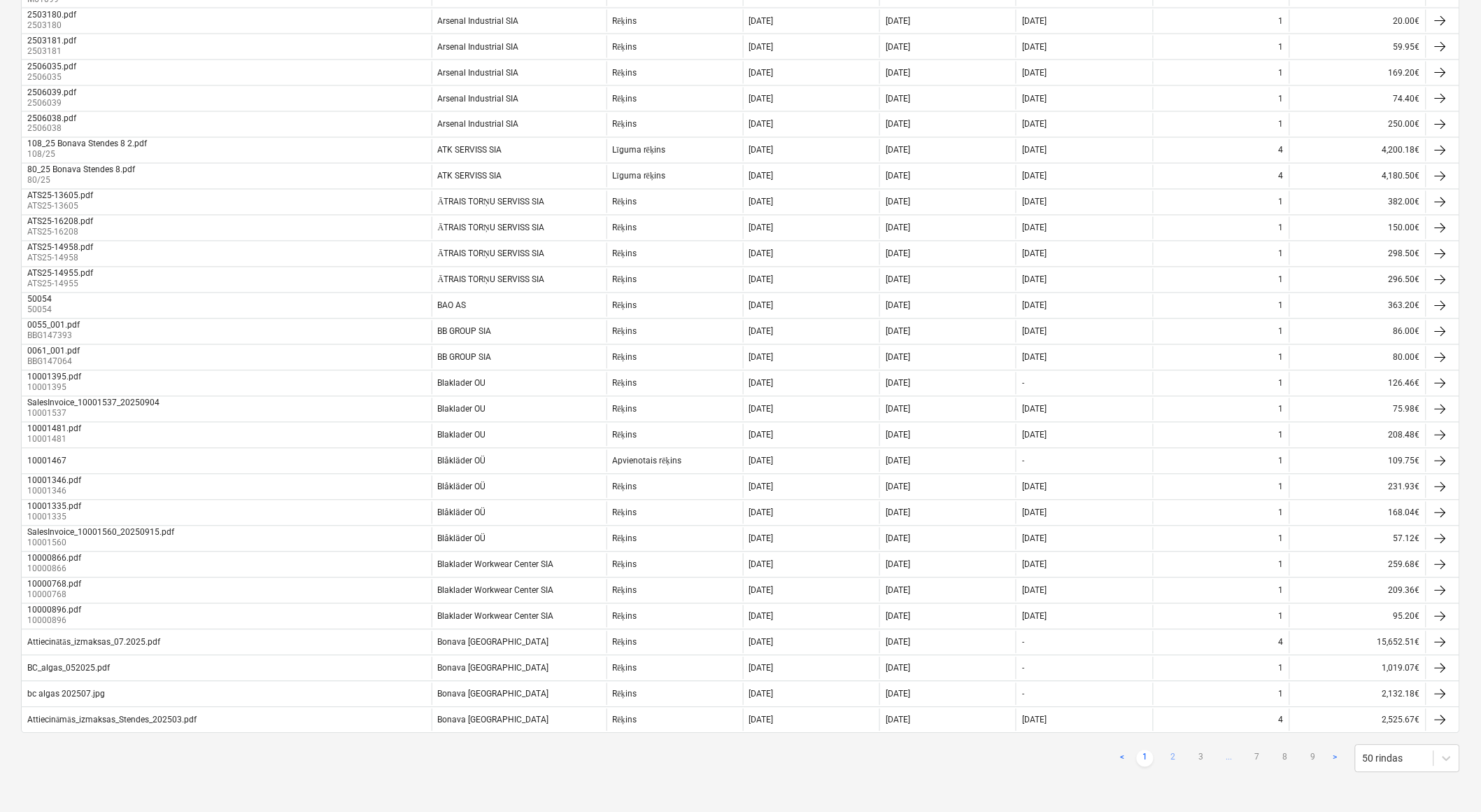
click at [1170, 754] on link "2" at bounding box center [1174, 759] width 17 height 17
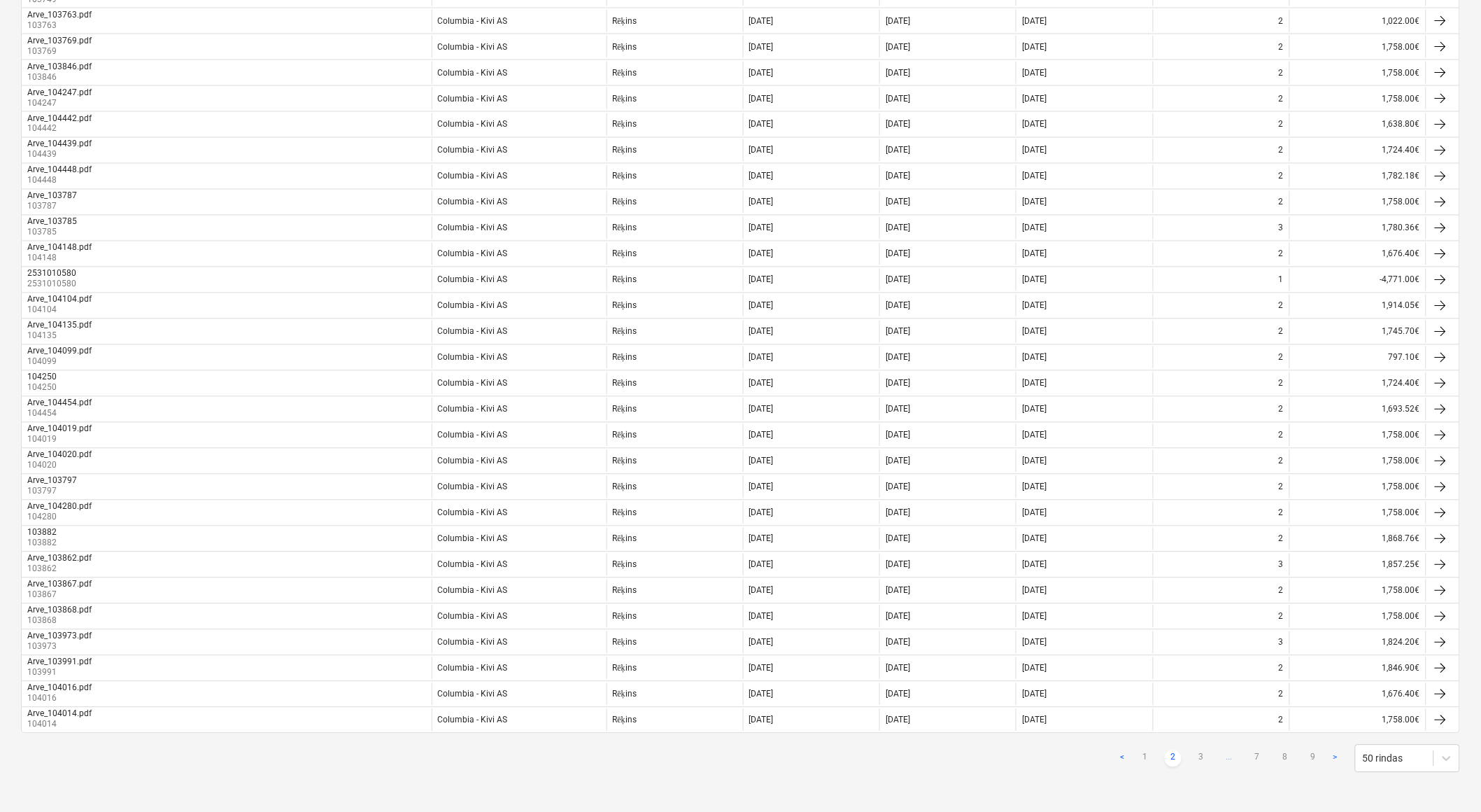
click at [1173, 754] on link "2" at bounding box center [1174, 759] width 17 height 17
click at [1177, 759] on link "2" at bounding box center [1174, 759] width 17 height 17
click at [1202, 760] on link "3" at bounding box center [1202, 759] width 17 height 17
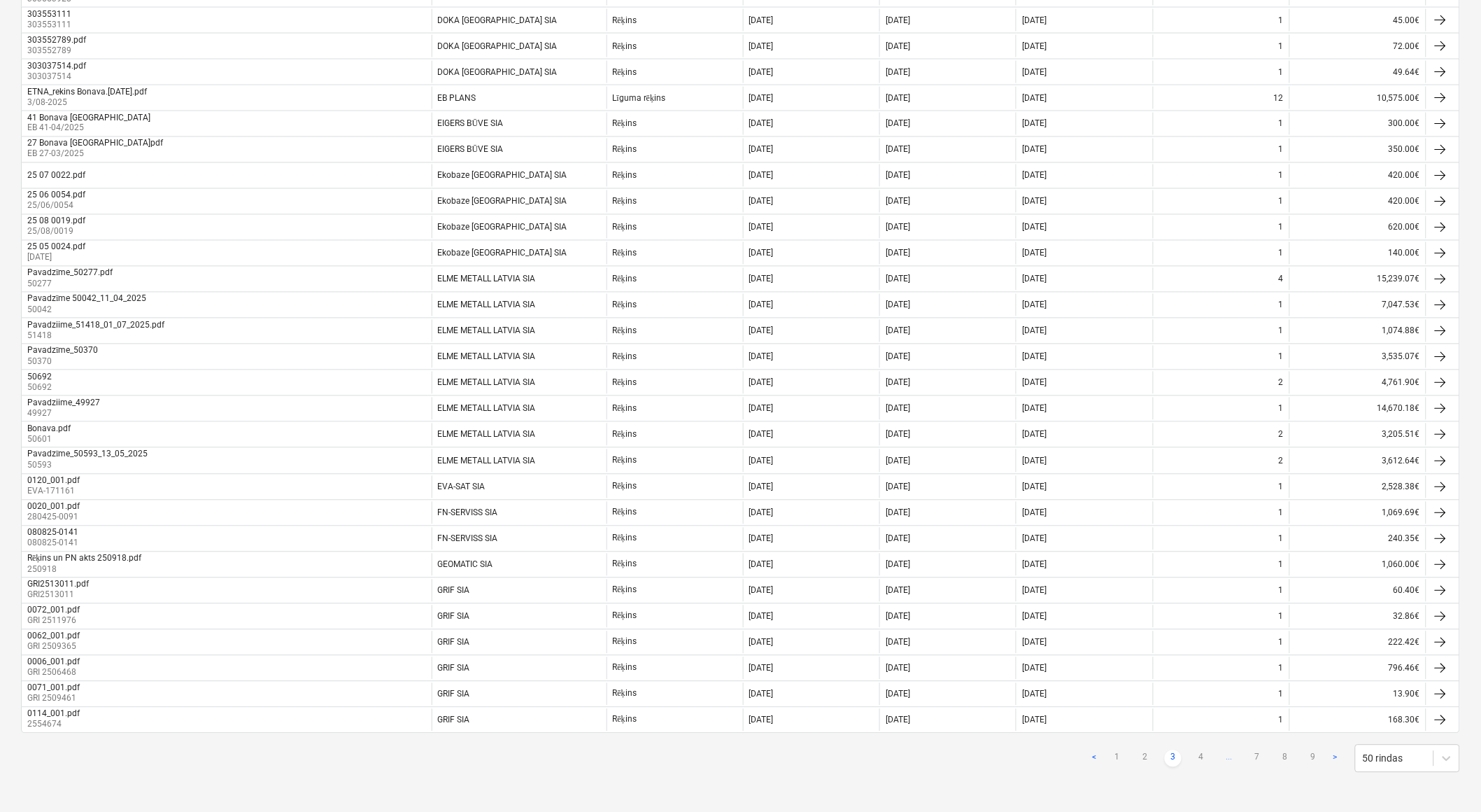
click at [1202, 760] on link "4" at bounding box center [1202, 759] width 17 height 17
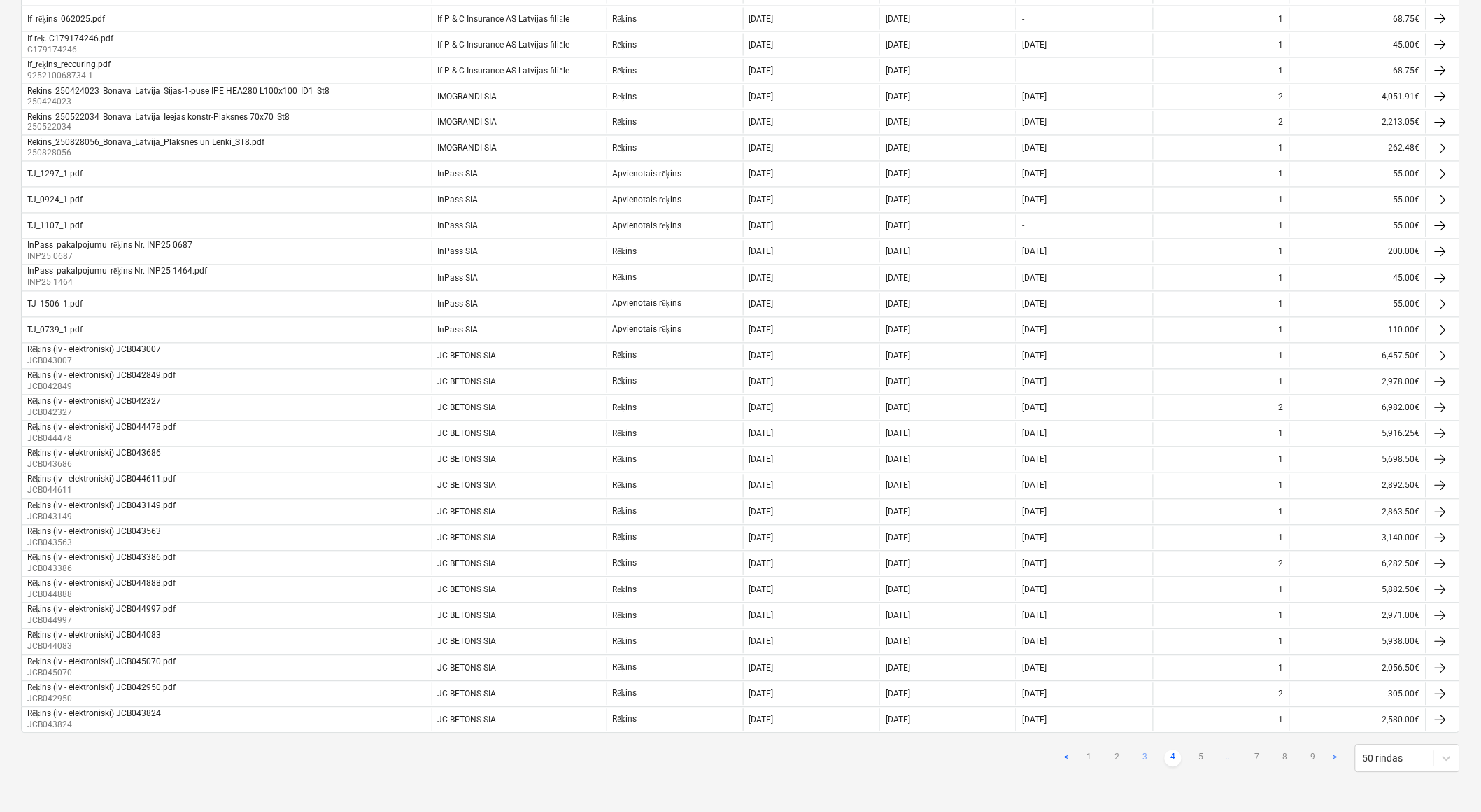
click at [1202, 760] on link "5" at bounding box center [1202, 759] width 17 height 17
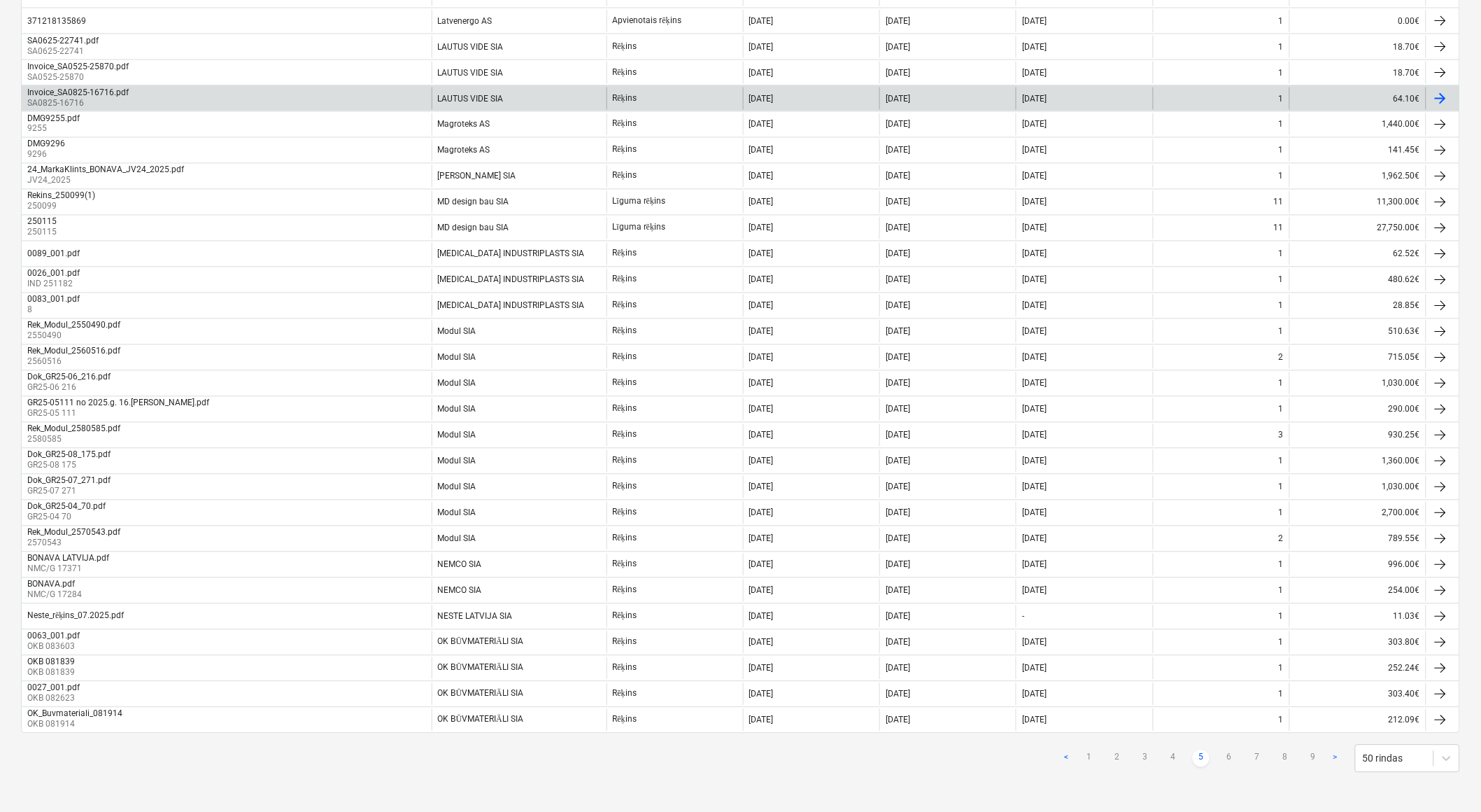
click at [234, 96] on div "Invoice_SA0825-16716.pdf SA0825-16716" at bounding box center [227, 98] width 410 height 22
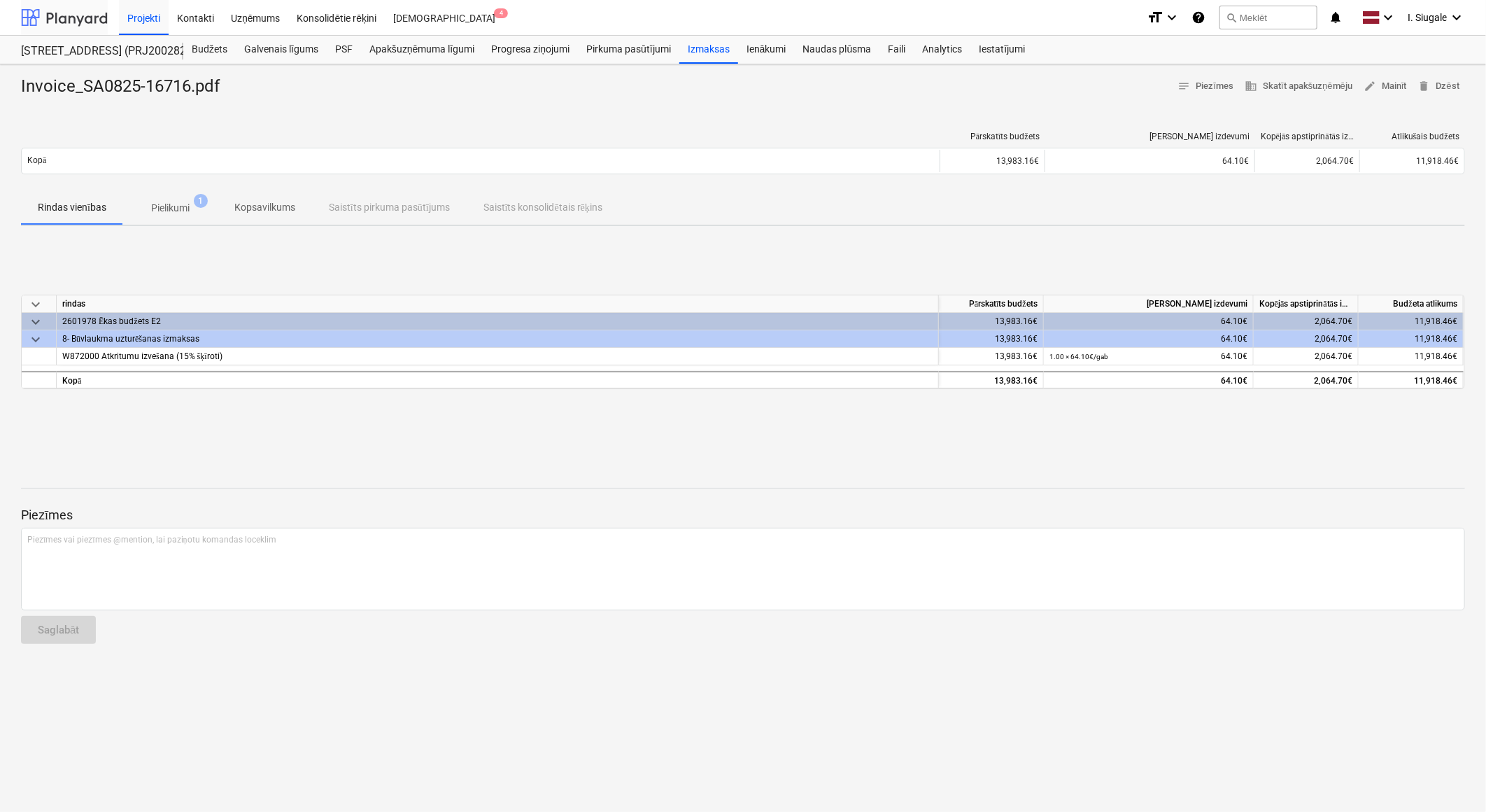
click at [64, 18] on div at bounding box center [65, 17] width 87 height 35
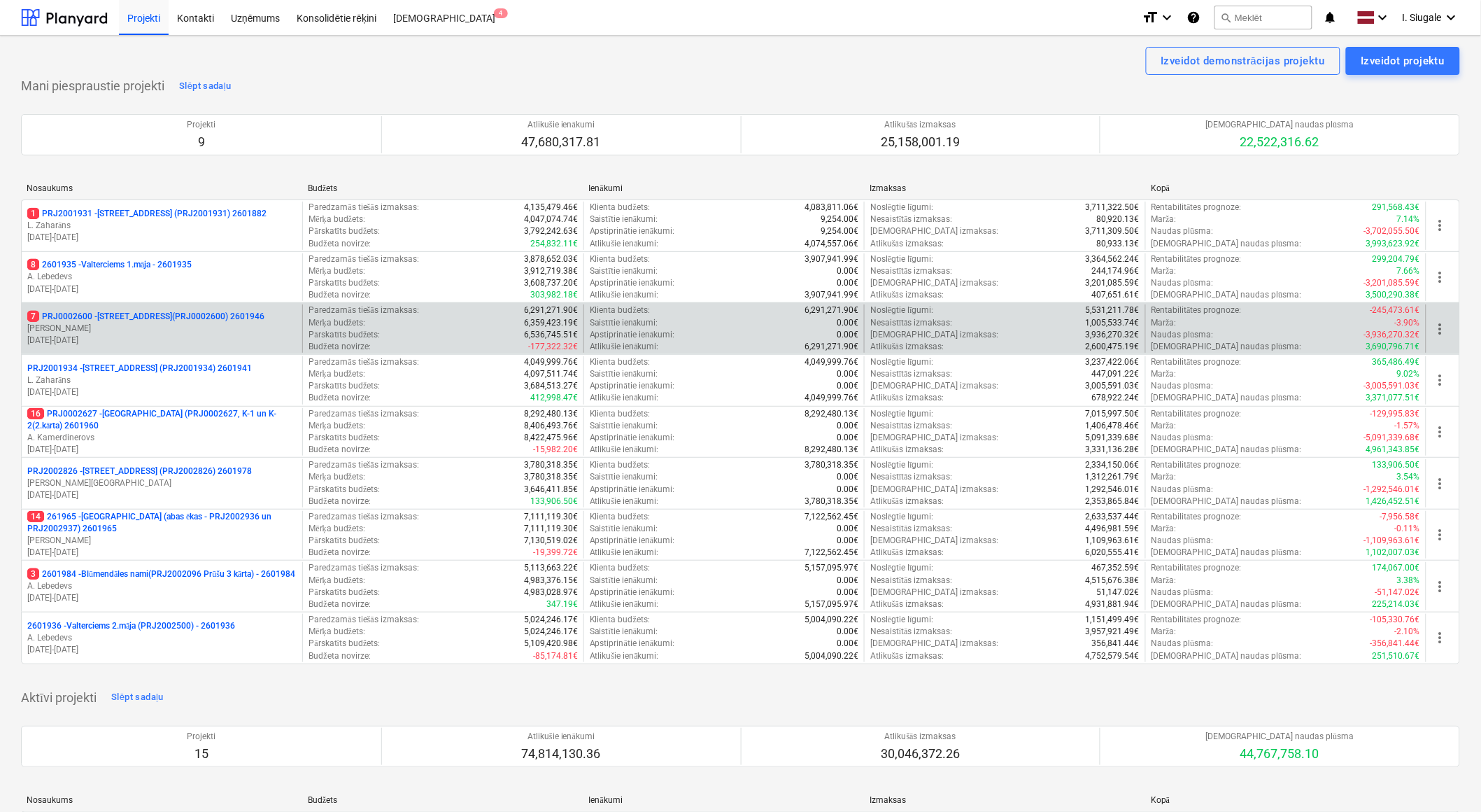
click at [186, 324] on p "[PERSON_NAME]" at bounding box center [161, 328] width 269 height 12
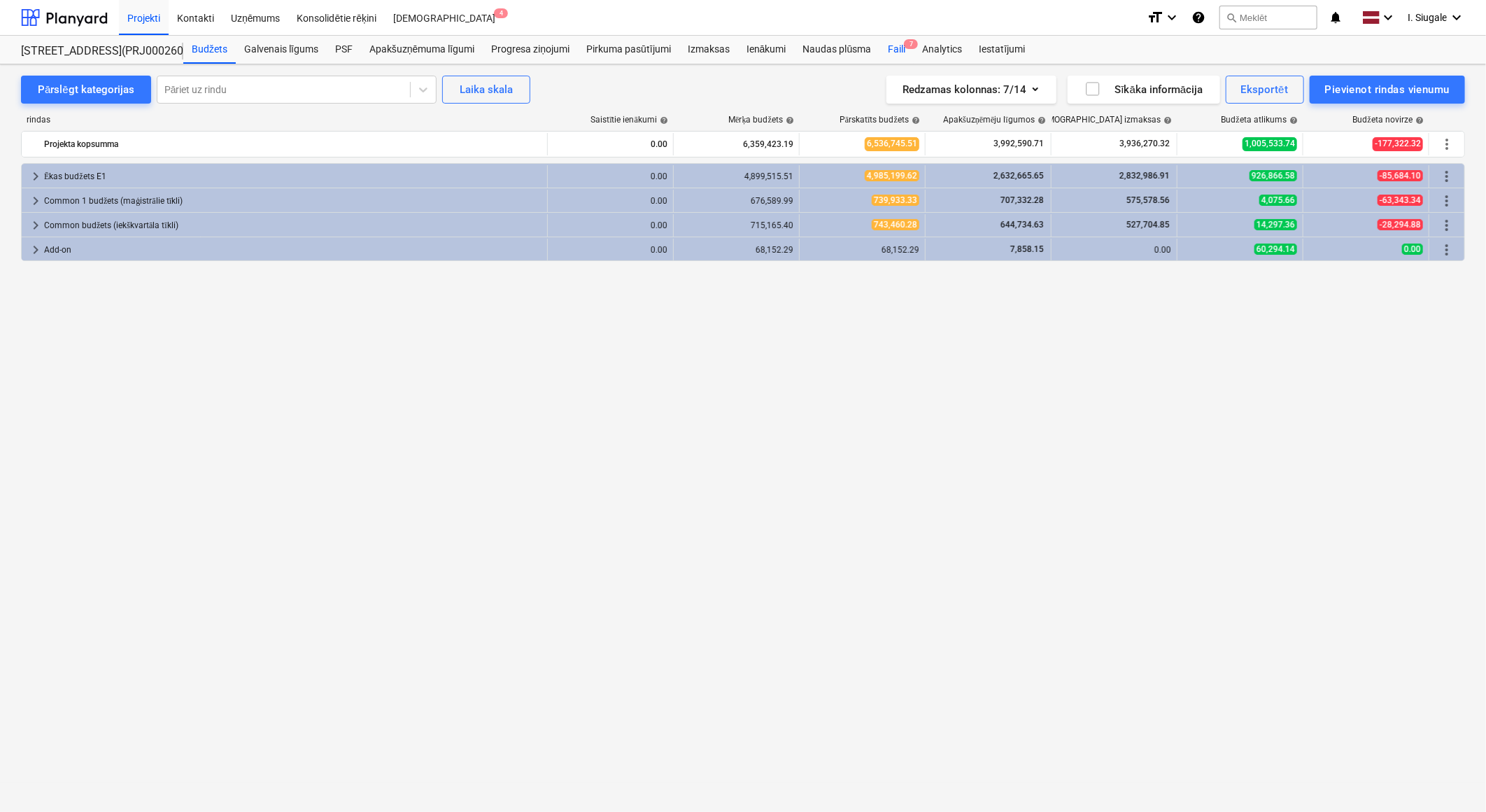
click at [896, 43] on div "Faili 7" at bounding box center [897, 49] width 34 height 28
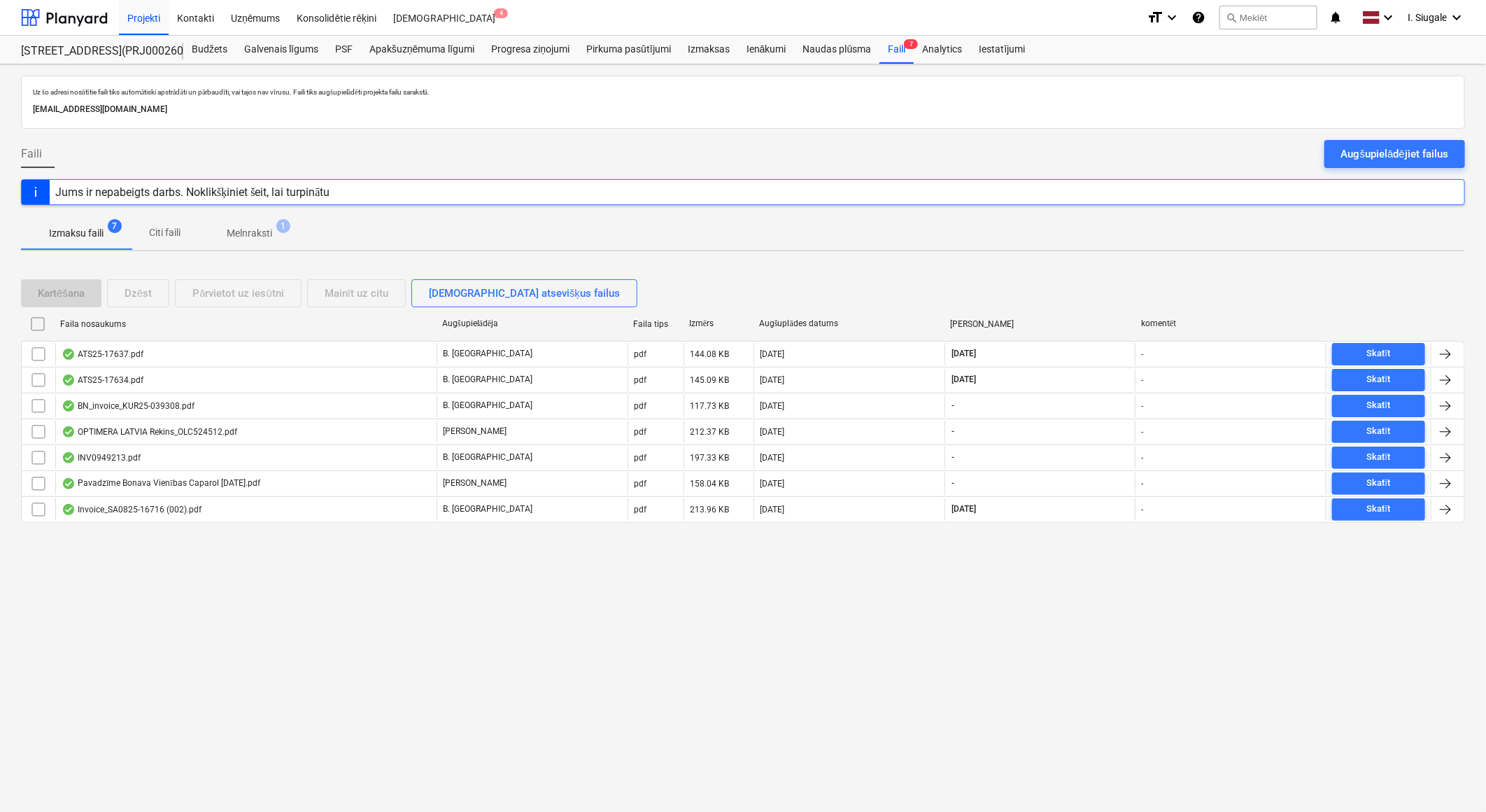
click at [471, 618] on div "Uz šo adresi nosūtītie faili tiks automātiski apstrādāti un pārbaudīti, vai taj…" at bounding box center [743, 438] width 1486 height 747
